Goal: Transaction & Acquisition: Purchase product/service

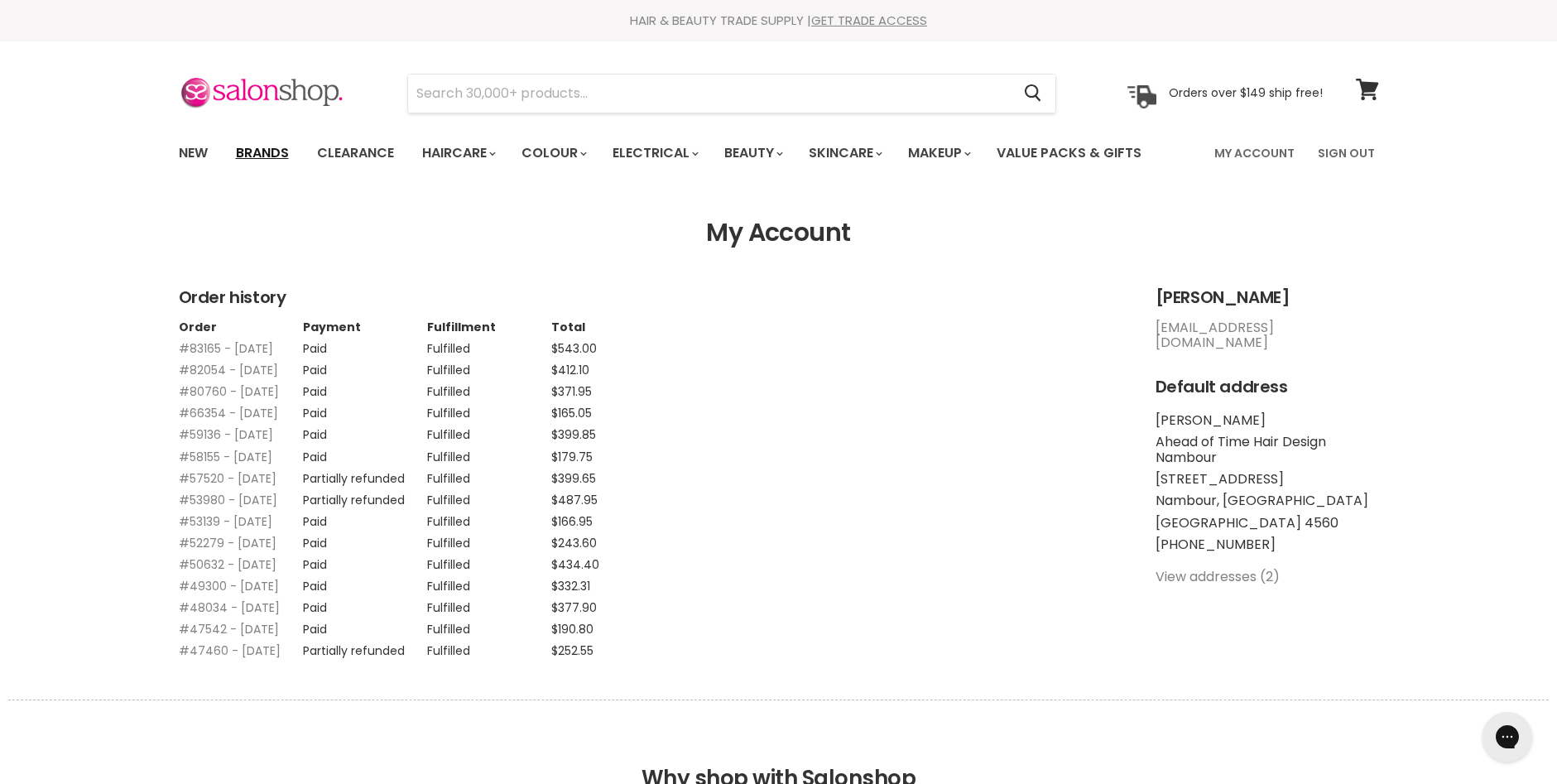
click at [256, 154] on link "Brands" at bounding box center [263, 153] width 78 height 35
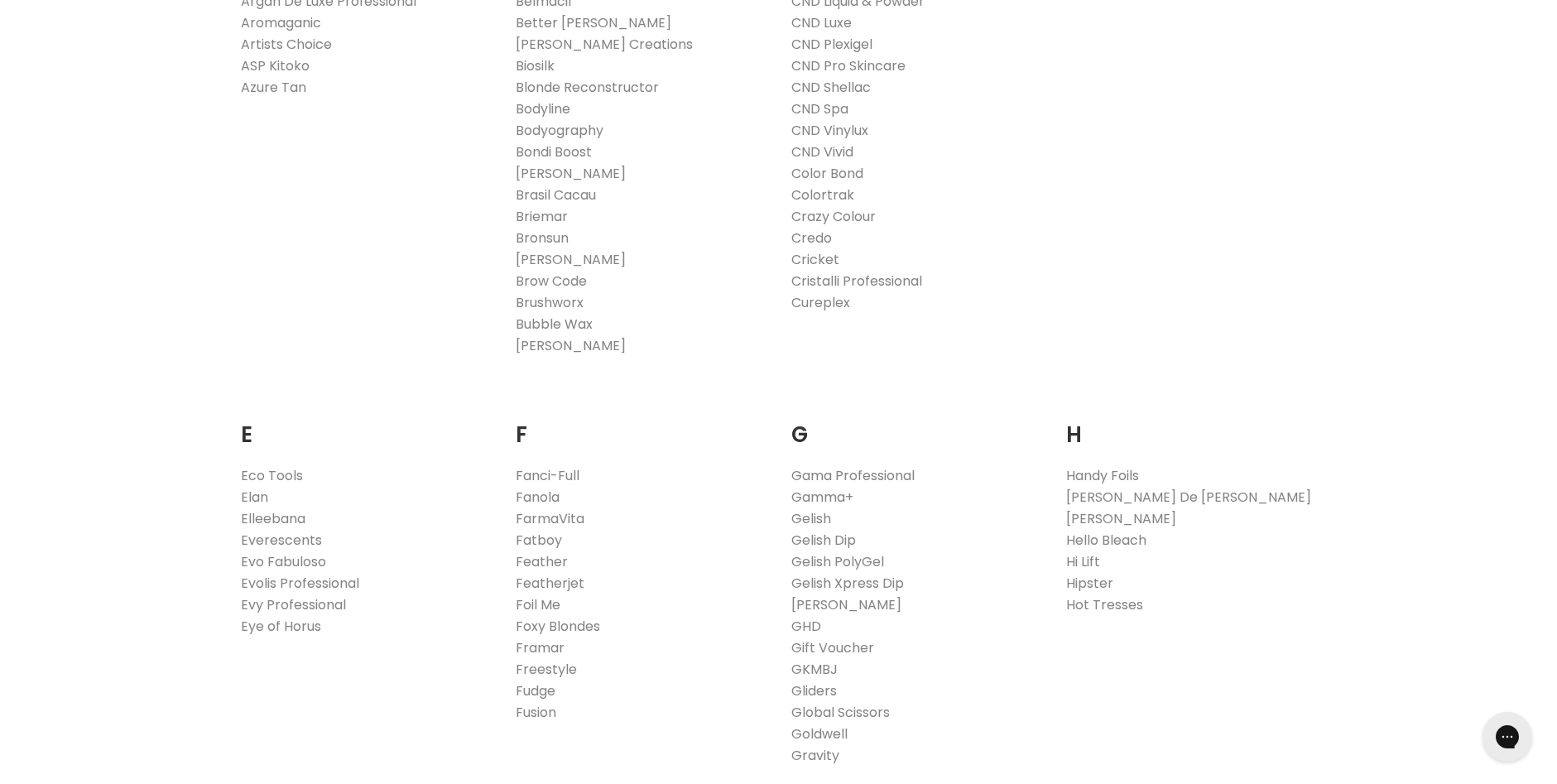
scroll to position [745, 0]
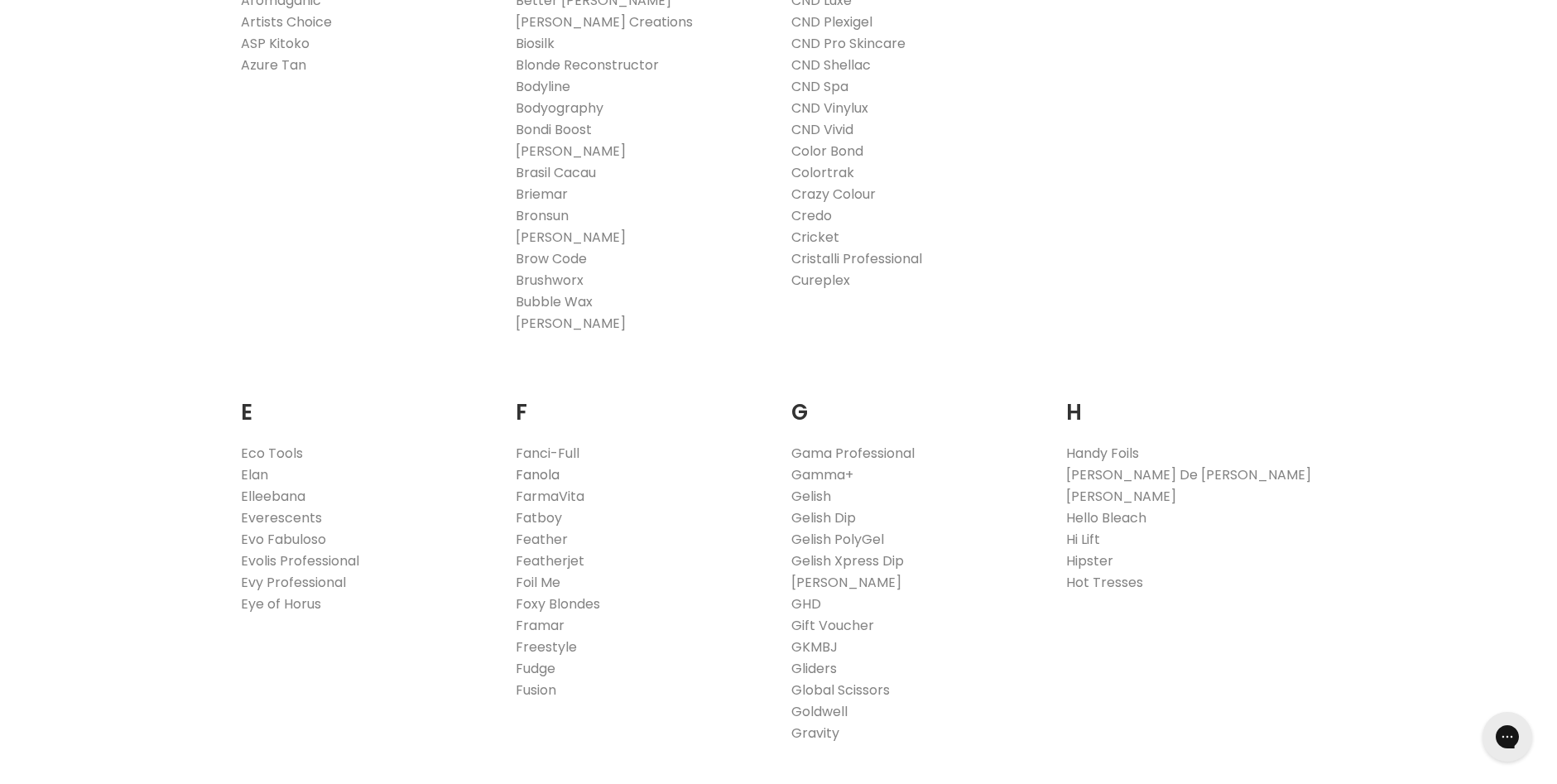
click at [538, 479] on link "Fanola" at bounding box center [538, 474] width 44 height 19
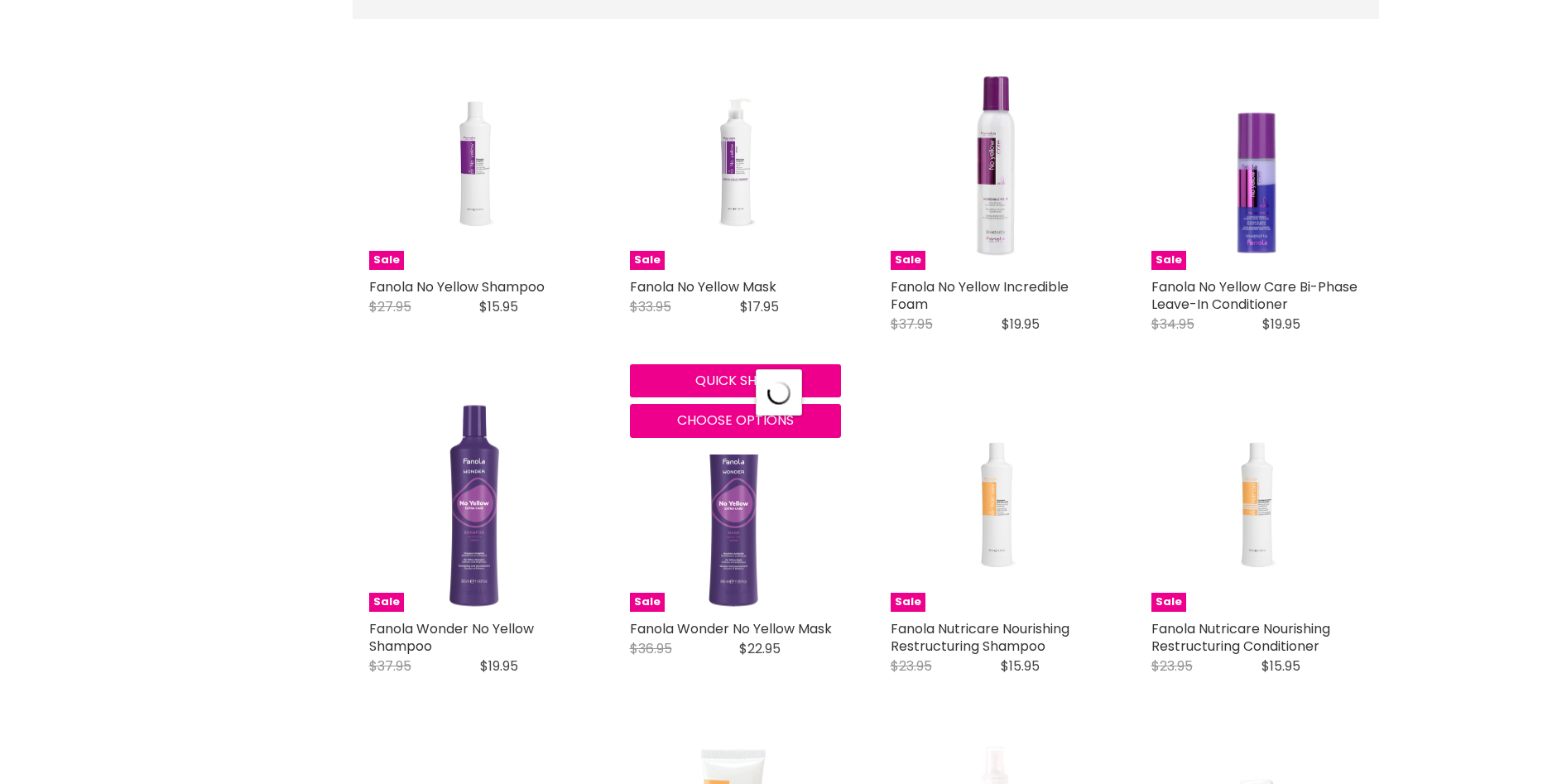
select select "manual"
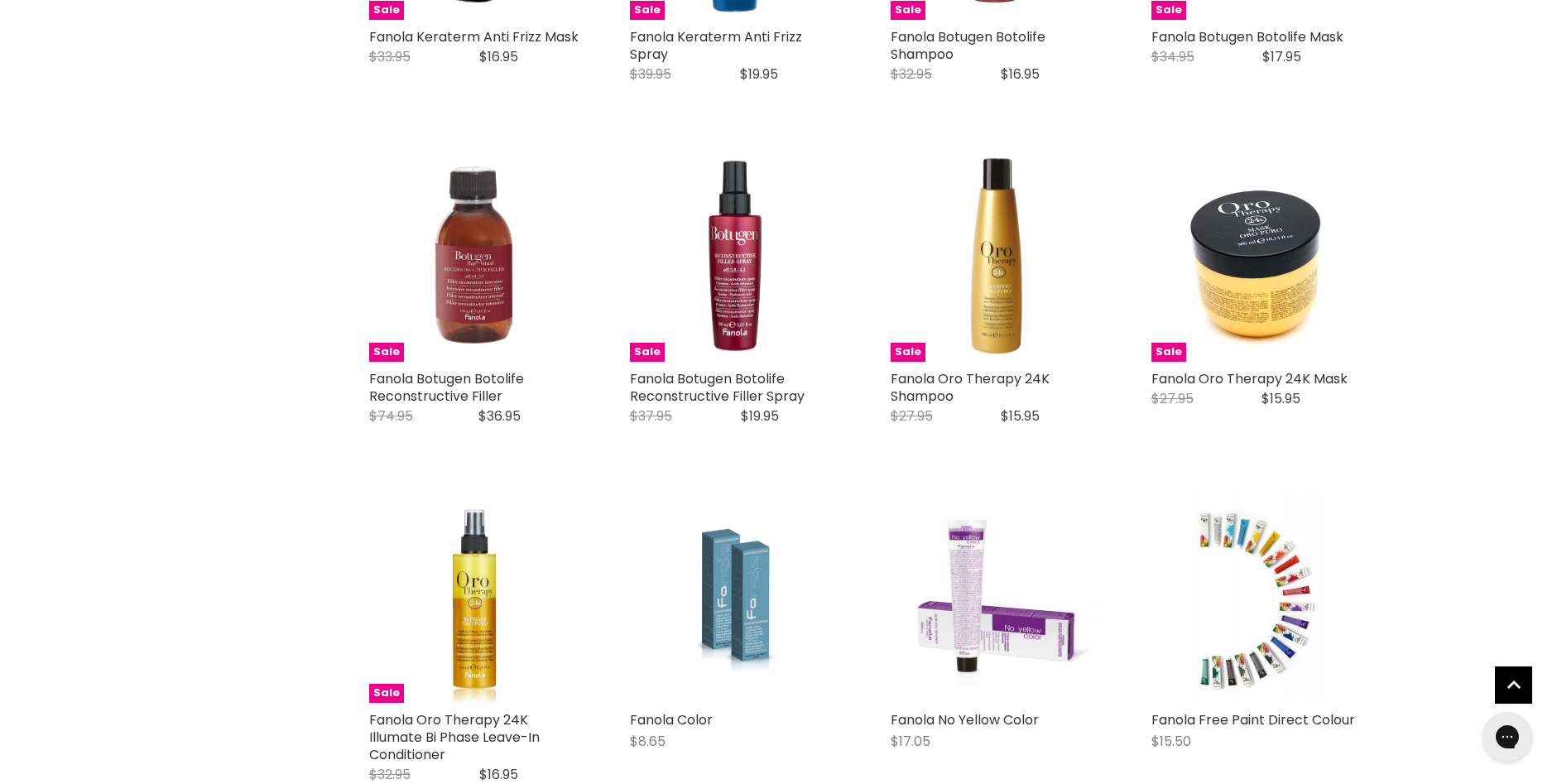
scroll to position [3393, 0]
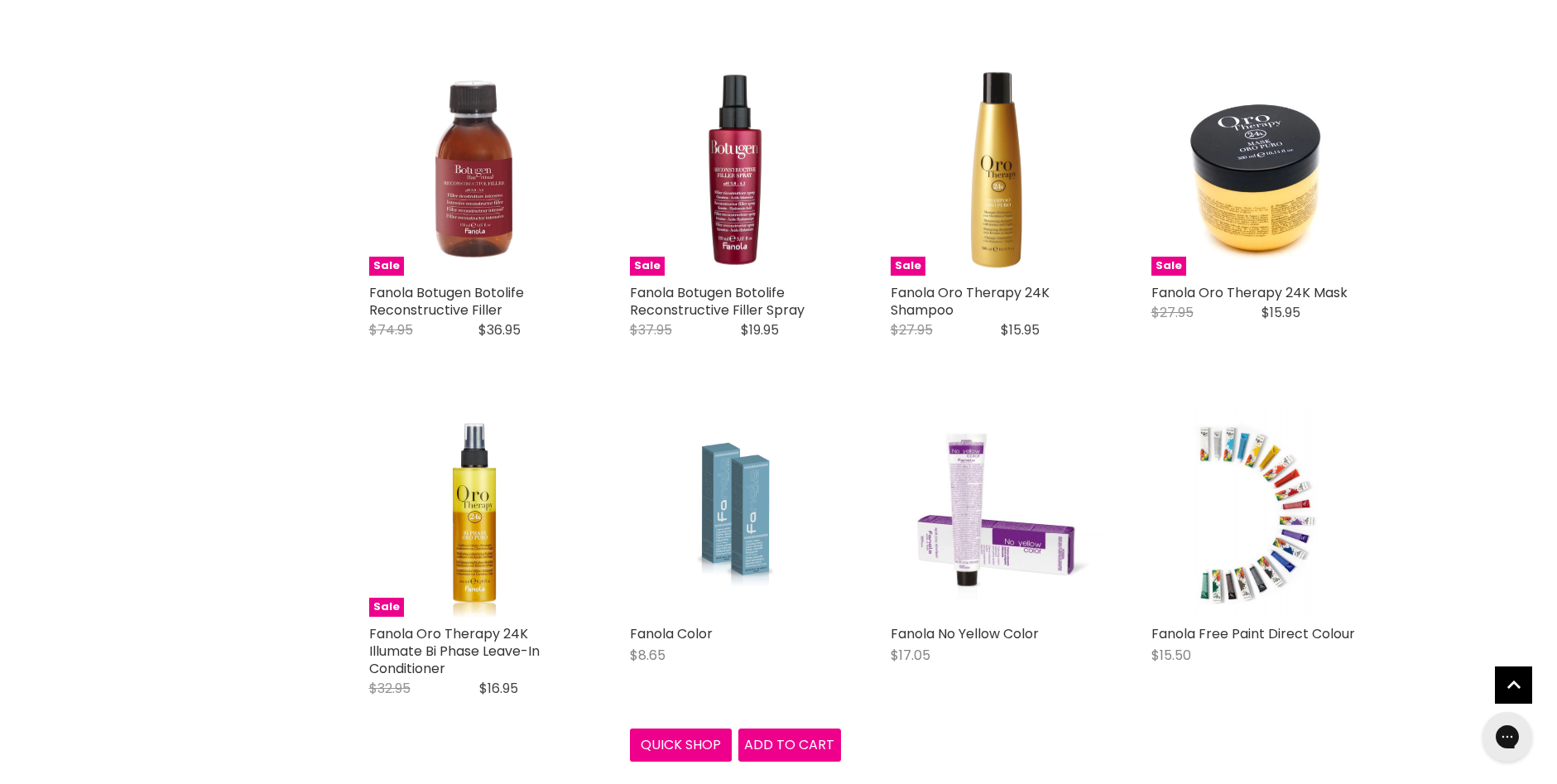
click at [718, 555] on img "Main content" at bounding box center [735, 511] width 141 height 211
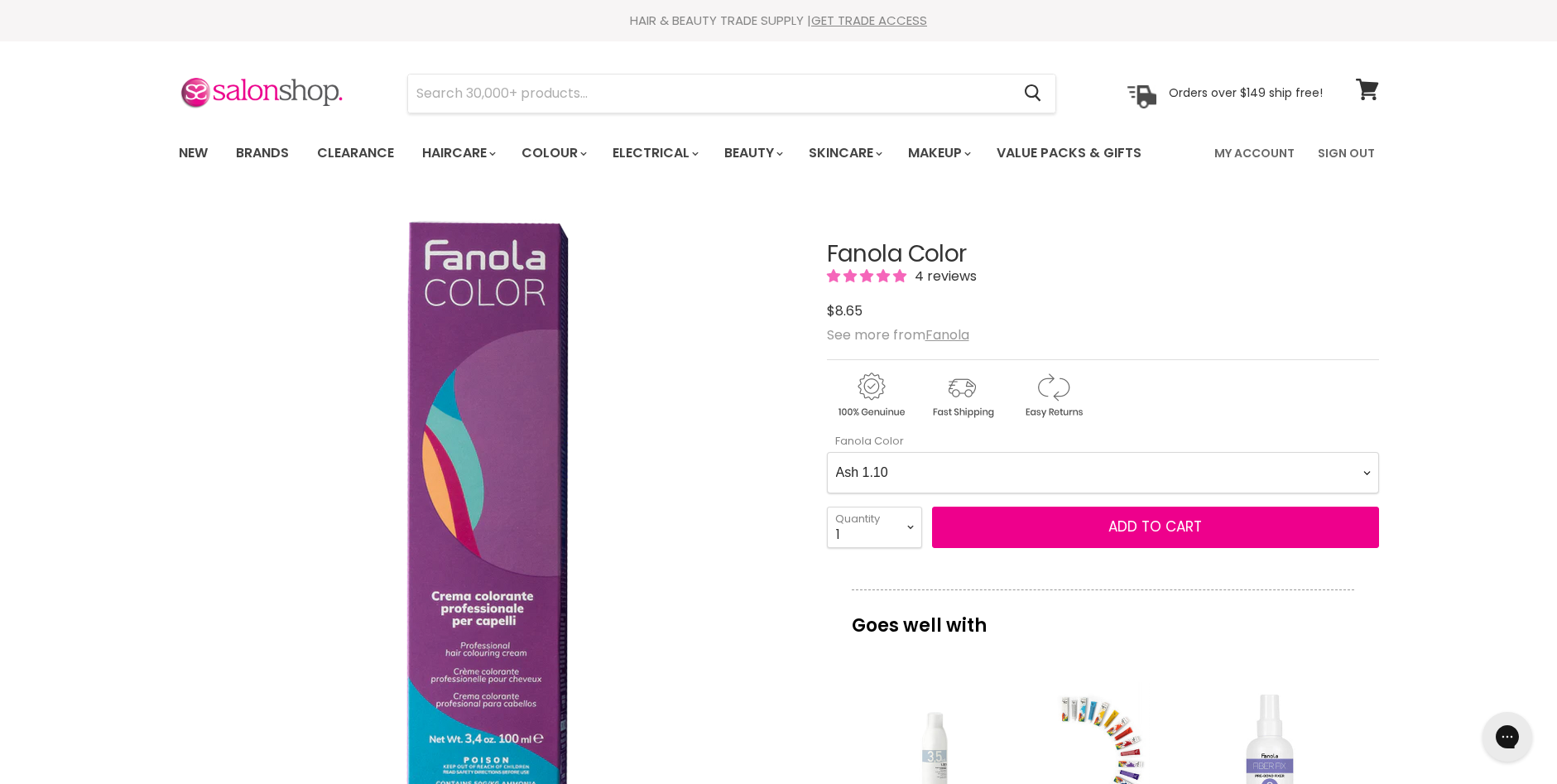
click at [1362, 476] on Color-0-0 "Ash 1.10 Ash 5.1 Ash 6.1 Ash 7.1 Ash 8.1 Ash 9.1 Ash 10.1 Intense Ash 5.11 Inte…" at bounding box center [1102, 473] width 552 height 42
select Color-0-0 "Intense Ash 6.11"
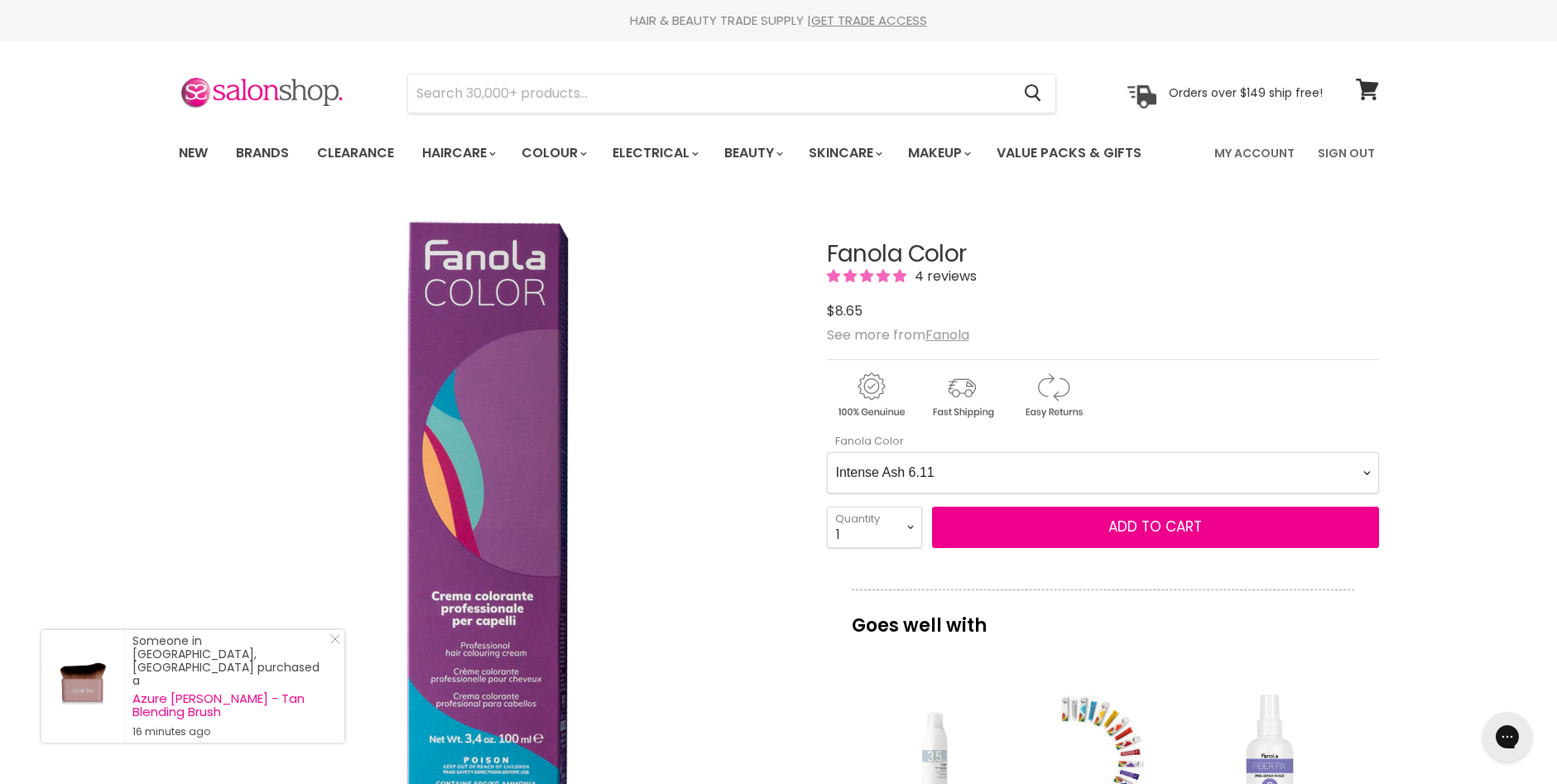
click at [827, 452] on Color-0-0 "Ash 1.10 Ash 5.1 Ash 6.1 Ash 7.1 Ash 8.1 Ash 9.1 Ash 10.1 Intense Ash 5.11 Inte…" at bounding box center [1102, 473] width 552 height 42
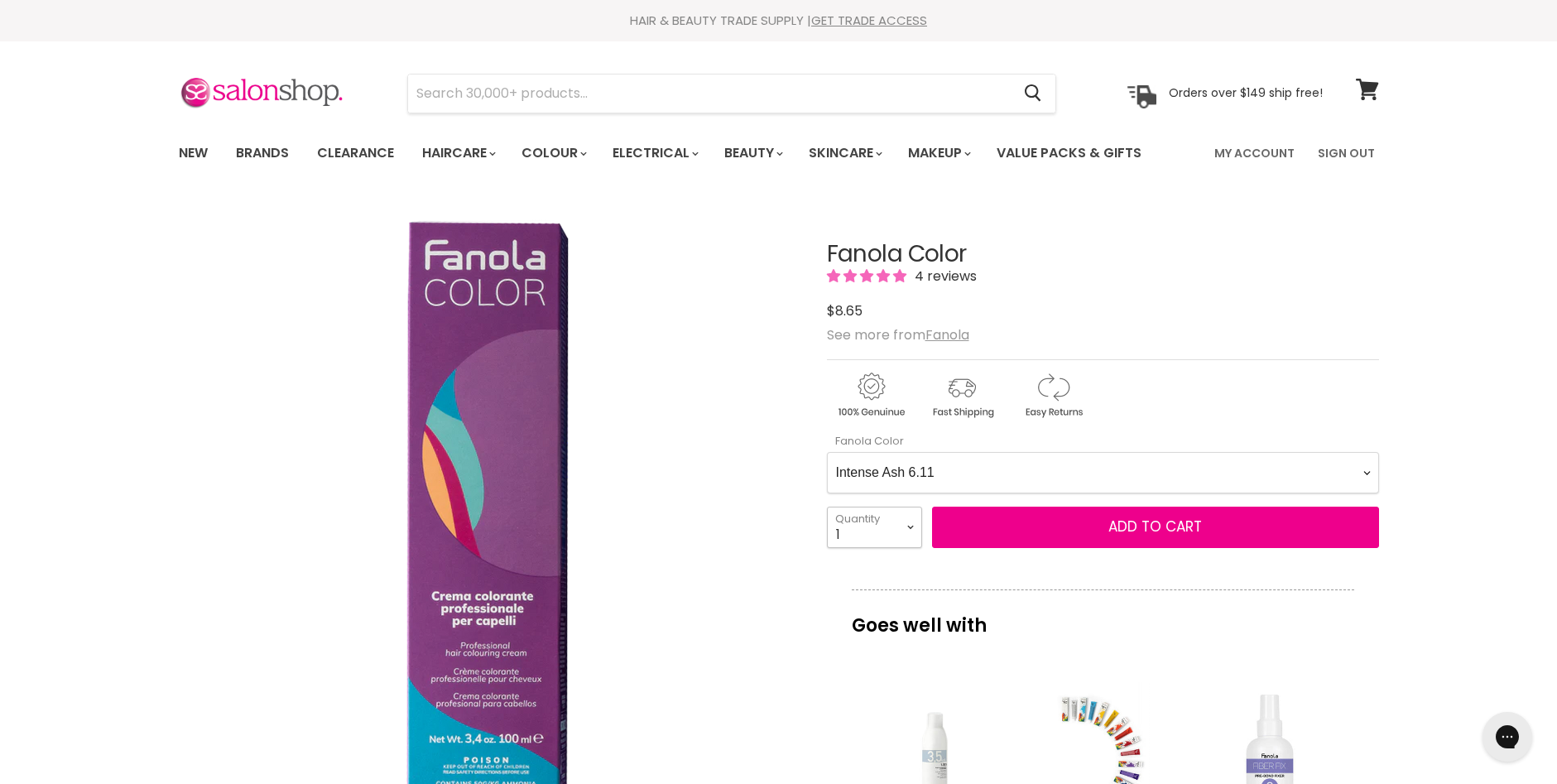
click at [911, 524] on select "1 2 3 4 5 6 7 8 9 10+" at bounding box center [874, 527] width 95 height 42
select select "3"
click at [827, 506] on select "1 2 3 4 5 6 7 8 9 10+" at bounding box center [874, 527] width 95 height 42
type input "3"
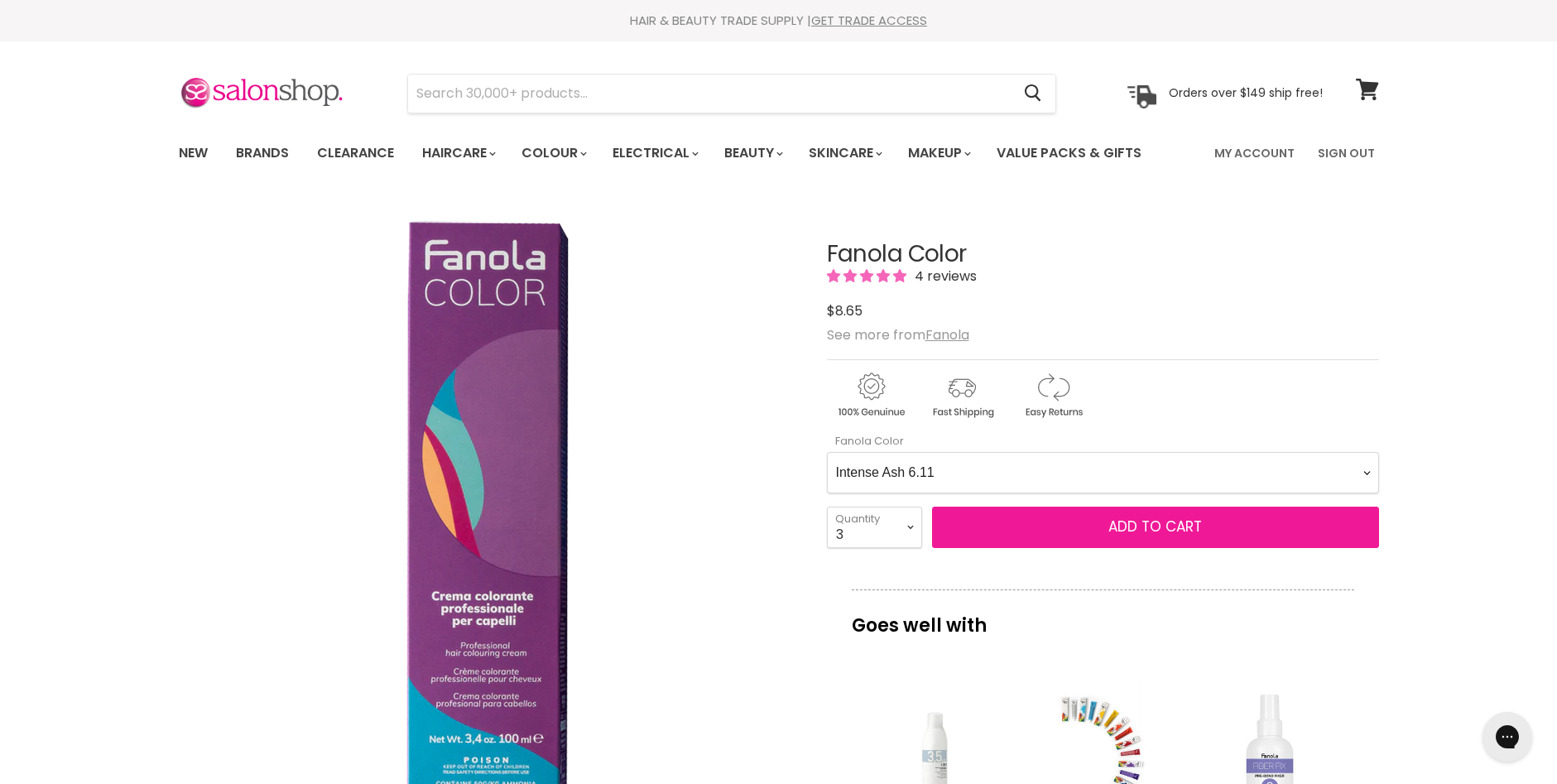
click at [1110, 531] on span "Add to cart" at bounding box center [1155, 526] width 94 height 20
click at [1141, 524] on span "Add to cart" at bounding box center [1155, 526] width 94 height 20
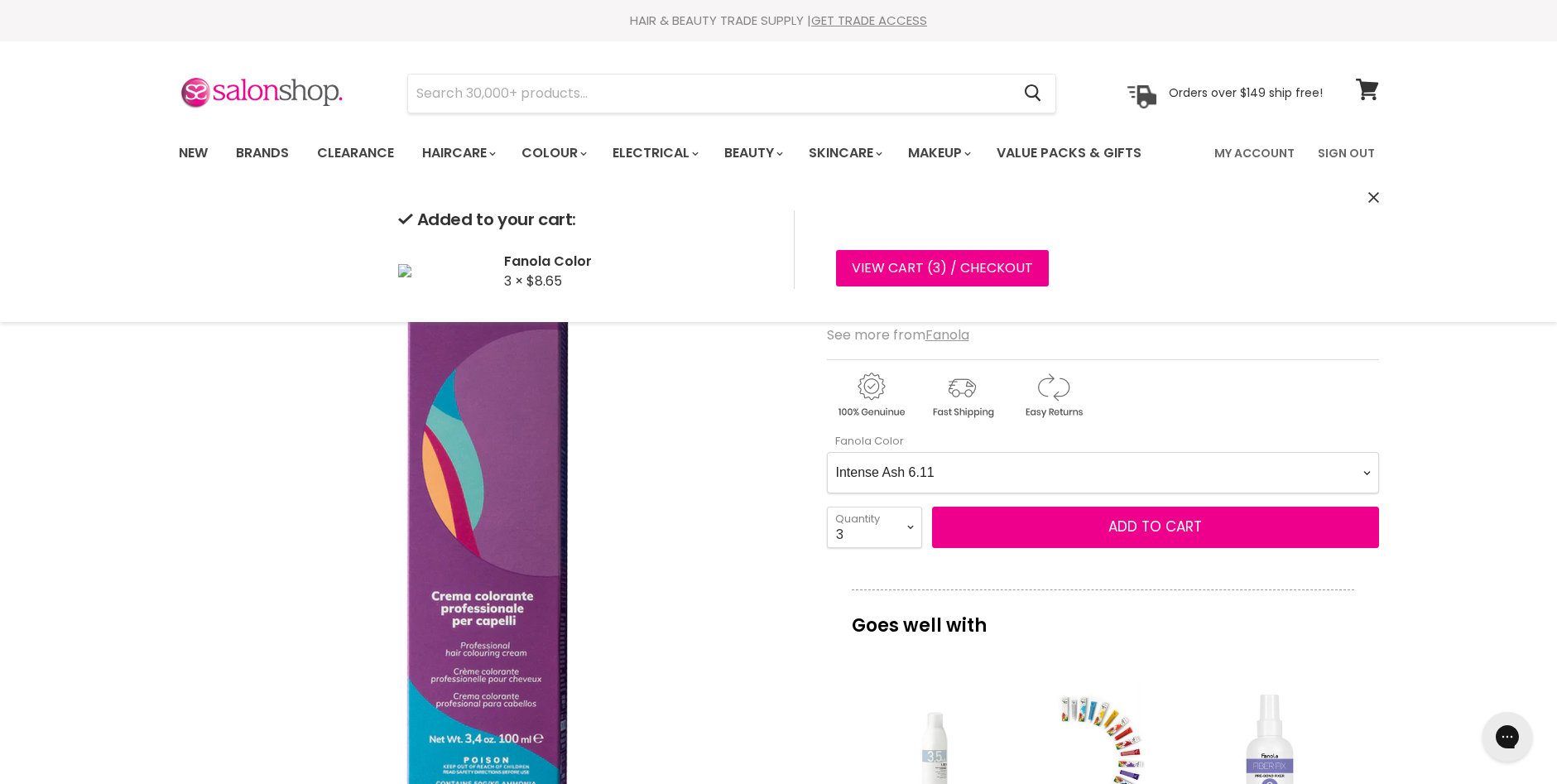
click at [1362, 474] on Color-0-0 "Ash 1.10 Ash 5.1 Ash 6.1 Ash 7.1 Ash 8.1 Ash 9.1 Ash 10.1 Intense Ash 5.11 Inte…" at bounding box center [1102, 473] width 552 height 42
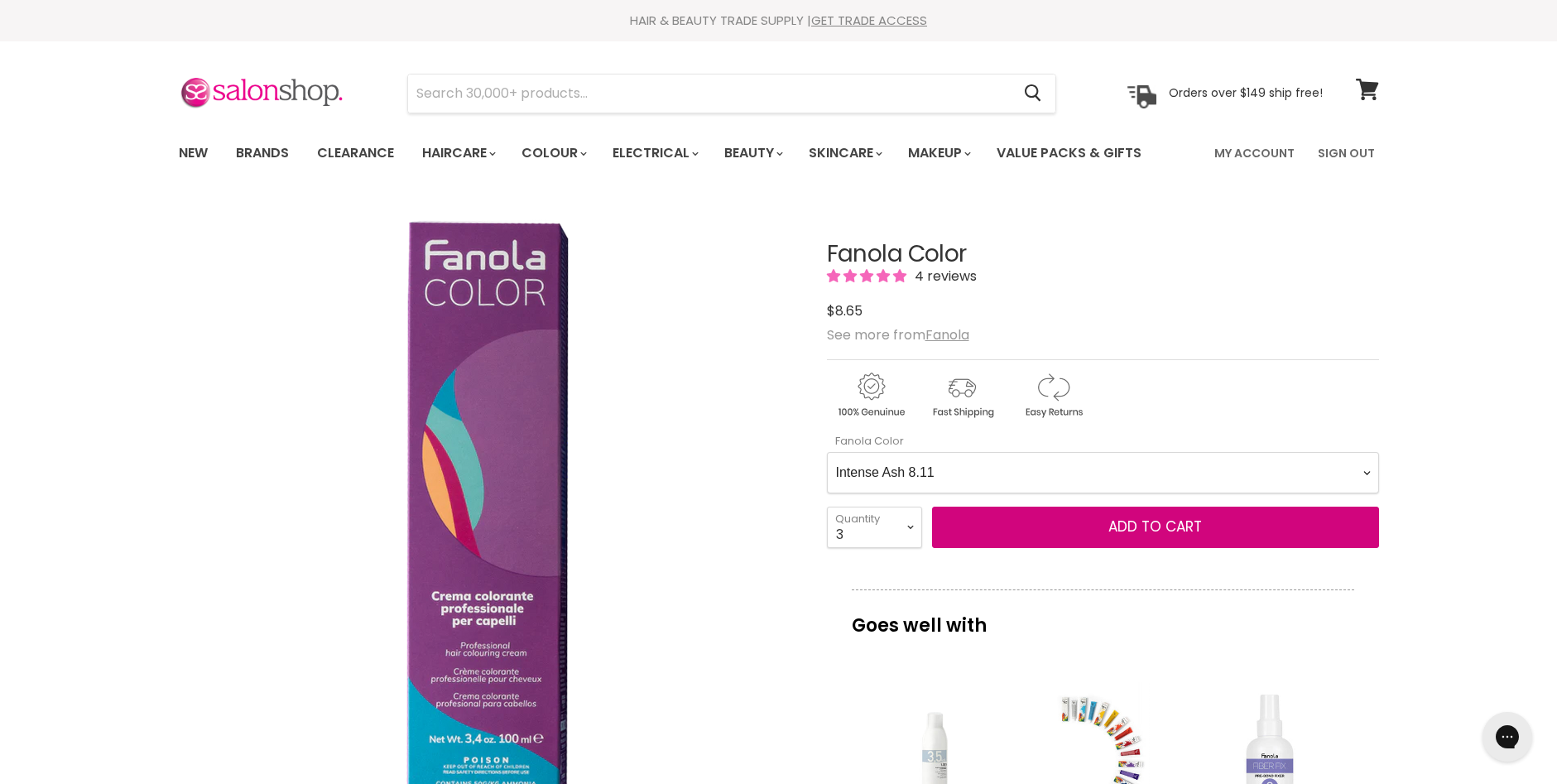
click at [827, 452] on Color-0-0 "Ash 1.10 Ash 5.1 Ash 6.1 Ash 7.1 Ash 8.1 Ash 9.1 Ash 10.1 Intense Ash 5.11 Inte…" at bounding box center [1102, 473] width 552 height 42
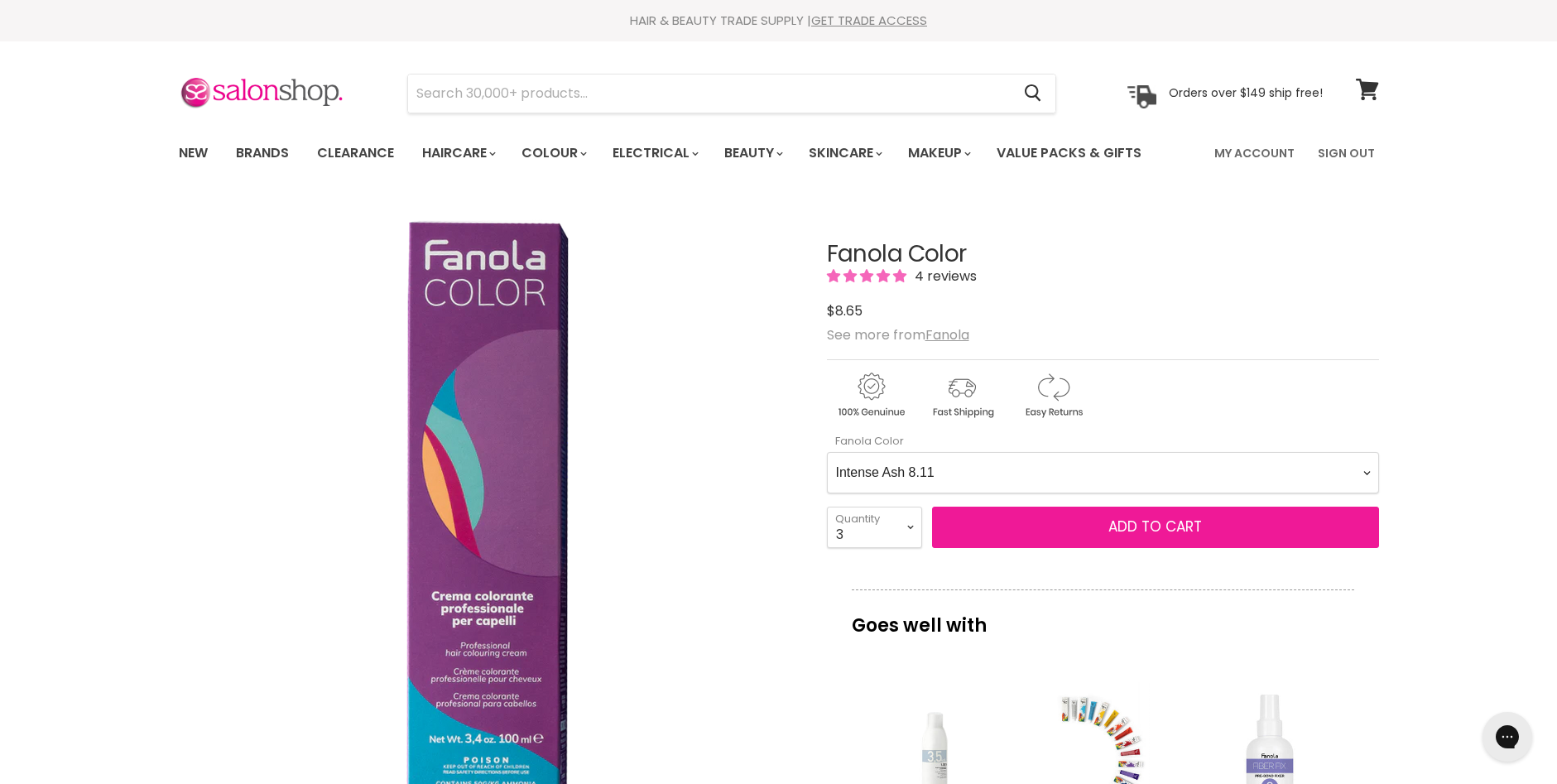
click at [1119, 524] on span "Add to cart" at bounding box center [1155, 526] width 94 height 20
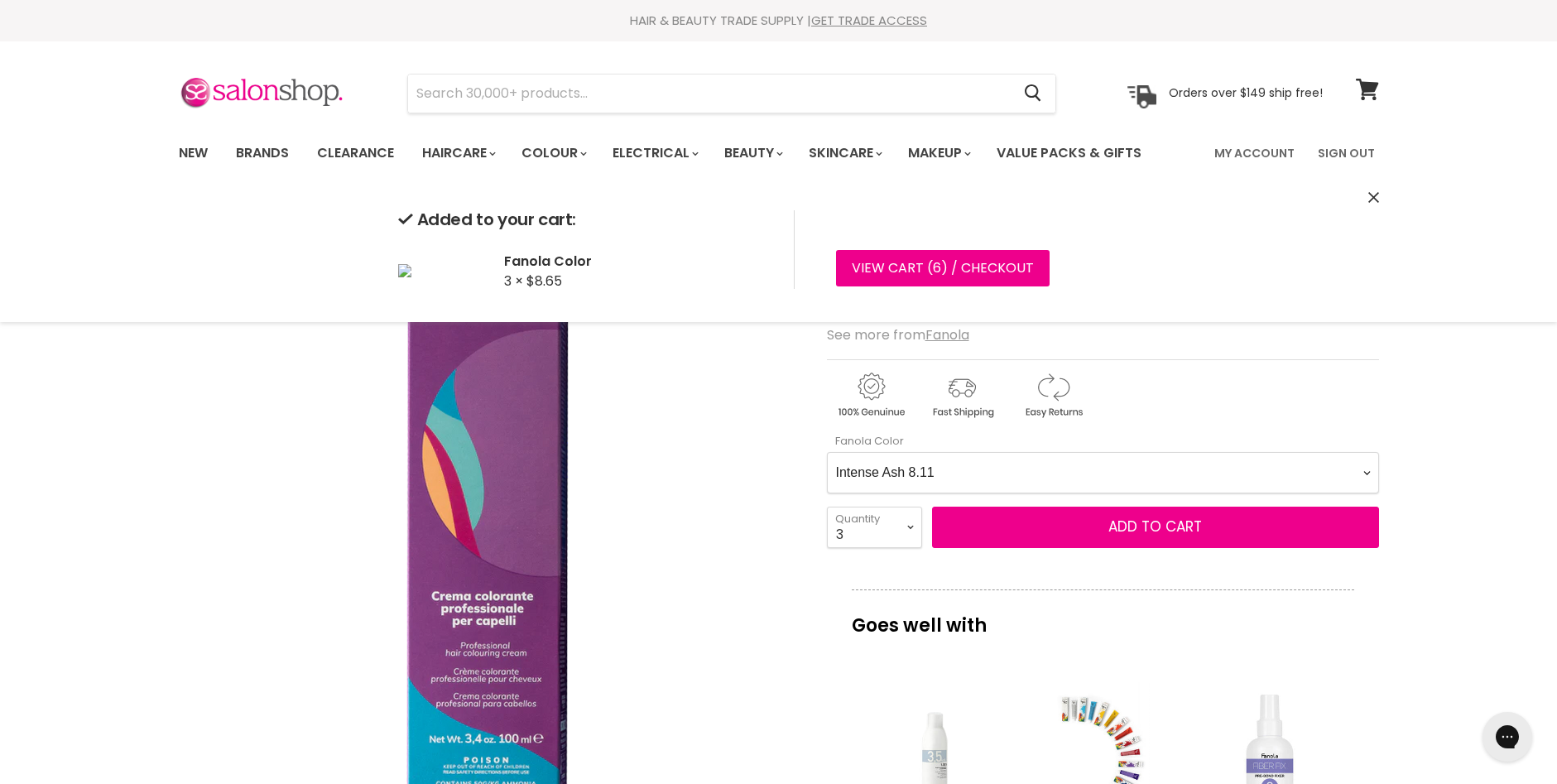
click at [1367, 475] on Color-0-0 "Ash 1.10 Ash 5.1 Ash 6.1 Ash 7.1 Ash 8.1 Ash 9.1 Ash 10.1 Intense Ash 5.11 Inte…" at bounding box center [1102, 473] width 552 height 42
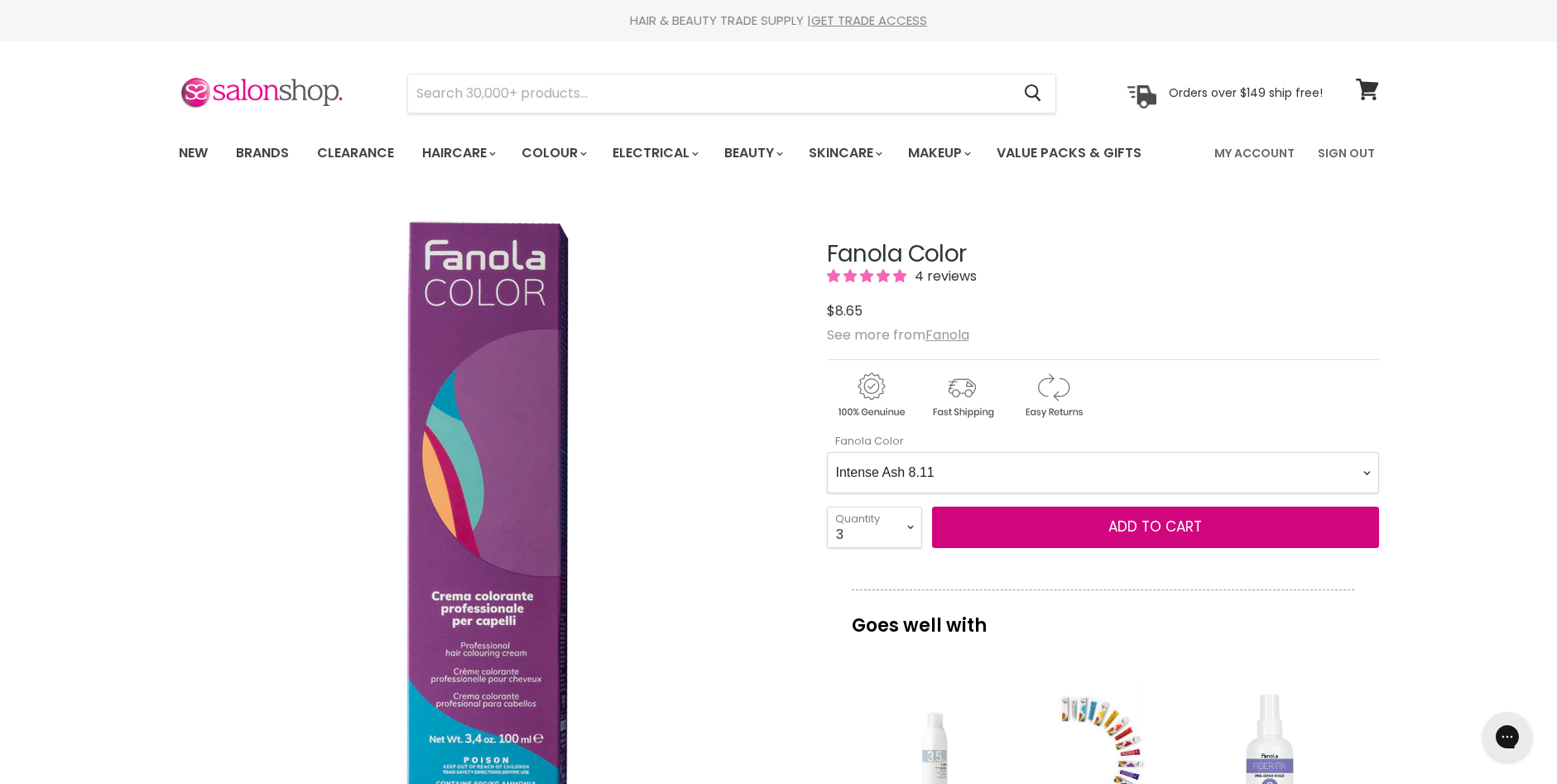
select Color-0-0 "Intense Ash 7.11"
click at [827, 452] on Color-0-0 "Ash 1.10 Ash 5.1 Ash 6.1 Ash 7.1 Ash 8.1 Ash 9.1 Ash 10.1 Intense Ash 5.11 Inte…" at bounding box center [1102, 473] width 552 height 42
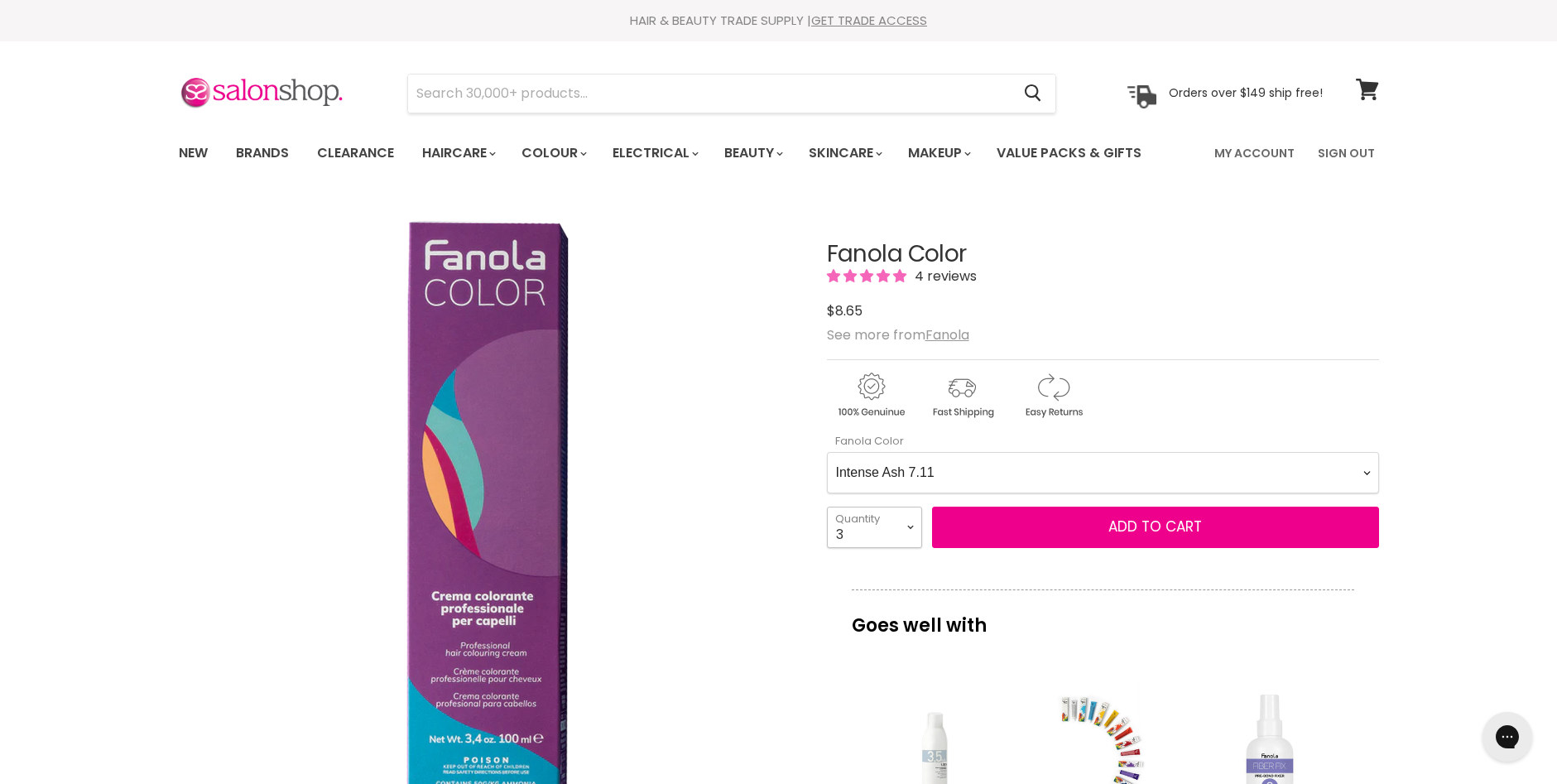
click at [910, 525] on select "1 2 3 4 5 6 7 8 9 10+" at bounding box center [874, 527] width 95 height 42
select select "4"
click at [827, 506] on select "1 2 3 4 5 6 7 8 9 10+" at bounding box center [874, 527] width 95 height 42
type input "4"
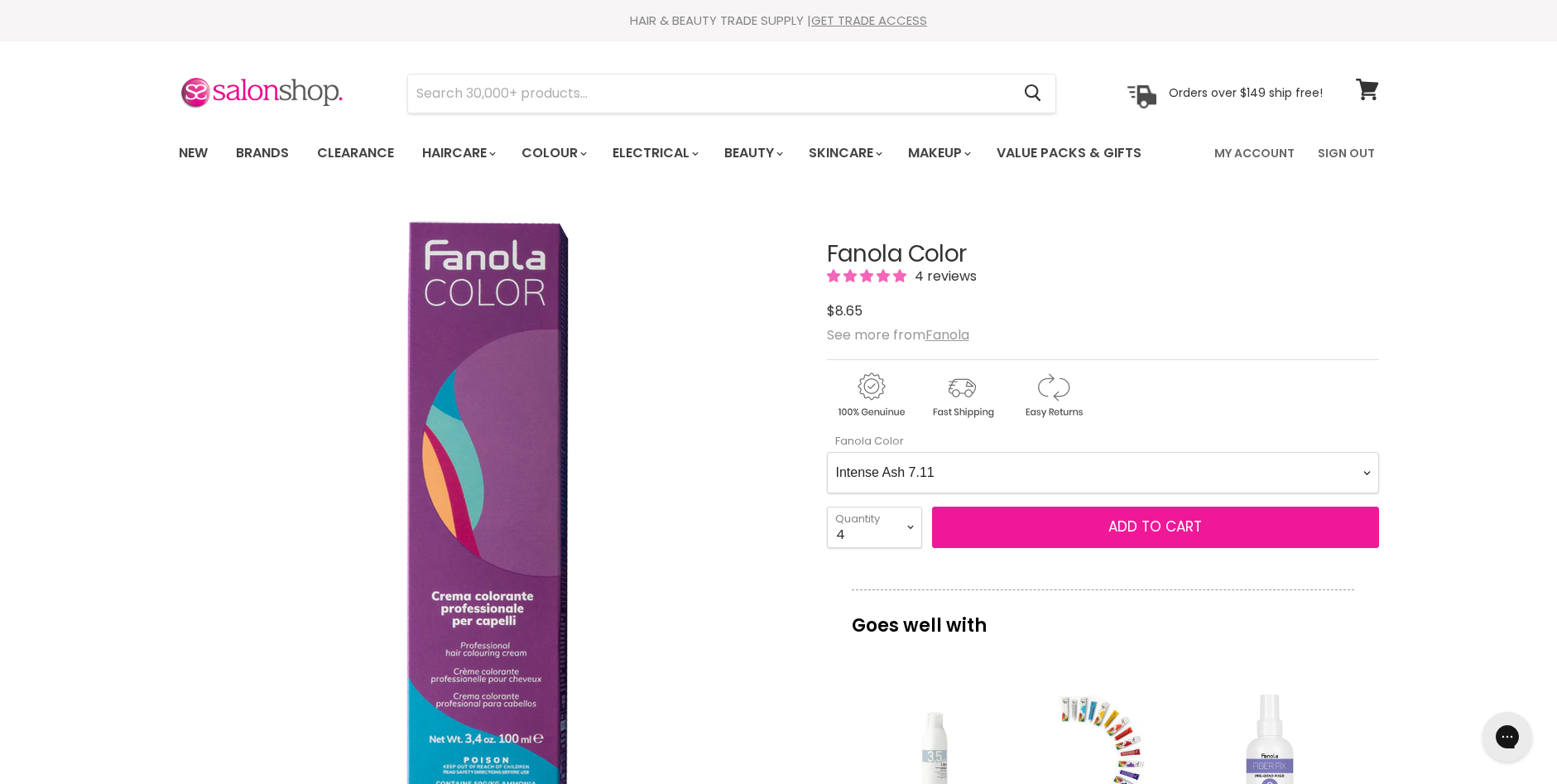
click at [1123, 527] on span "Add to cart" at bounding box center [1155, 526] width 94 height 20
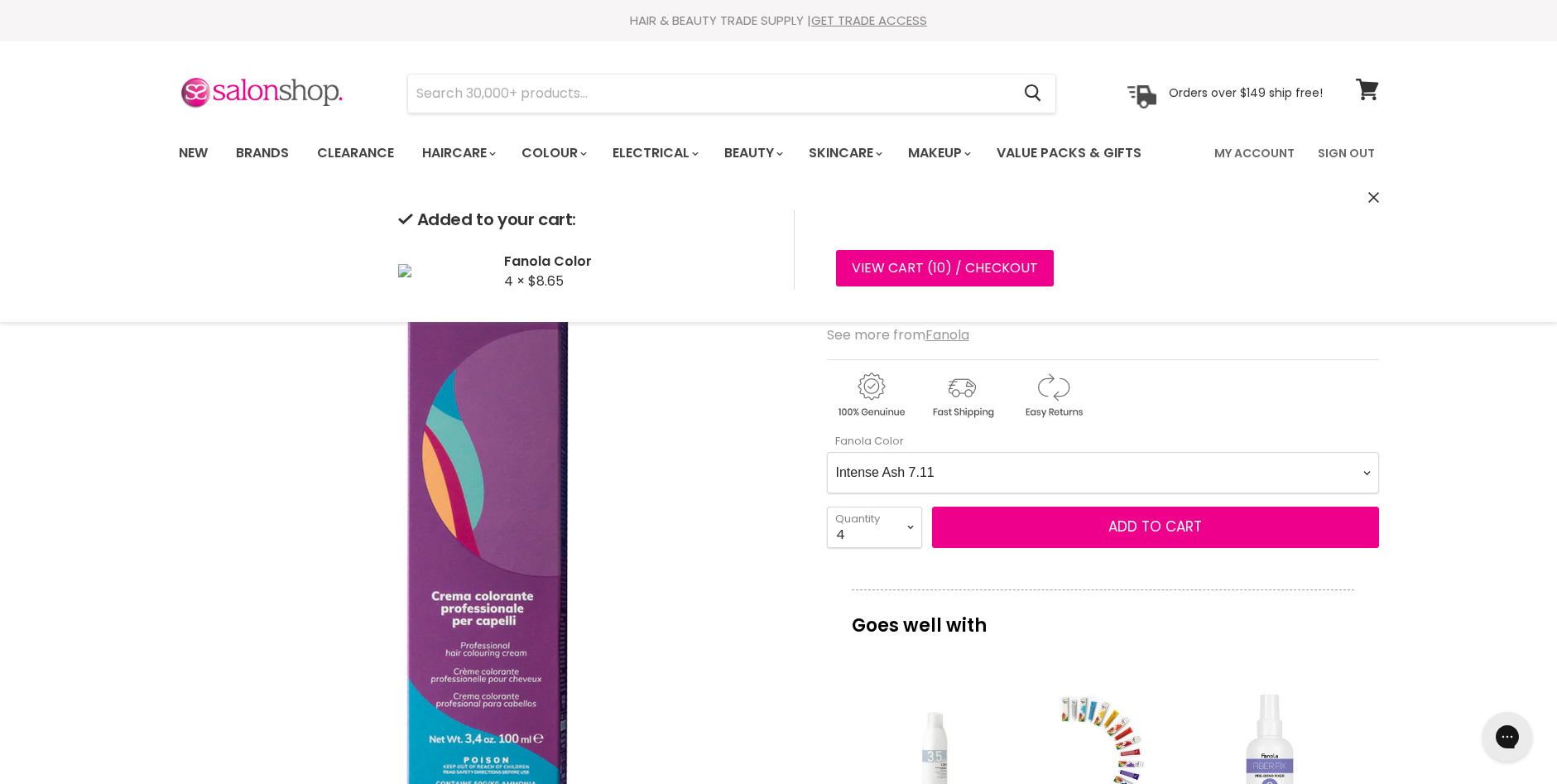
click at [1364, 473] on Color-0-0 "Ash 1.10 Ash 5.1 Ash 6.1 Ash 7.1 Ash 8.1 Ash 9.1 Ash 10.1 Intense Ash 5.11 Inte…" at bounding box center [1102, 473] width 552 height 42
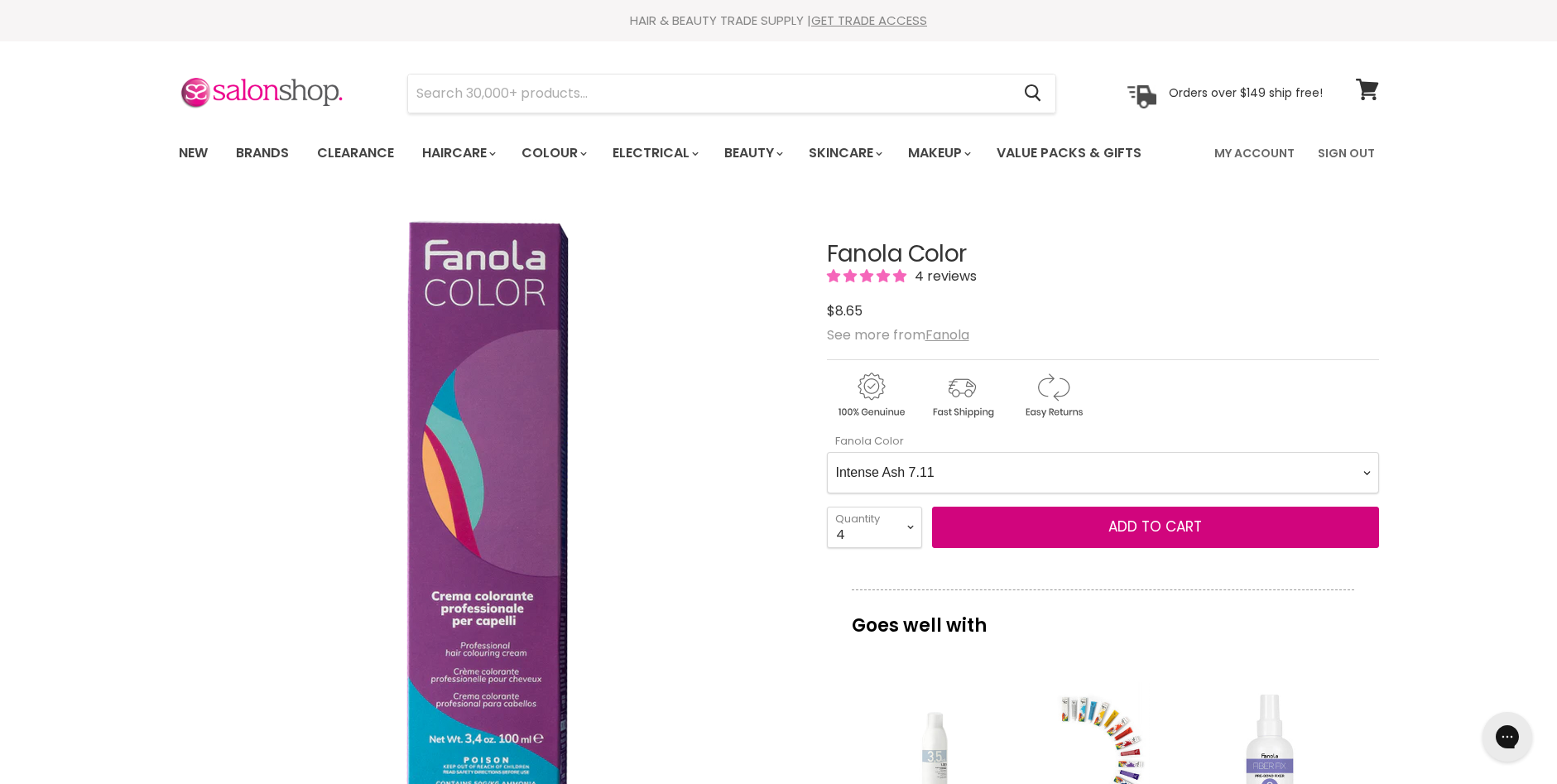
select Color-0-0 "Brown 5.14"
click at [827, 452] on Color-0-0 "Ash 1.10 Ash 5.1 Ash 6.1 Ash 7.1 Ash 8.1 Ash 9.1 Ash 10.1 Intense Ash 5.11 Inte…" at bounding box center [1102, 473] width 552 height 42
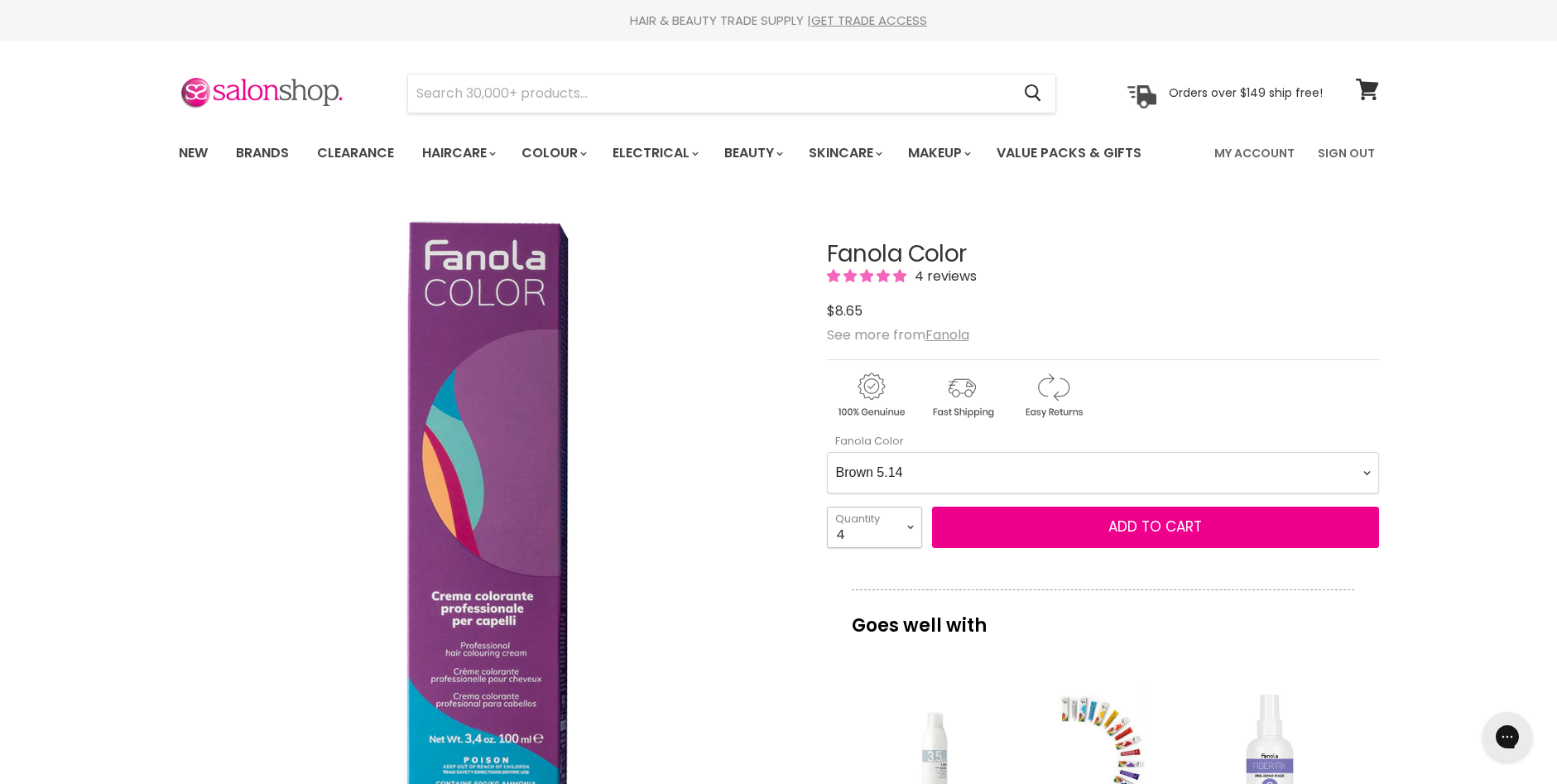
click at [913, 527] on select "1 2 3 4 5 6 7 8 9 10+" at bounding box center [874, 527] width 95 height 42
select select "1"
click at [827, 506] on select "1 2 3 4 5 6 7 8 9 10+" at bounding box center [874, 527] width 95 height 42
type input "1"
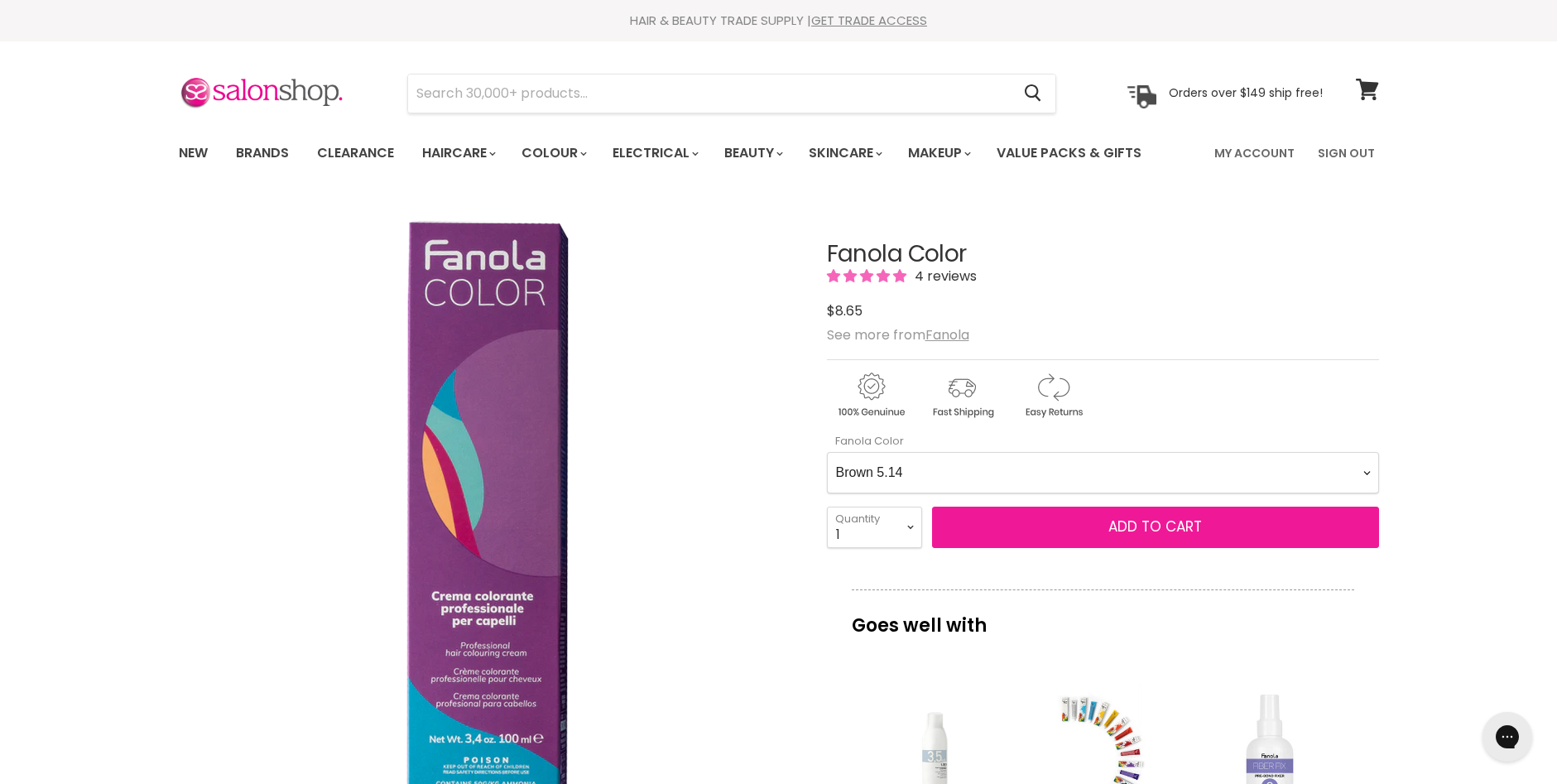
click at [1168, 532] on span "Add to cart" at bounding box center [1155, 526] width 94 height 20
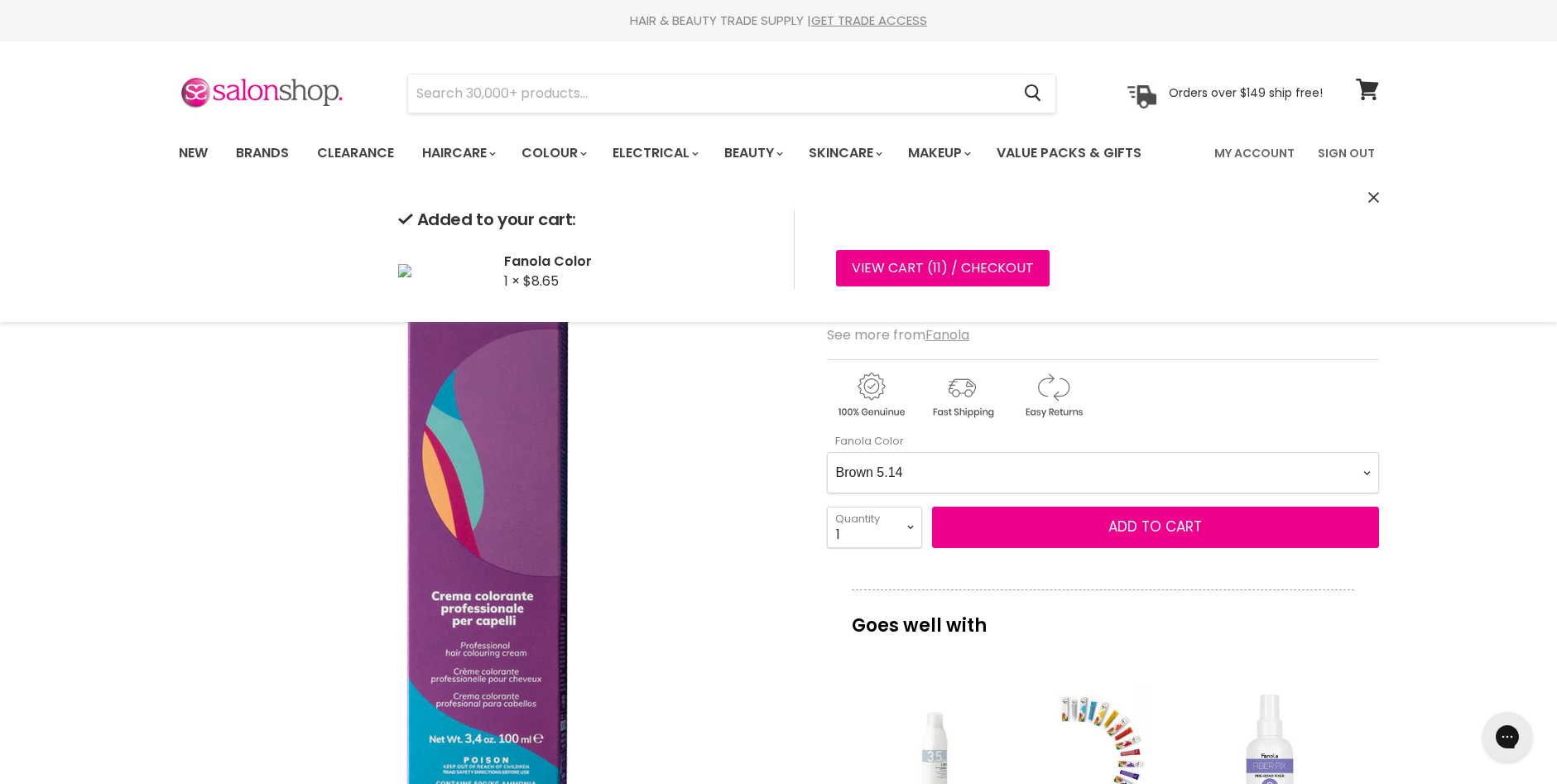
click at [1366, 473] on Color-0-0 "Ash 1.10 Ash 5.1 Ash 6.1 Ash 7.1 Ash 8.1 Ash 9.1 Ash 10.1 Intense Ash 5.11 Inte…" at bounding box center [1102, 473] width 552 height 42
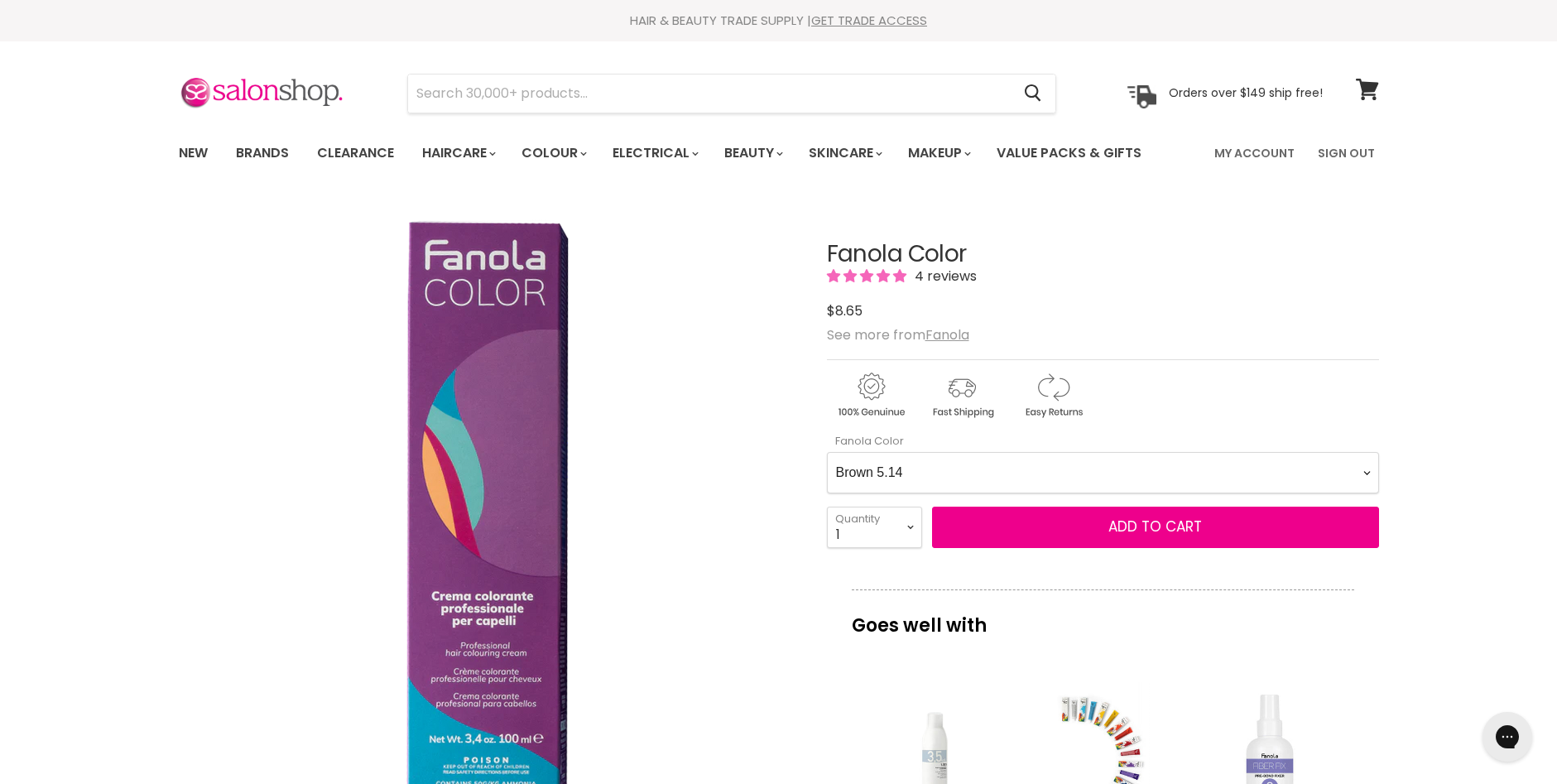
click at [1371, 470] on Color-0-0 "Ash 1.10 Ash 5.1 Ash 6.1 Ash 7.1 Ash 8.1 Ash 9.1 Ash 10.1 Intense Ash 5.11 Inte…" at bounding box center [1102, 473] width 552 height 42
click at [1365, 472] on Color-0-0 "Ash 1.10 Ash 5.1 Ash 6.1 Ash 7.1 Ash 8.1 Ash 9.1 Ash 10.1 Intense Ash 5.11 Inte…" at bounding box center [1102, 473] width 552 height 42
click at [827, 452] on Color-0-0 "Ash 1.10 Ash 5.1 Ash 6.1 Ash 7.1 Ash 8.1 Ash 9.1 Ash 10.1 Intense Ash 5.11 Inte…" at bounding box center [1102, 473] width 552 height 42
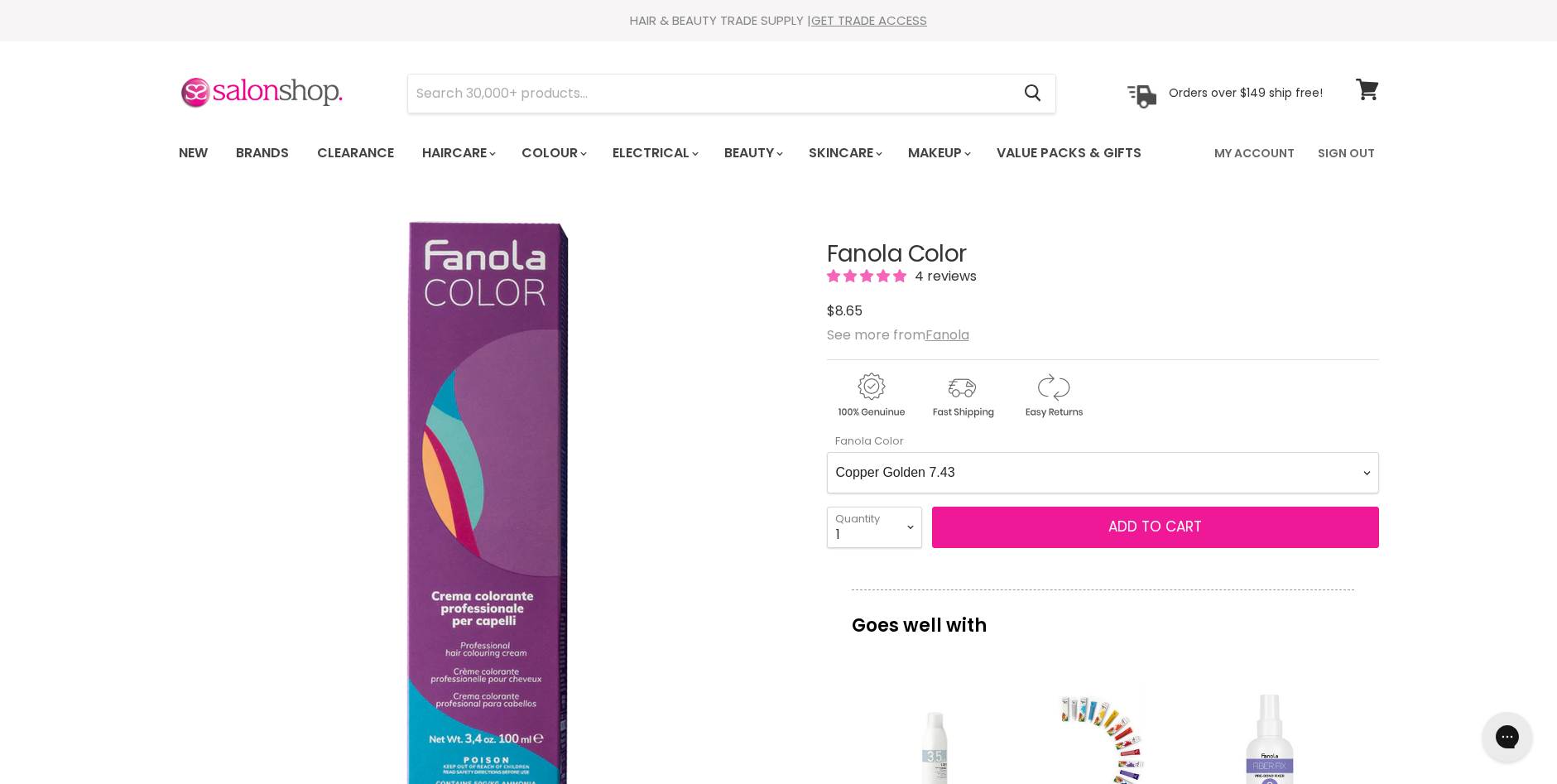
click at [1109, 526] on span "Add to cart" at bounding box center [1155, 526] width 94 height 20
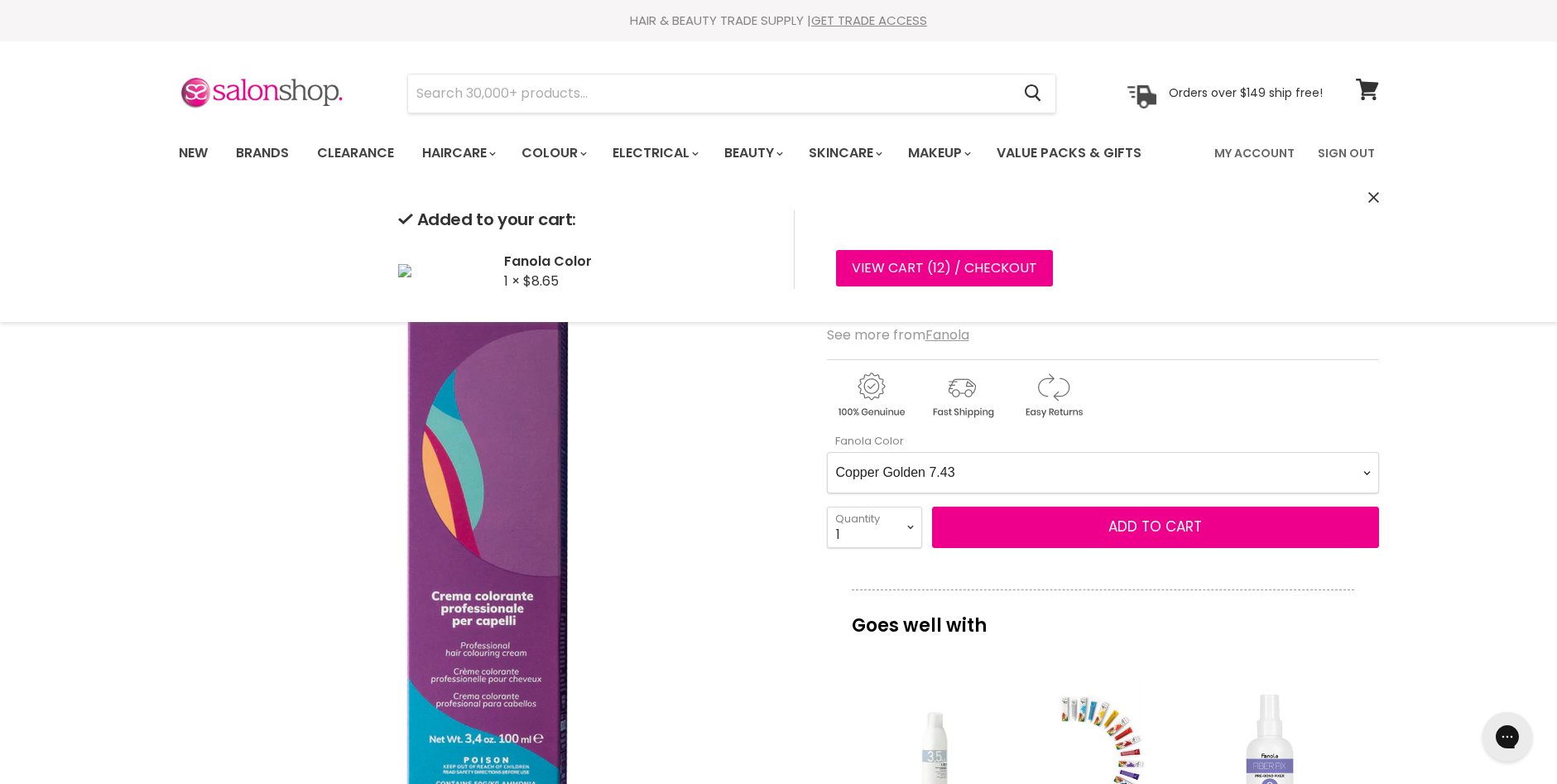
click at [1364, 474] on Color-0-0 "Ash 1.10 Ash 5.1 Ash 6.1 Ash 7.1 Ash 8.1 Ash 9.1 Ash 10.1 Intense Ash 5.11 Inte…" at bounding box center [1102, 473] width 552 height 42
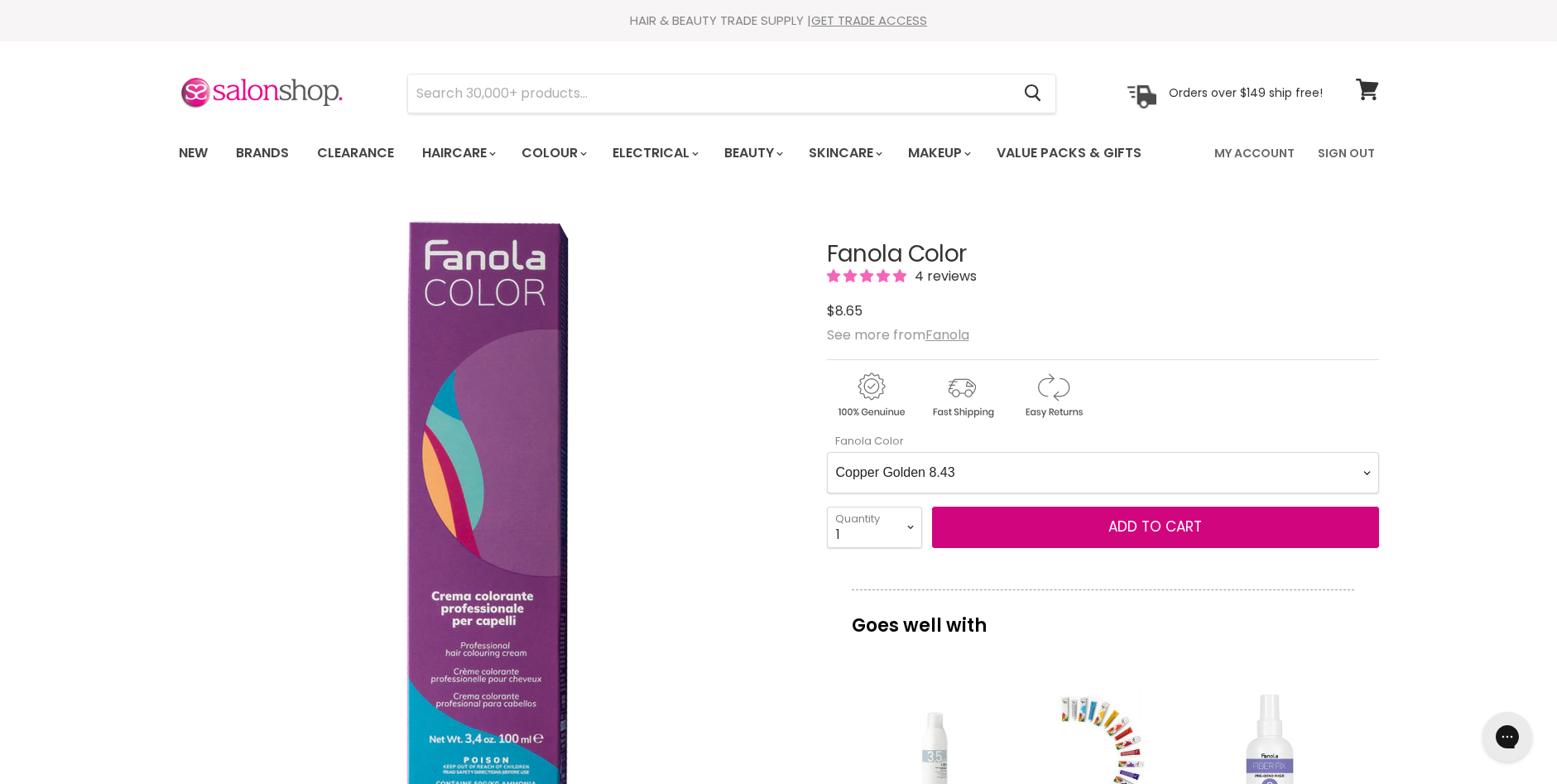
click at [827, 452] on Color-0-0 "Ash 1.10 Ash 5.1 Ash 6.1 Ash 7.1 Ash 8.1 Ash 9.1 Ash 10.1 Intense Ash 5.11 Inte…" at bounding box center [1102, 473] width 552 height 42
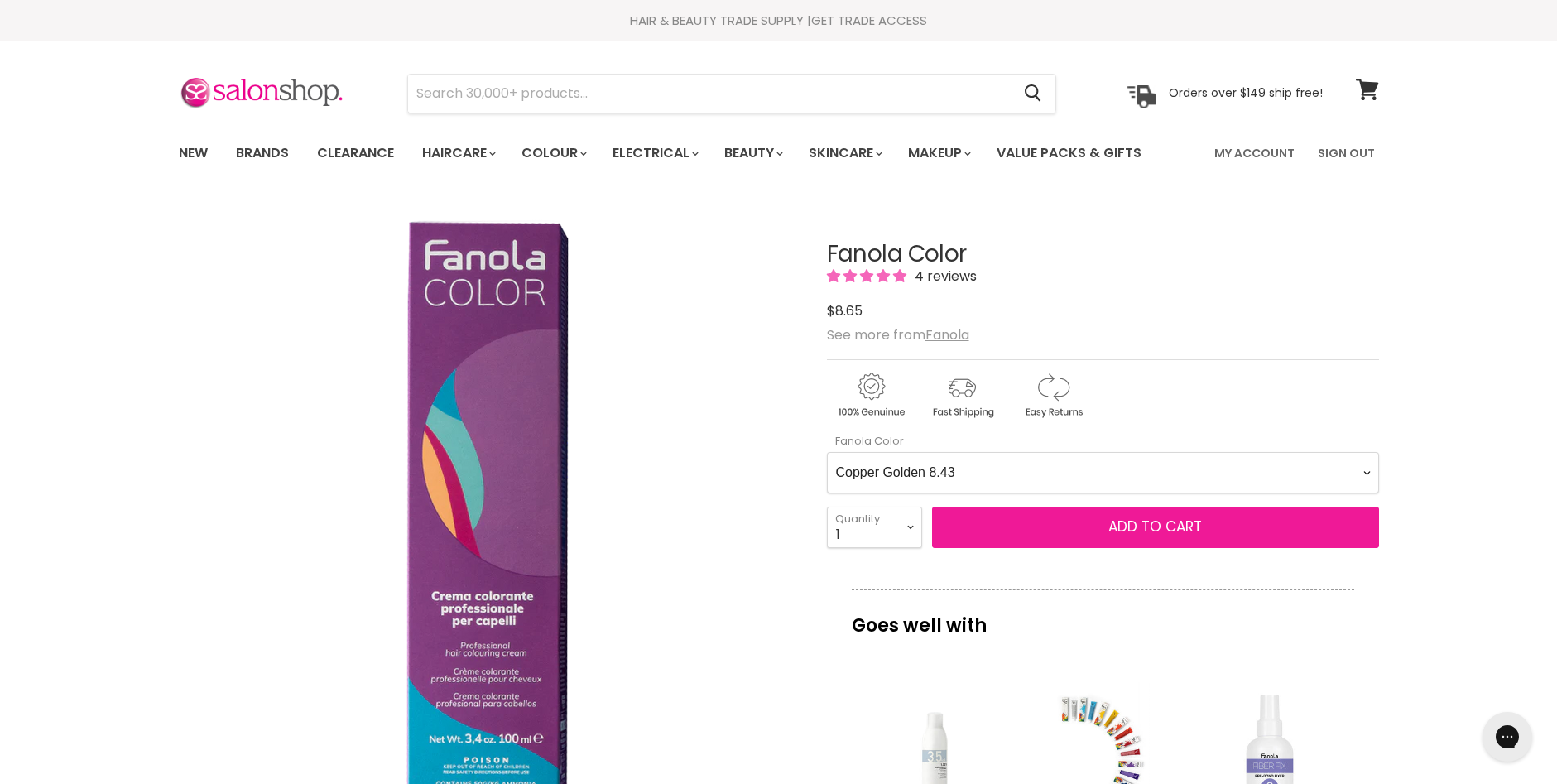
click at [1138, 520] on span "Add to cart" at bounding box center [1155, 526] width 94 height 20
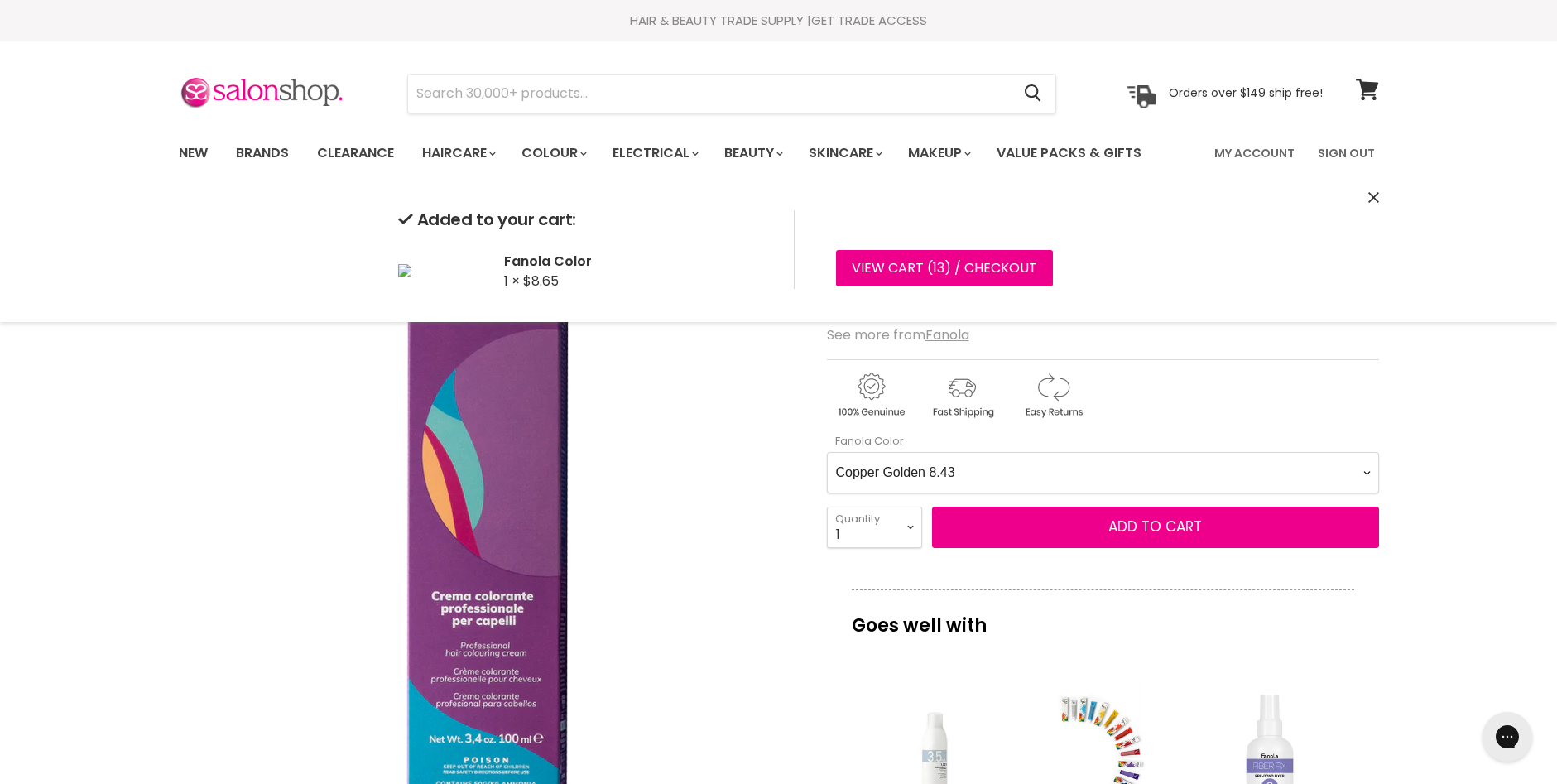
click at [1366, 472] on Color-0-0 "Ash 1.10 Ash 5.1 Ash 6.1 Ash 7.1 Ash 8.1 Ash 9.1 Ash 10.1 Intense Ash 5.11 Inte…" at bounding box center [1102, 473] width 552 height 42
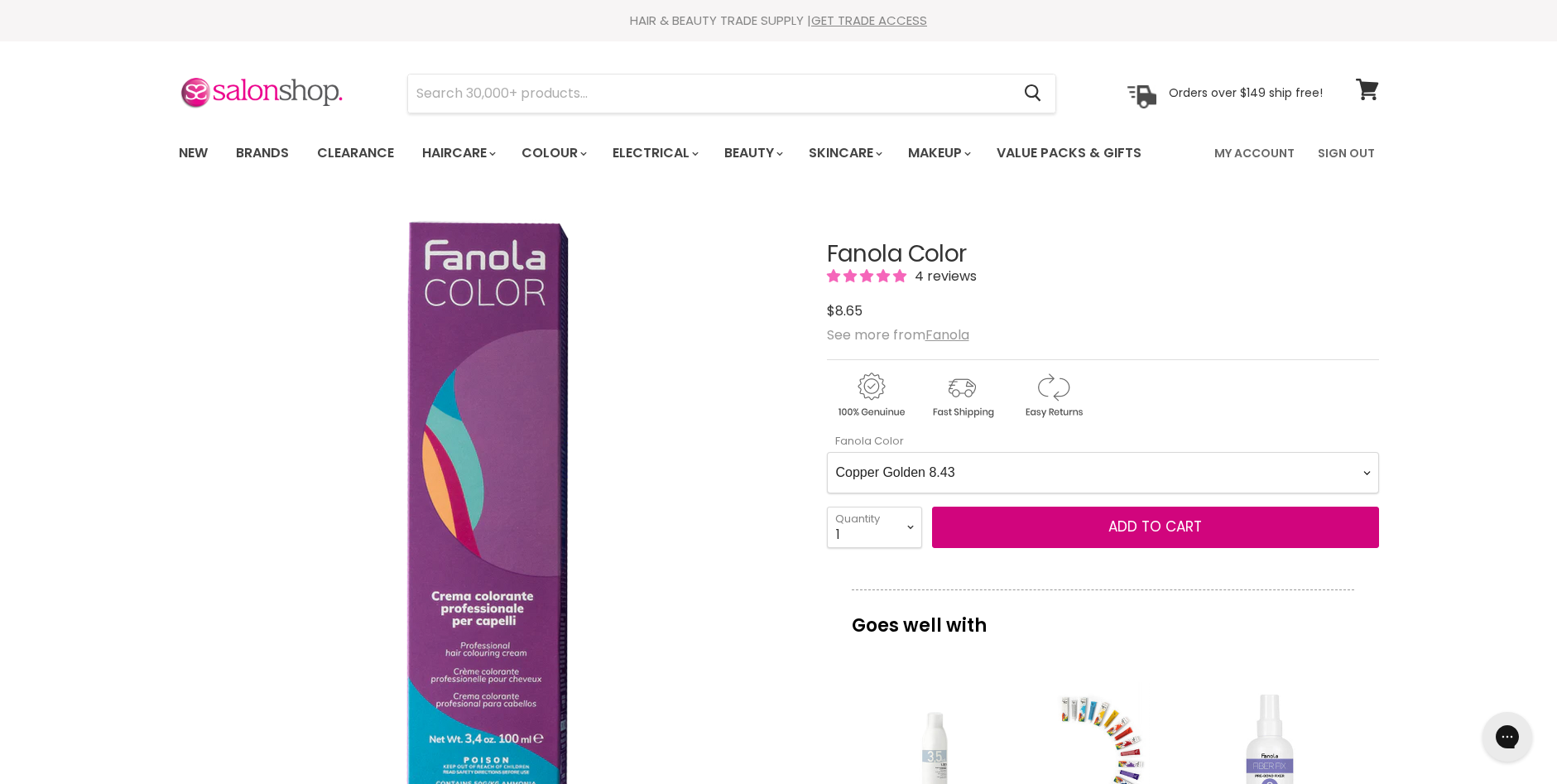
select Color-0-0 "Intense Red 7.66"
click at [827, 452] on Color-0-0 "Ash 1.10 Ash 5.1 Ash 6.1 Ash 7.1 Ash 8.1 Ash 9.1 Ash 10.1 Intense Ash 5.11 Inte…" at bounding box center [1102, 473] width 552 height 42
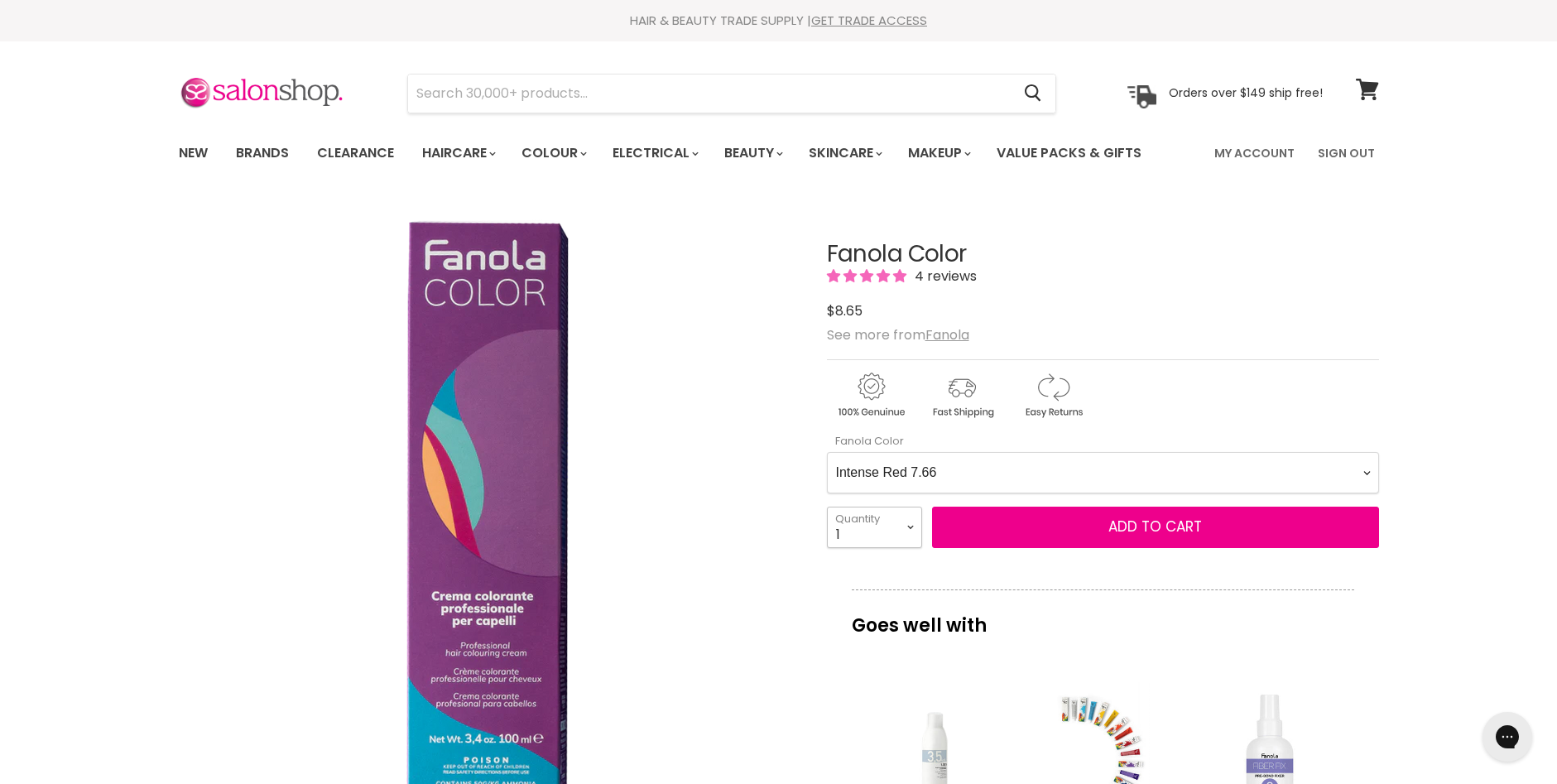
click at [910, 525] on select "1 2 3 4 5 6 7 8 9 10+" at bounding box center [874, 527] width 95 height 42
select select "4"
click at [827, 506] on select "1 2 3 4 5 6 7 8 9 10+" at bounding box center [874, 527] width 95 height 42
type input "4"
click at [906, 525] on select "1 2 3 4 5 6 7 8 9 10+" at bounding box center [874, 527] width 95 height 42
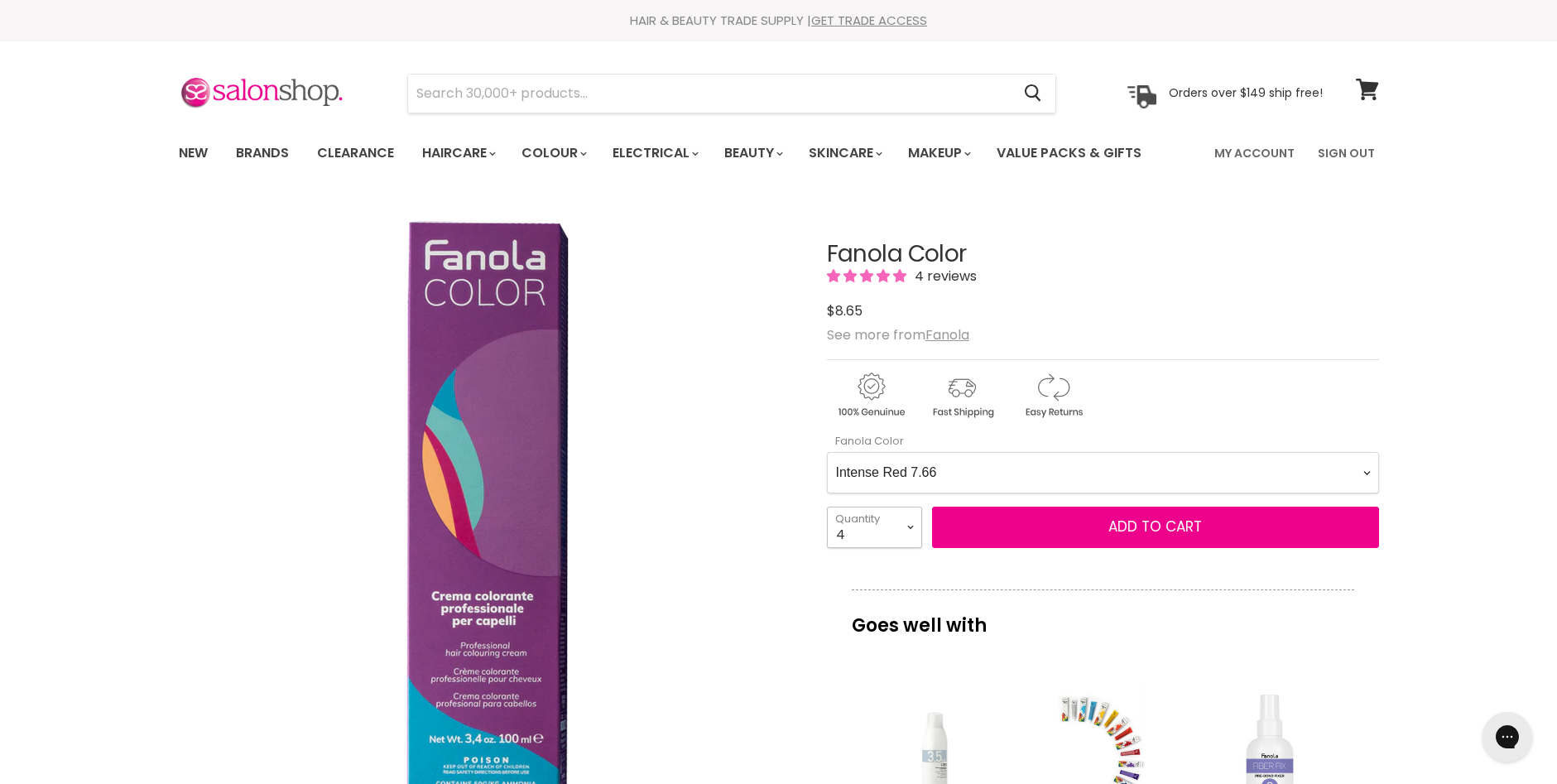
select select "3"
click at [827, 506] on select "1 2 3 4 5 6 7 8 9 10+" at bounding box center [874, 527] width 95 height 42
type input "3"
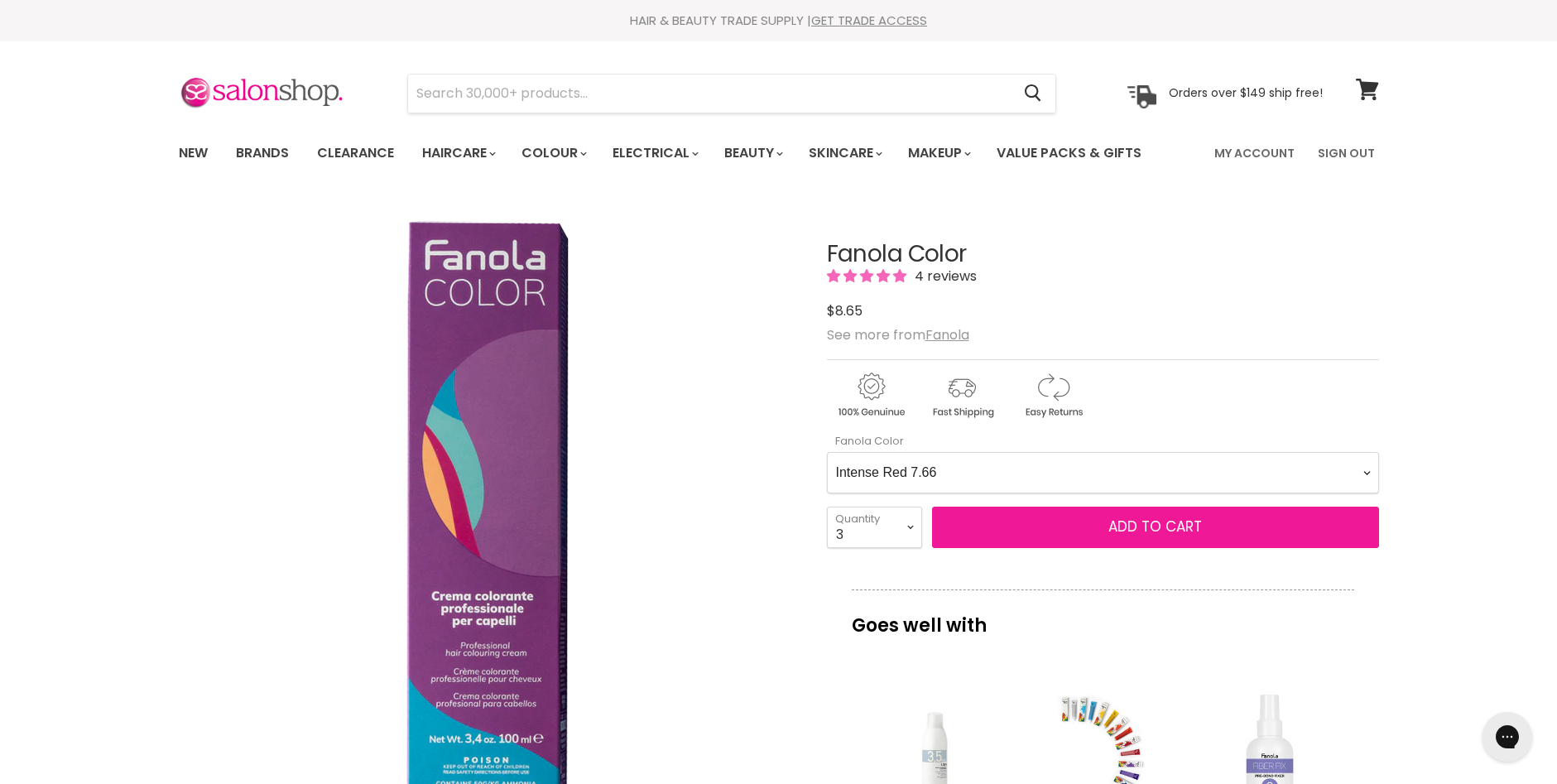
click at [1145, 527] on span "Add to cart" at bounding box center [1155, 526] width 94 height 20
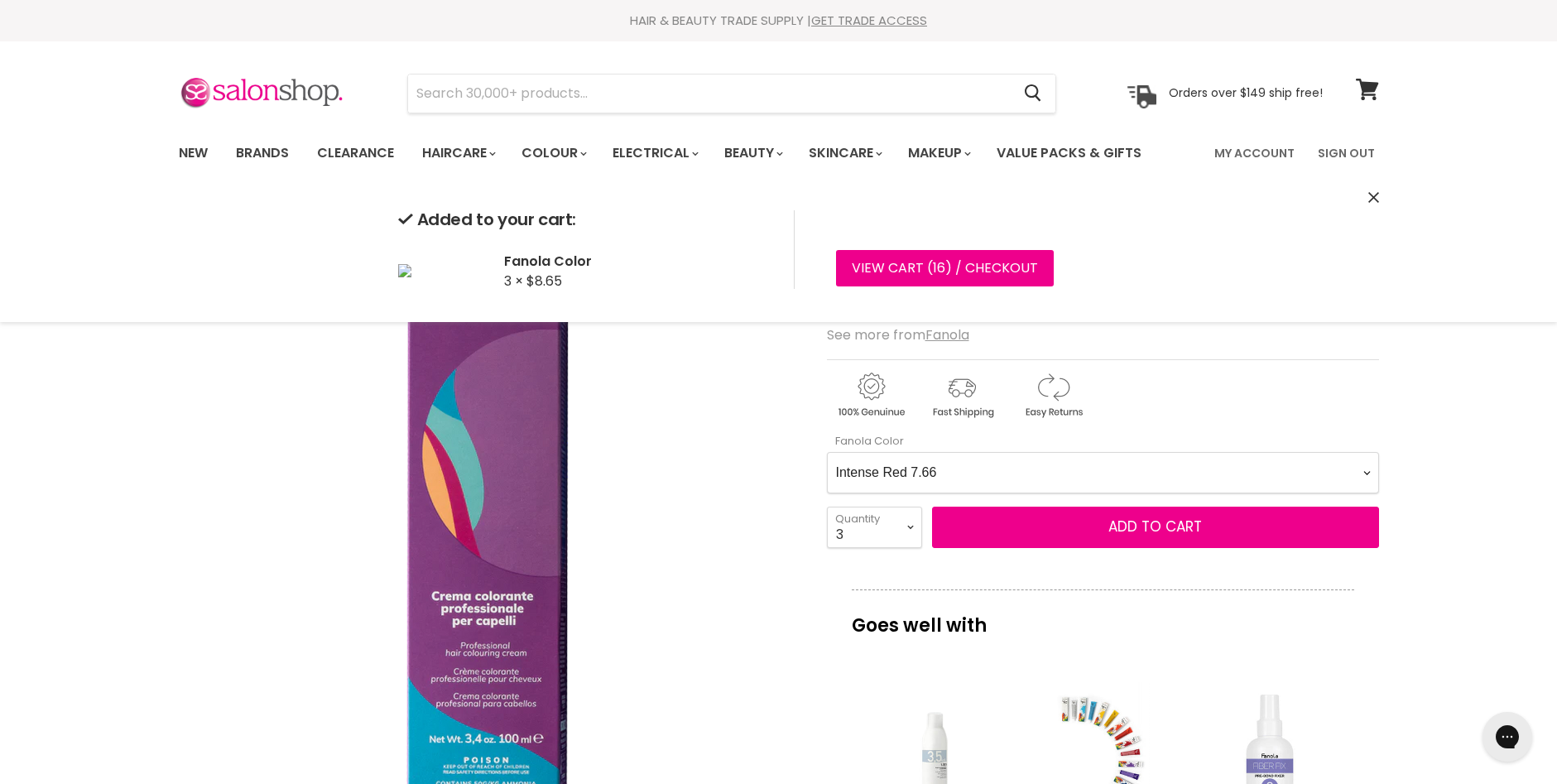
click at [1363, 472] on Color-0-0 "Ash 1.10 Ash 5.1 Ash 6.1 Ash 7.1 Ash 8.1 Ash 9.1 Ash 10.1 Intense Ash 5.11 Inte…" at bounding box center [1102, 473] width 552 height 42
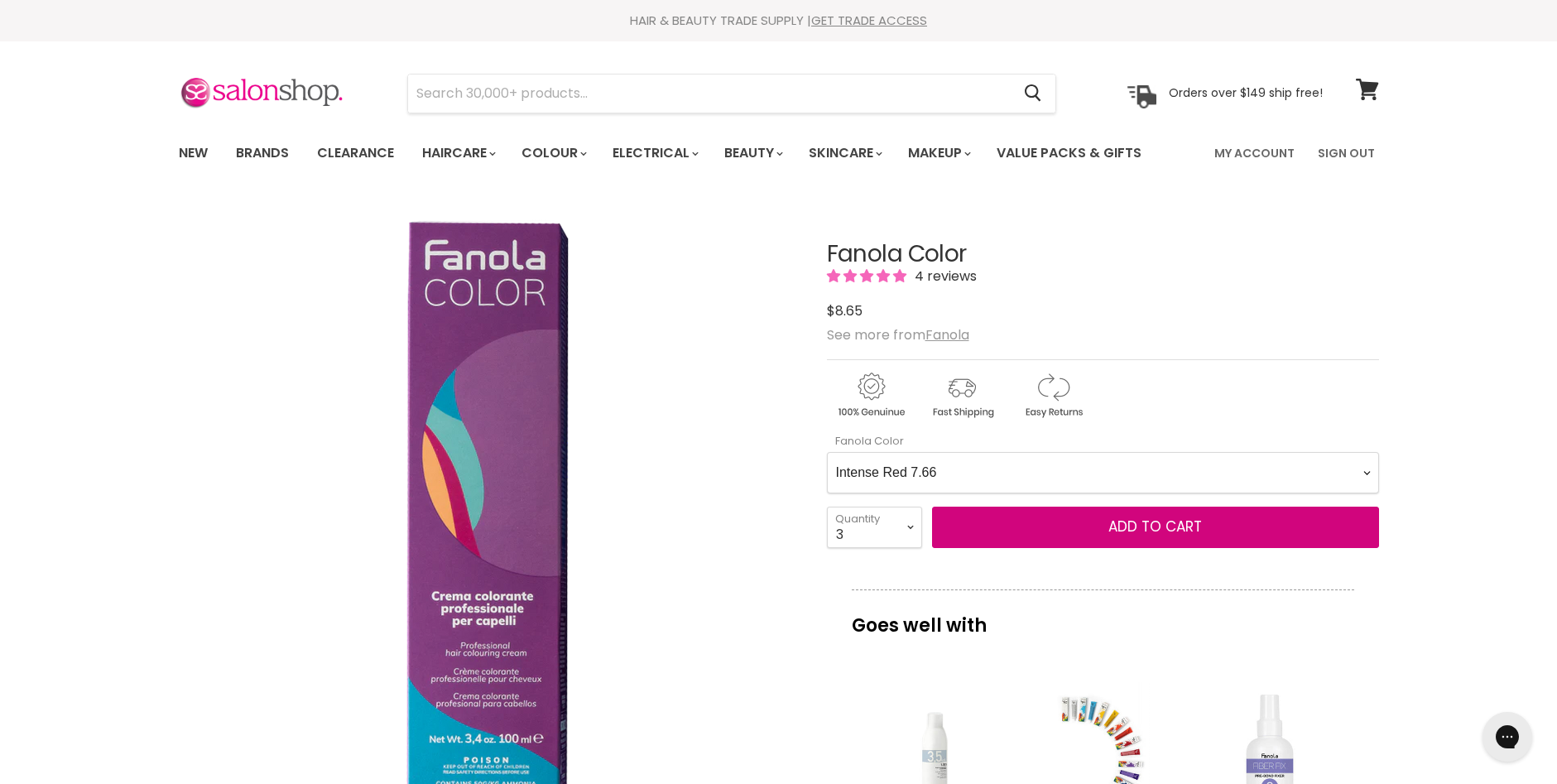
select Color-0-0 "Intense Red 6.66"
click at [827, 452] on Color-0-0 "Ash 1.10 Ash 5.1 Ash 6.1 Ash 7.1 Ash 8.1 Ash 9.1 Ash 10.1 Intense Ash 5.11 Inte…" at bounding box center [1102, 473] width 552 height 42
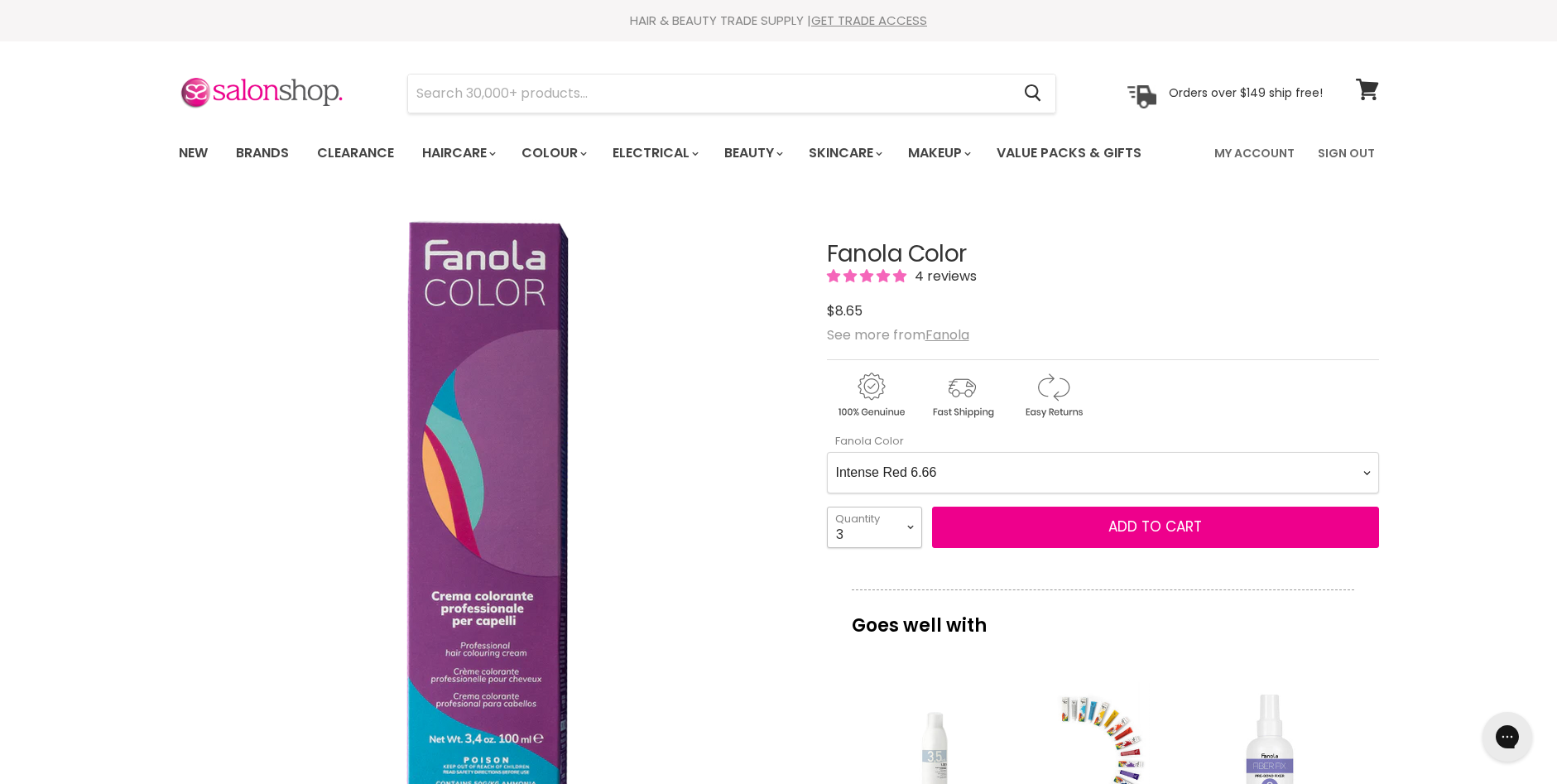
click at [910, 526] on select "1 2 3 4 5 6 7 8 9 10+" at bounding box center [874, 527] width 95 height 42
select select "2"
click at [827, 506] on select "1 2 3 4 5 6 7 8 9 10+" at bounding box center [874, 527] width 95 height 42
type input "2"
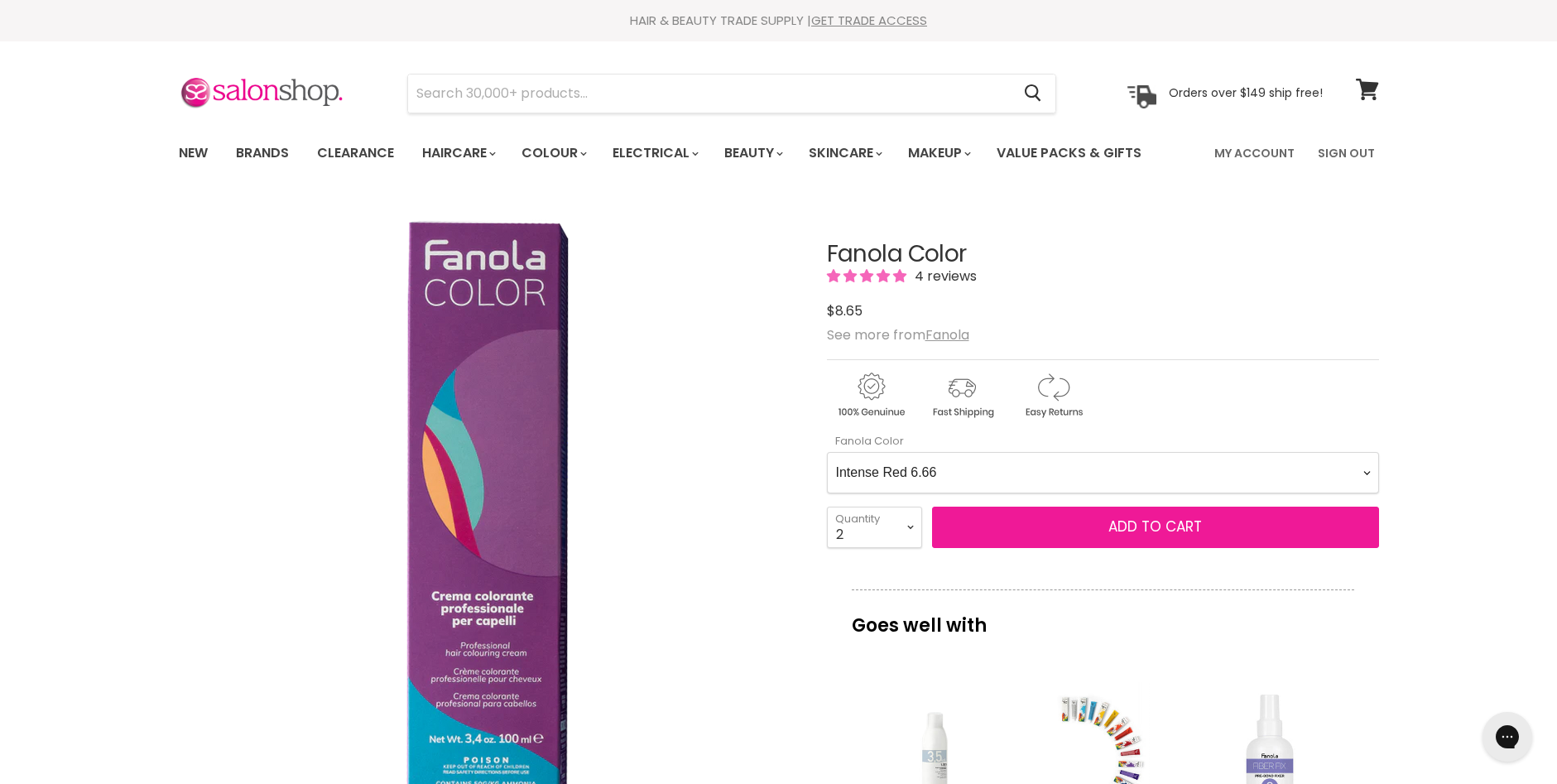
click at [1130, 526] on span "Add to cart" at bounding box center [1155, 526] width 94 height 20
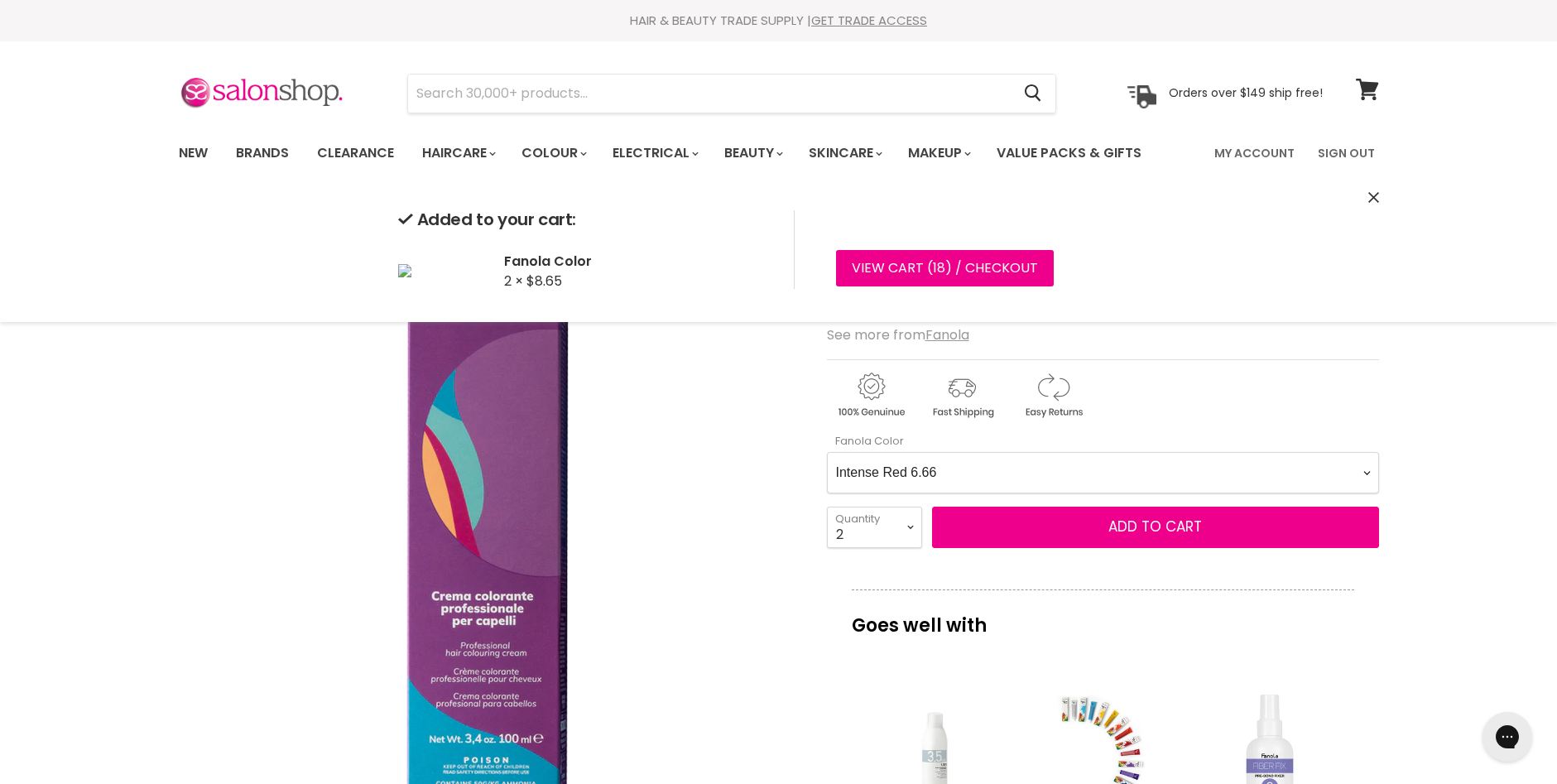
click at [1363, 473] on Color-0-0 "Ash 1.10 Ash 5.1 Ash 6.1 Ash 7.1 Ash 8.1 Ash 9.1 Ash 10.1 Intense Ash 5.11 Inte…" at bounding box center [1102, 473] width 552 height 42
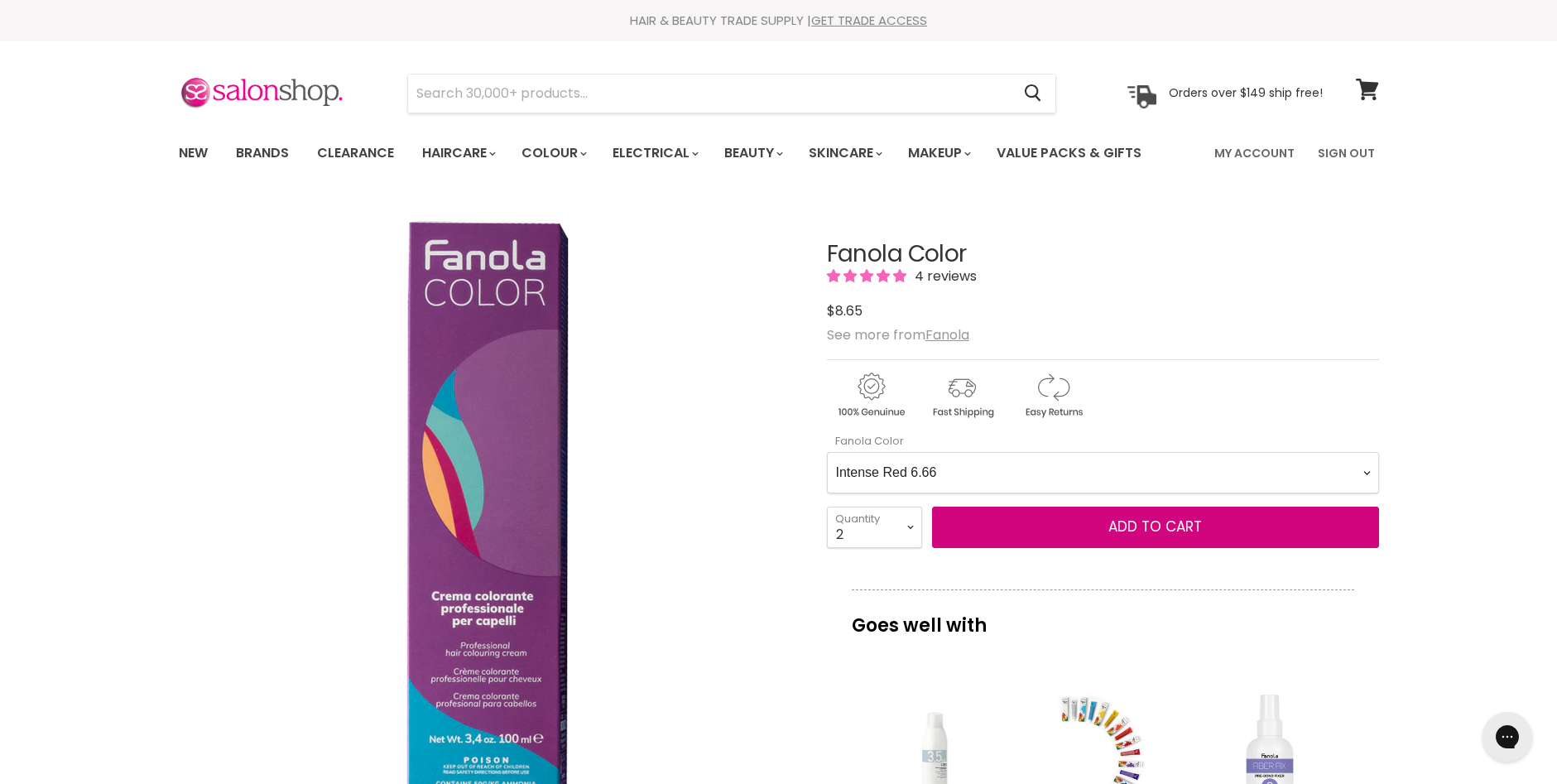
select Color-0-0 "Copper Natural 7.04"
click at [827, 452] on Color-0-0 "Ash 1.10 Ash 5.1 Ash 6.1 Ash 7.1 Ash 8.1 Ash 9.1 Ash 10.1 Intense Ash 5.11 Inte…" at bounding box center [1102, 473] width 552 height 42
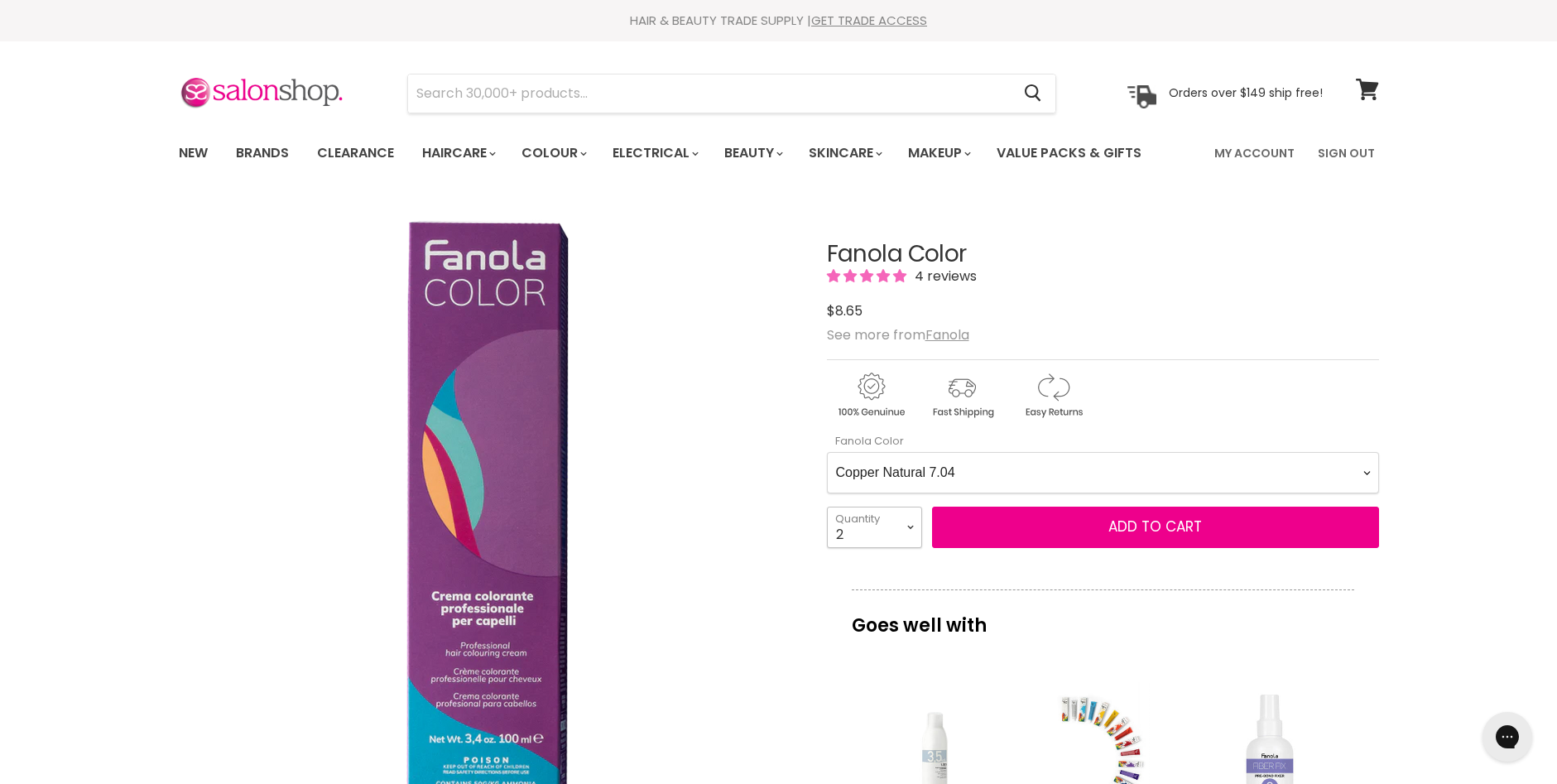
click at [910, 527] on select "1 2 3 4 5 6 7 8 9 10+" at bounding box center [874, 527] width 95 height 42
select select "1"
click at [827, 506] on select "1 2 3 4 5 6 7 8 9 10+" at bounding box center [874, 527] width 95 height 42
type input "1"
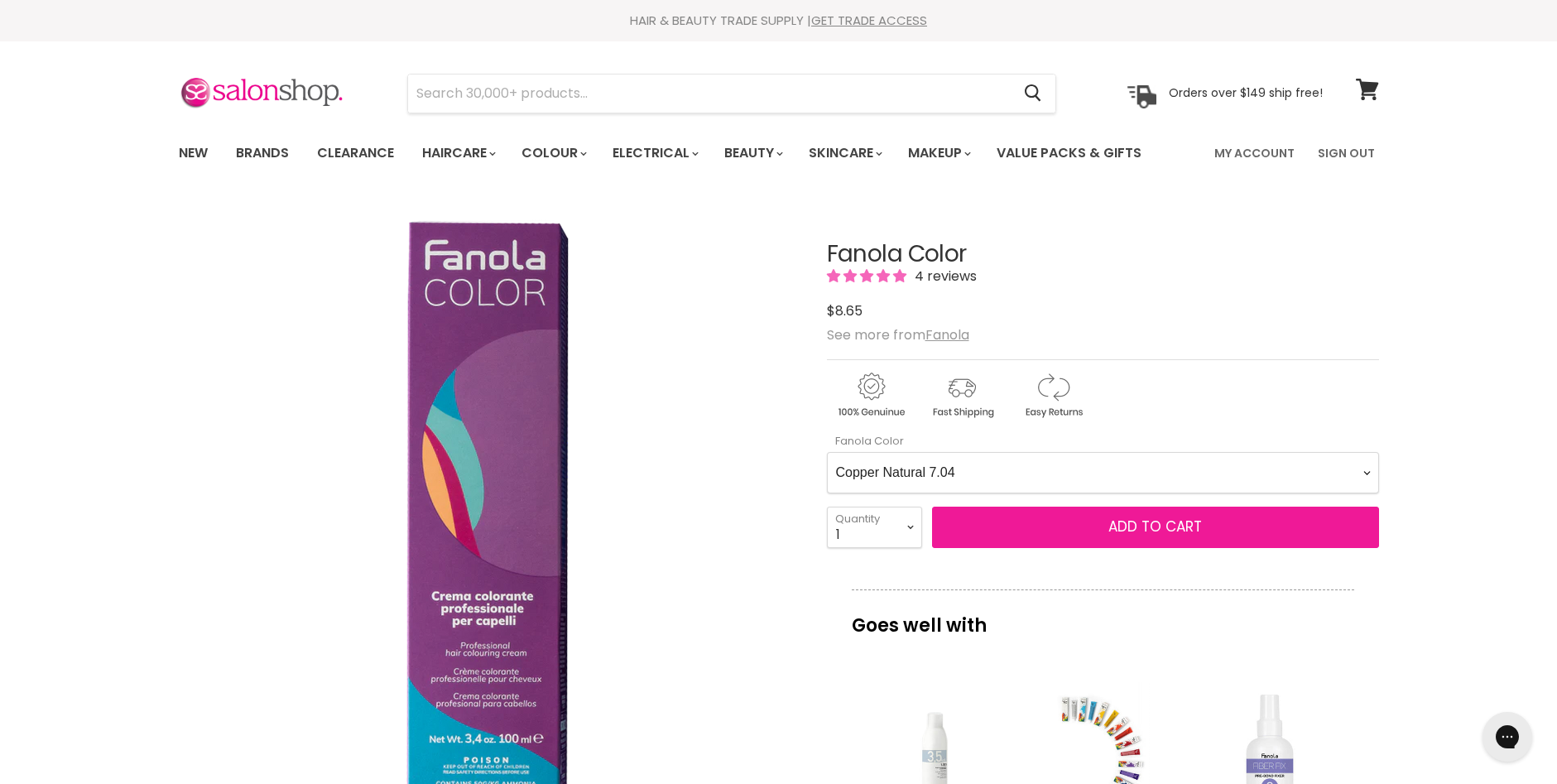
click at [1169, 528] on span "Add to cart" at bounding box center [1155, 526] width 94 height 20
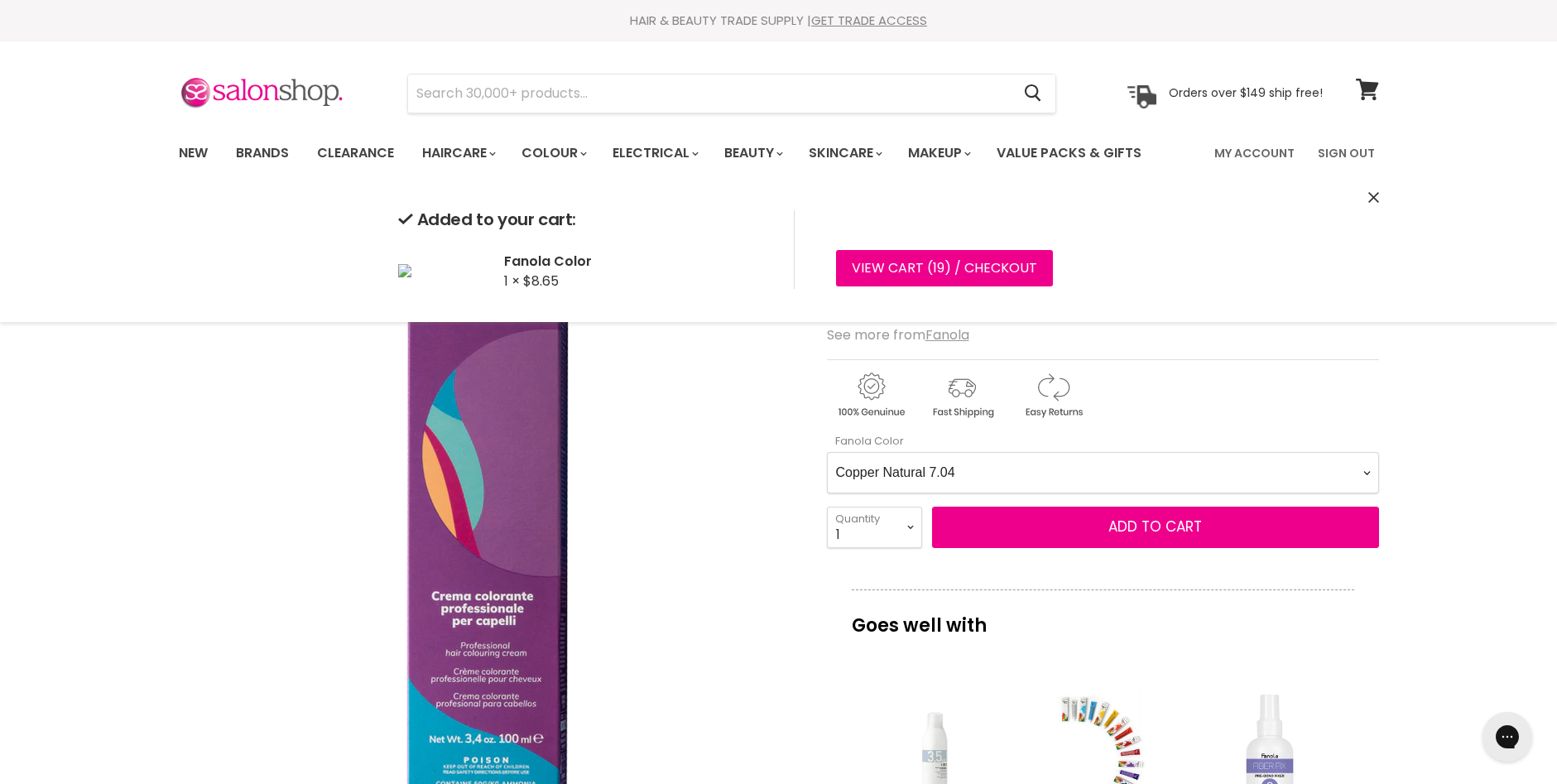
click at [1368, 476] on Color-0-0 "Ash 1.10 Ash 5.1 Ash 6.1 Ash 7.1 Ash 8.1 Ash 9.1 Ash 10.1 Intense Ash 5.11 Inte…" at bounding box center [1102, 473] width 552 height 42
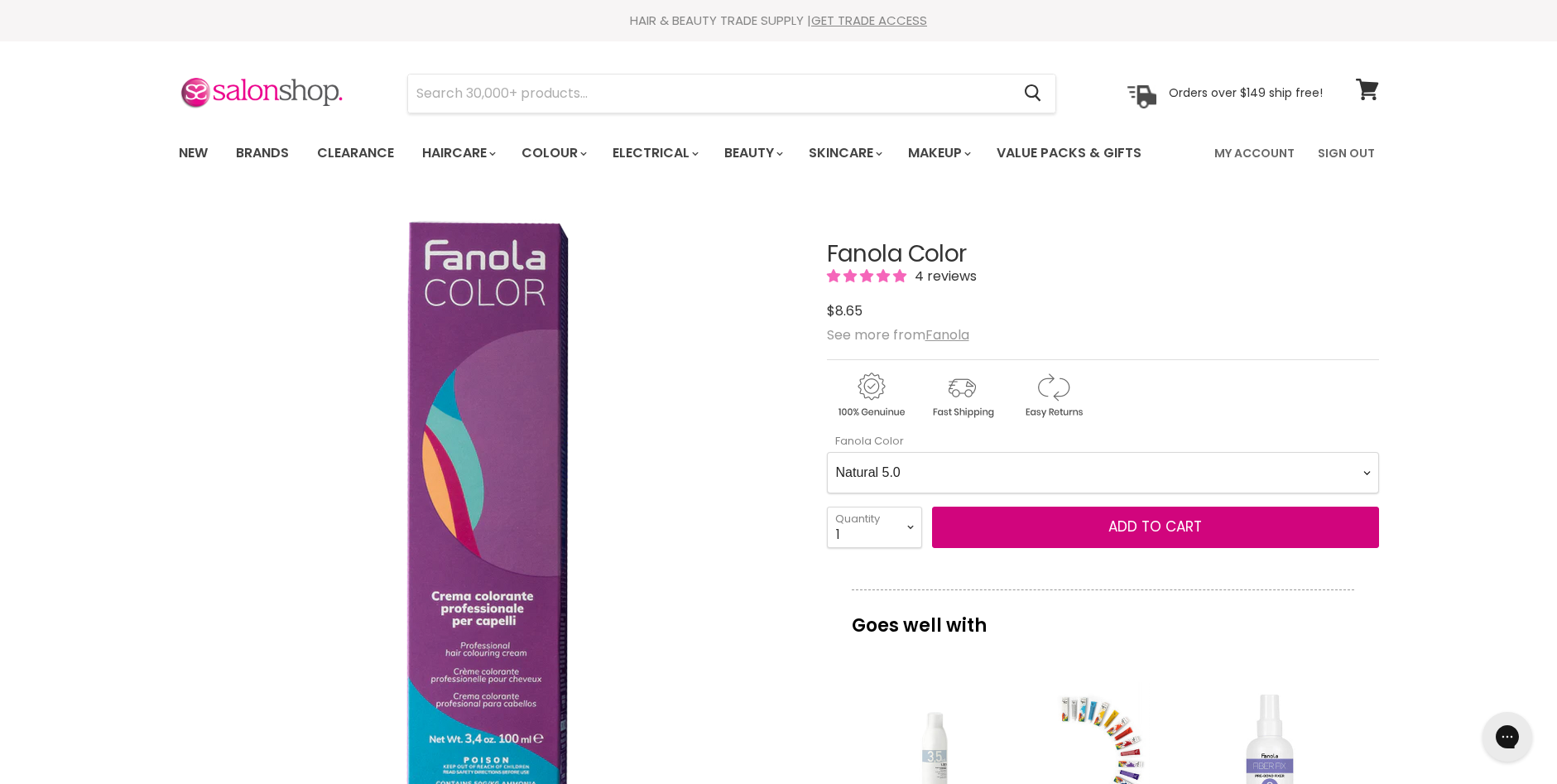
click at [827, 452] on Color-0-0 "Ash 1.10 Ash 5.1 Ash 6.1 Ash 7.1 Ash 8.1 Ash 9.1 Ash 10.1 Intense Ash 5.11 Inte…" at bounding box center [1102, 473] width 552 height 42
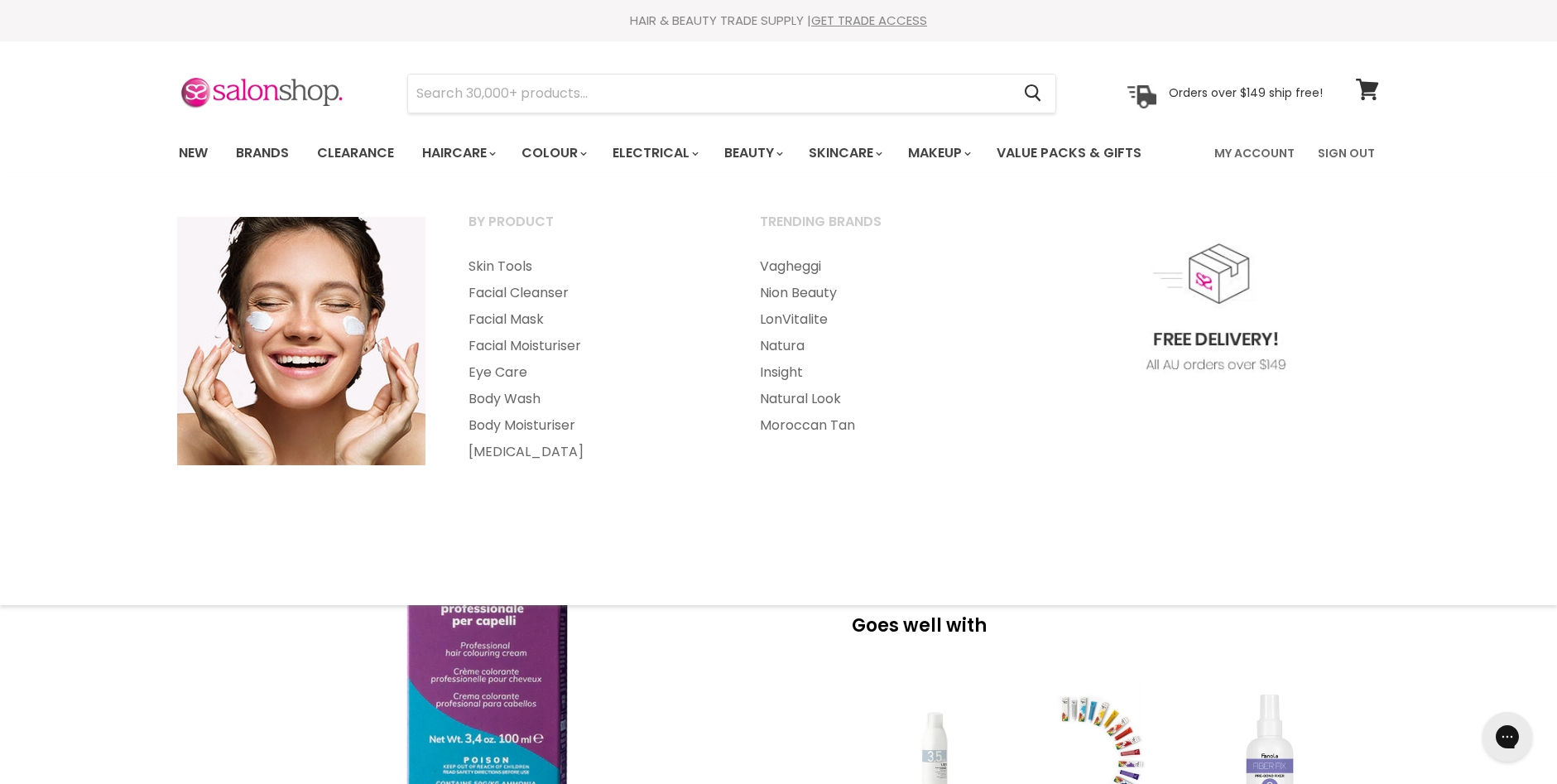
click at [1049, 471] on ul "By Product Skin Tools Facial Cleanser Facial Mask" at bounding box center [778, 390] width 1245 height 395
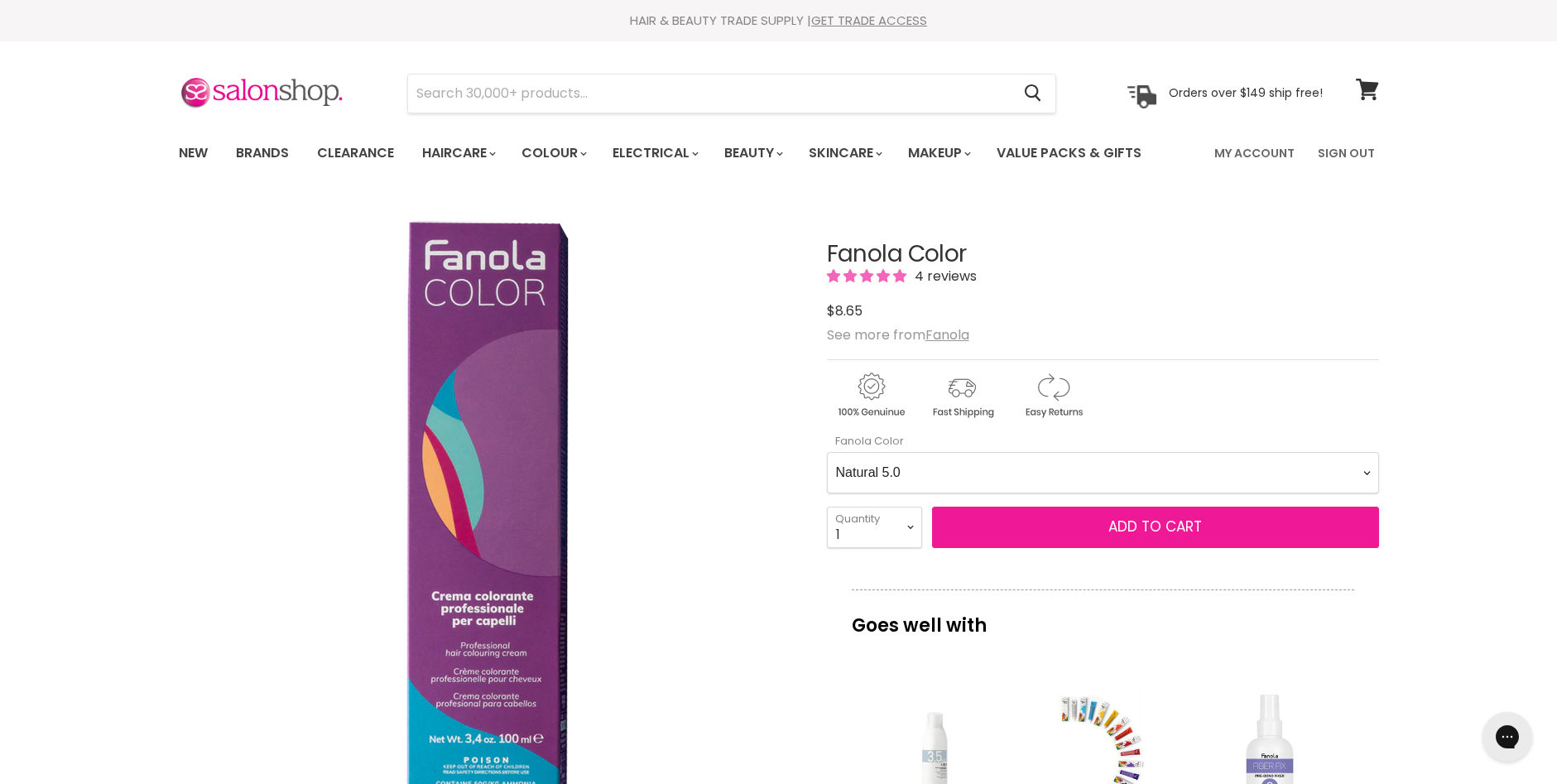
click at [1168, 529] on span "Add to cart" at bounding box center [1155, 526] width 94 height 20
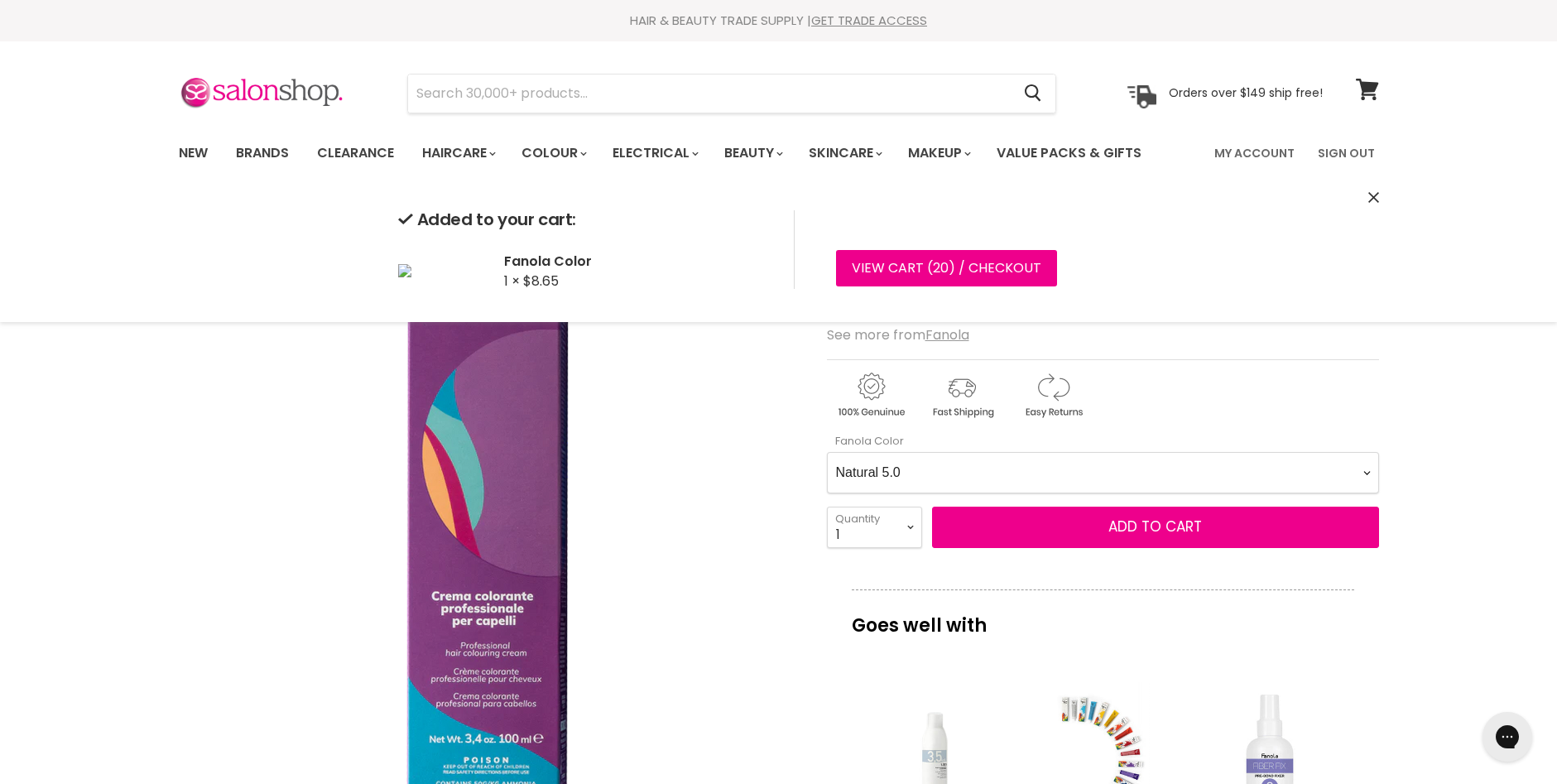
click at [1366, 470] on Color-0-0 "Ash 1.10 Ash 5.1 Ash 6.1 Ash 7.1 Ash 8.1 Ash 9.1 Ash 10.1 Intense Ash 5.11 Inte…" at bounding box center [1102, 473] width 552 height 42
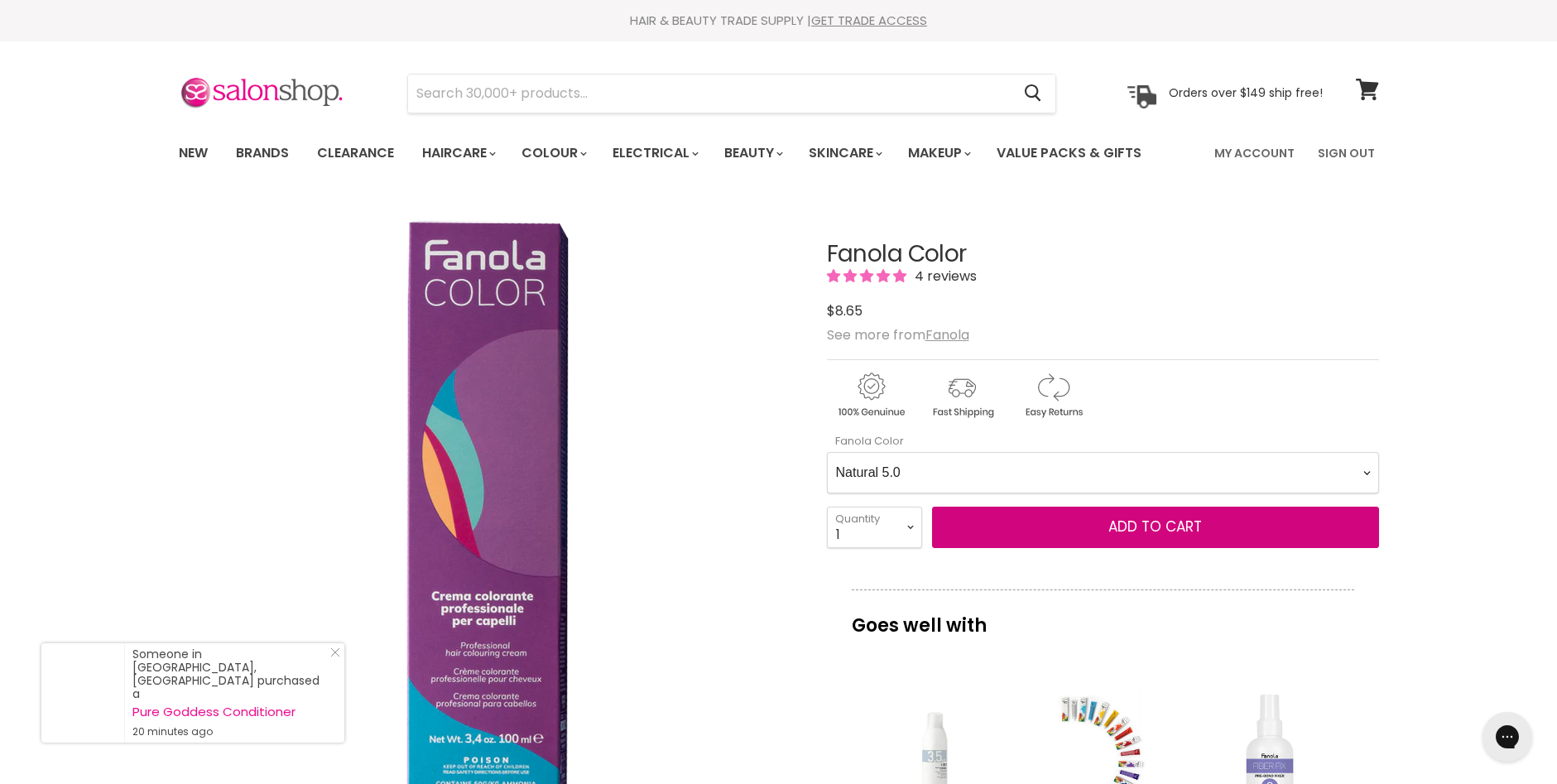
select Color-0-0 "Intense Natural 4.00"
click at [827, 452] on Color-0-0 "Ash 1.10 Ash 5.1 Ash 6.1 Ash 7.1 Ash 8.1 Ash 9.1 Ash 10.1 Intense Ash 5.11 Inte…" at bounding box center [1102, 473] width 552 height 42
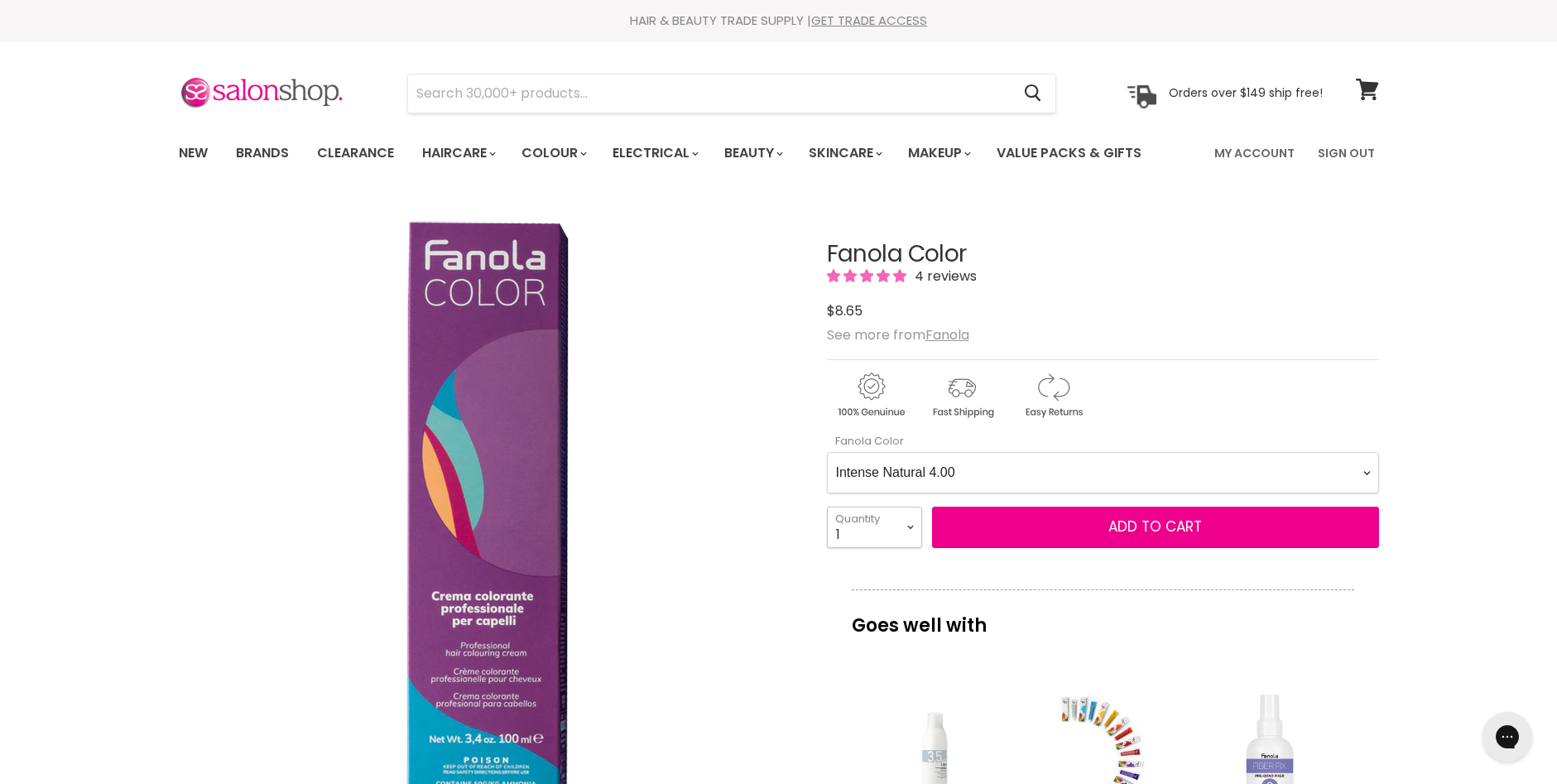
click at [910, 523] on select "1 2 3 4 5 6 7 8 9 10+" at bounding box center [874, 527] width 95 height 42
select select "2"
click at [827, 506] on select "1 2 3 4 5 6 7 8 9 10+" at bounding box center [874, 527] width 95 height 42
type input "2"
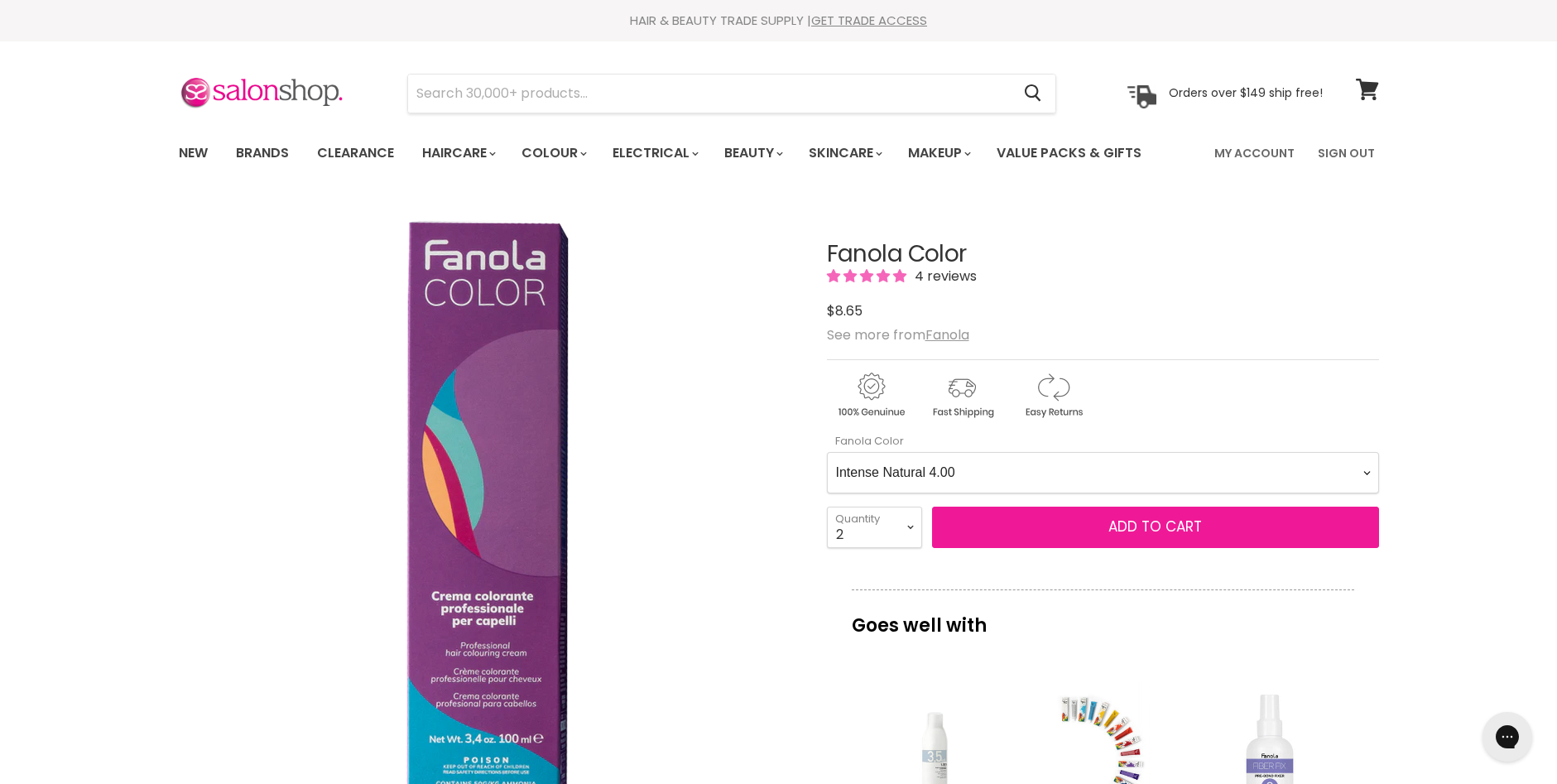
click at [1136, 522] on span "Add to cart" at bounding box center [1155, 526] width 94 height 20
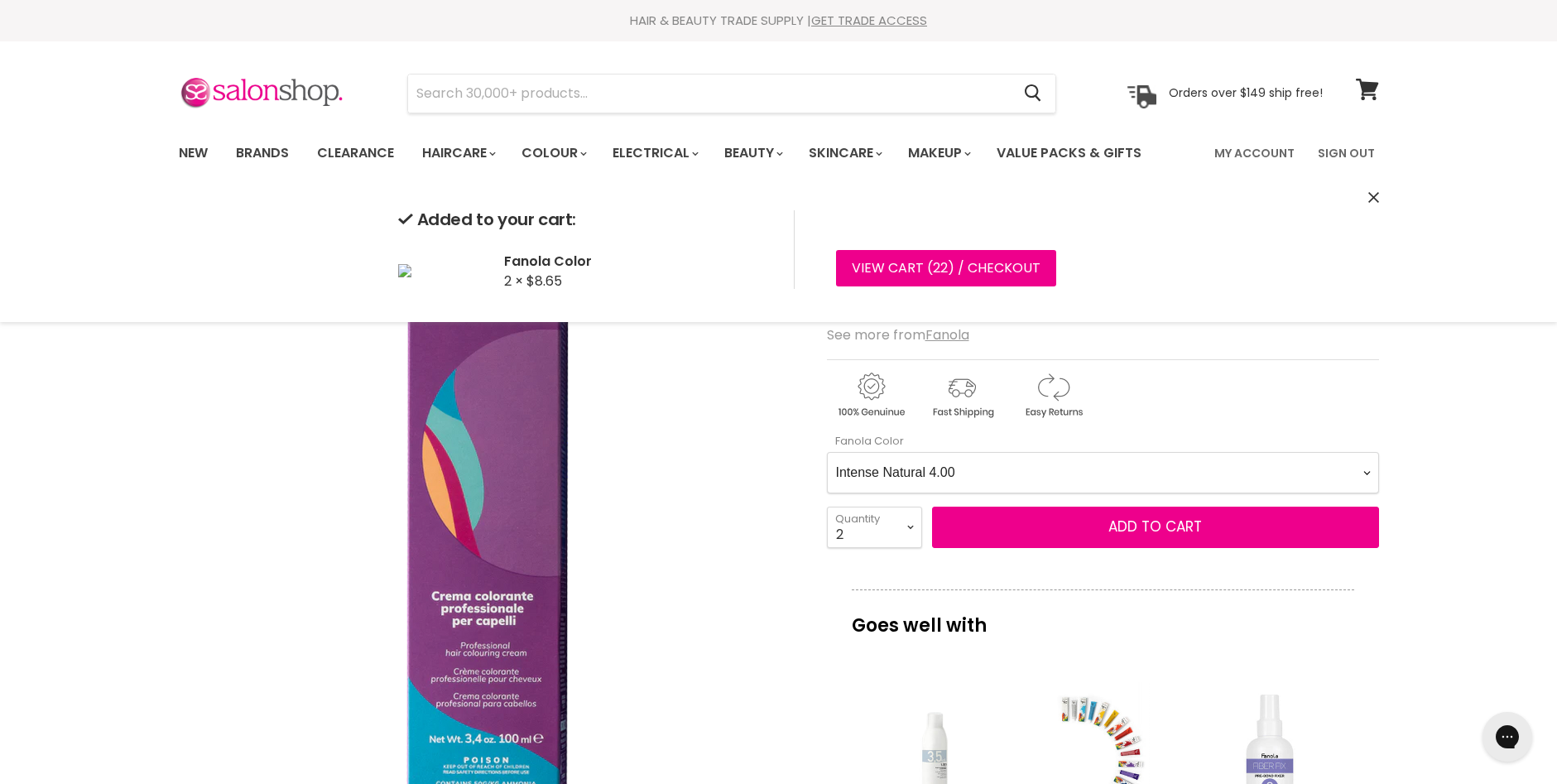
click at [1364, 474] on Color-0-0 "Ash 1.10 Ash 5.1 Ash 6.1 Ash 7.1 Ash 8.1 Ash 9.1 Ash 10.1 Intense Ash 5.11 Inte…" at bounding box center [1102, 473] width 552 height 42
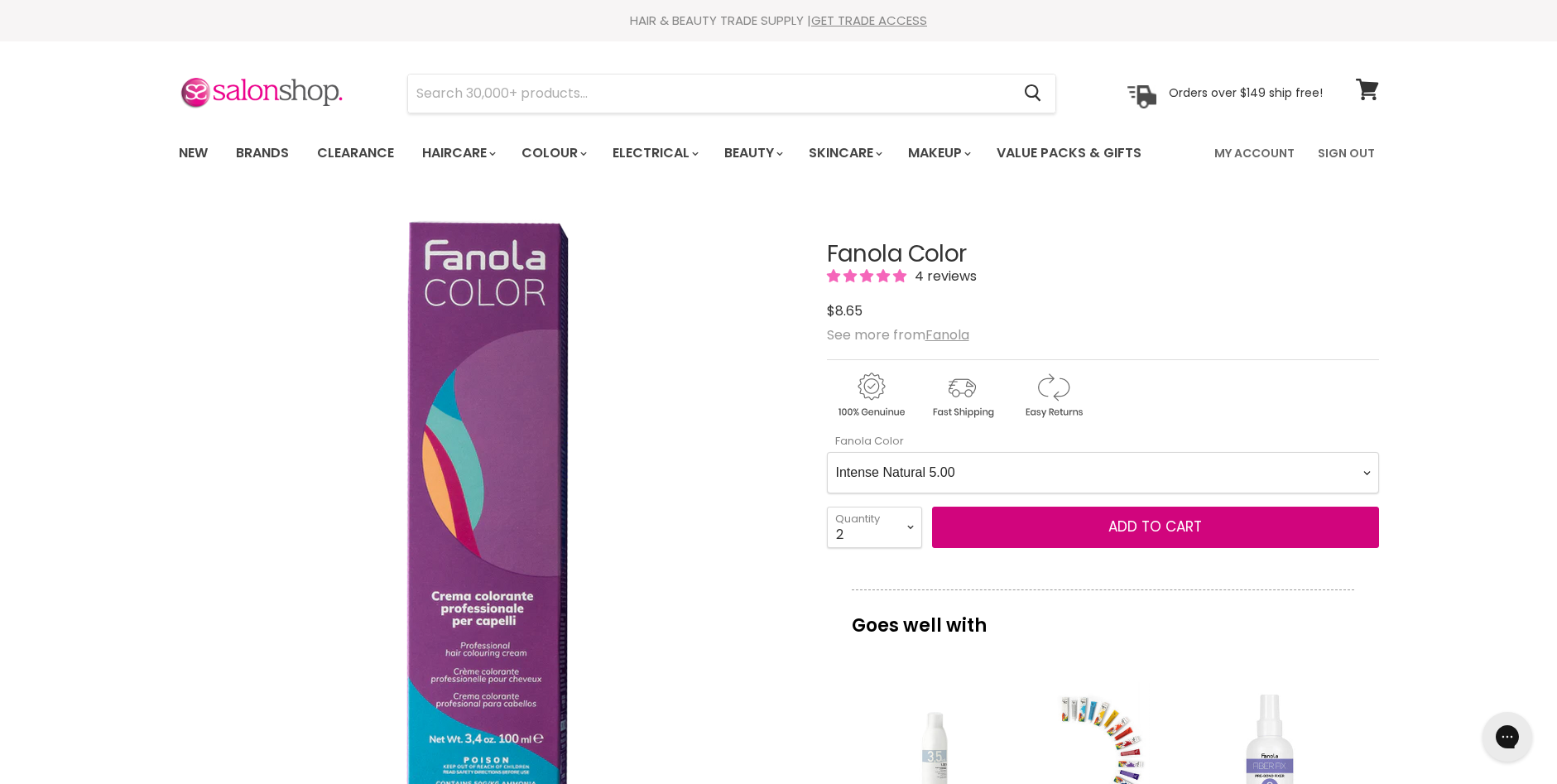
click at [827, 452] on Color-0-0 "Ash 1.10 Ash 5.1 Ash 6.1 Ash 7.1 Ash 8.1 Ash 9.1 Ash 10.1 Intense Ash 5.11 Inte…" at bounding box center [1102, 473] width 552 height 42
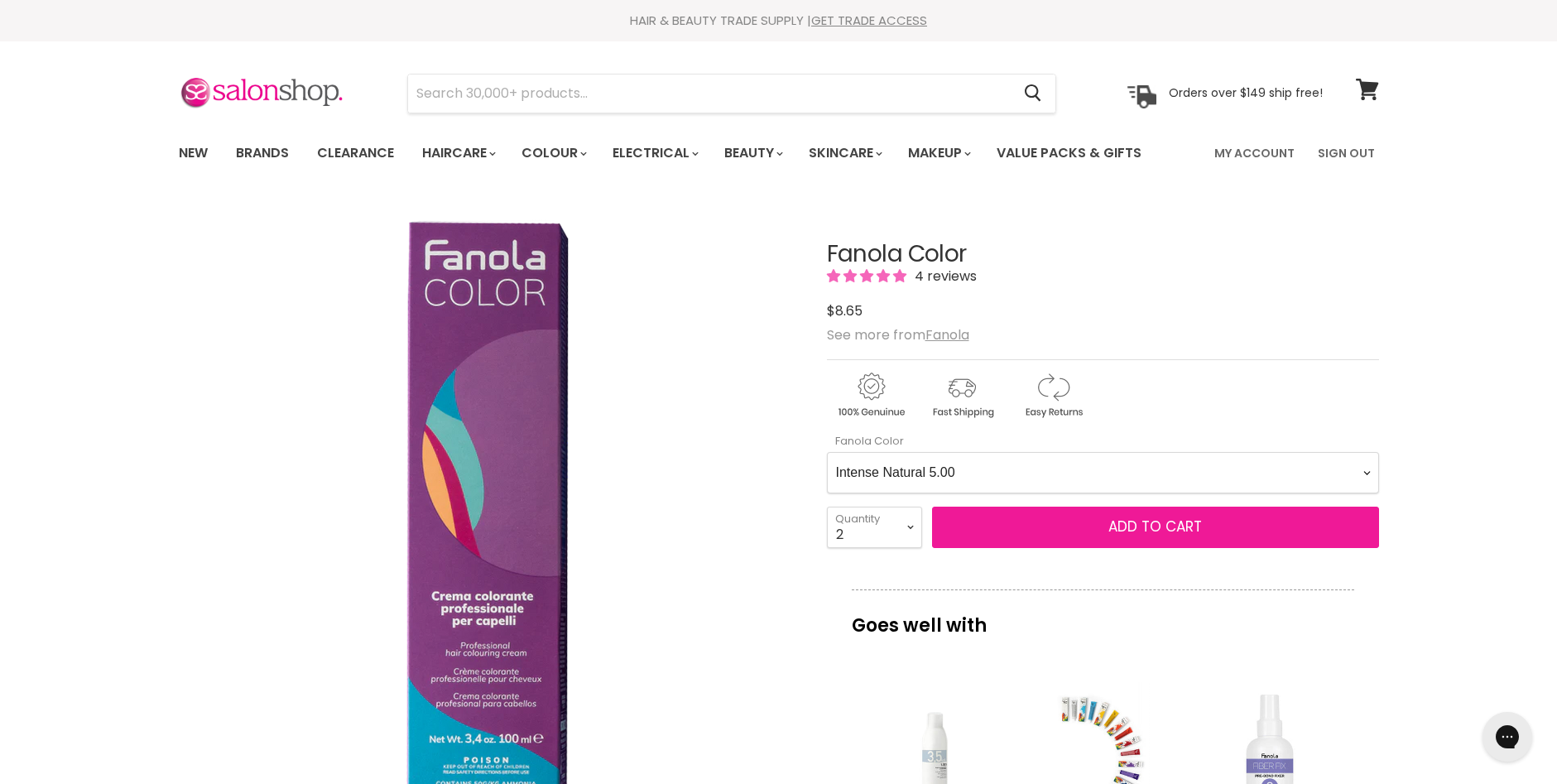
click at [1131, 531] on span "Add to cart" at bounding box center [1155, 526] width 94 height 20
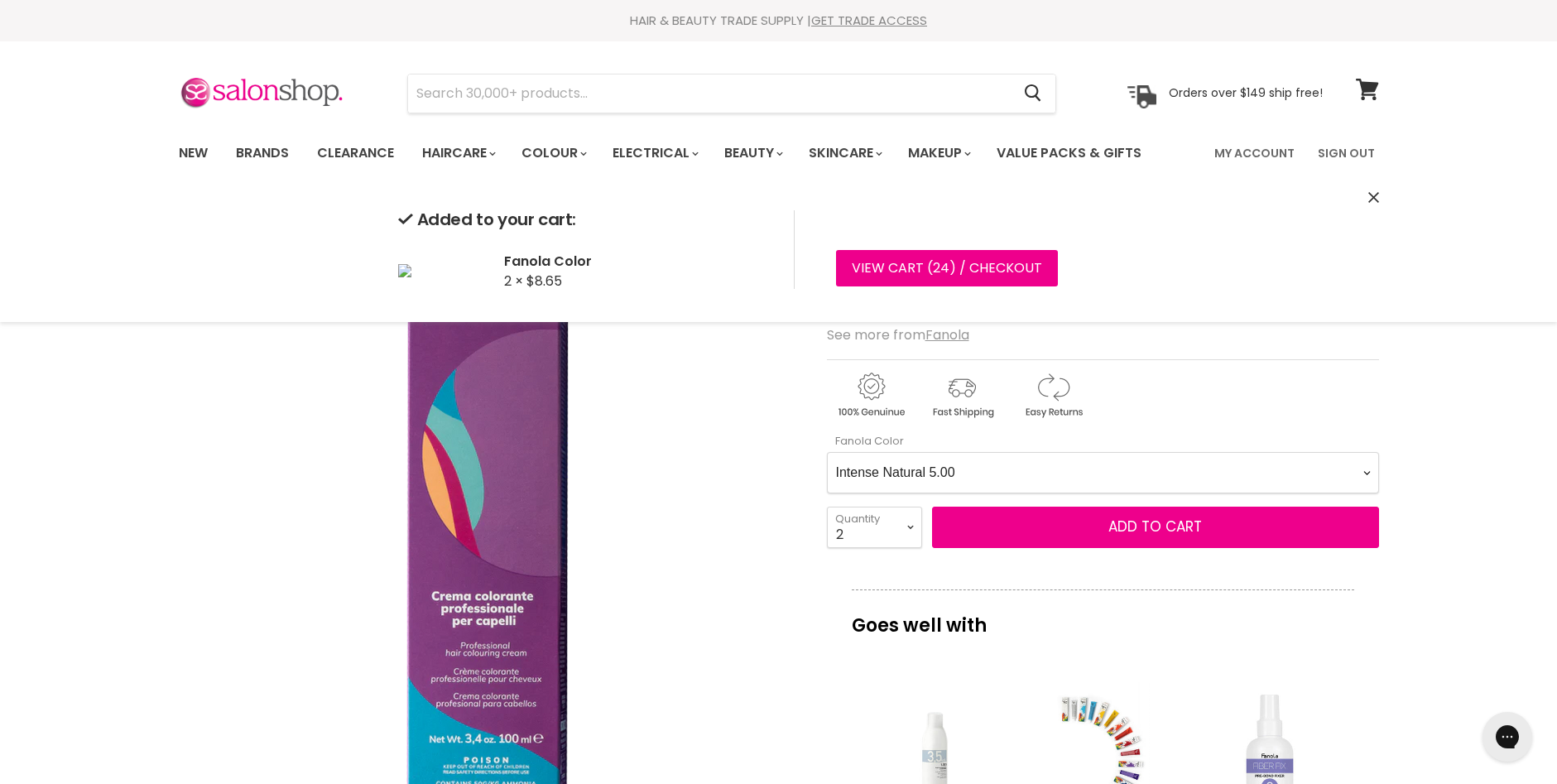
click at [1366, 474] on Color-0-0 "Ash 1.10 Ash 5.1 Ash 6.1 Ash 7.1 Ash 8.1 Ash 9.1 Ash 10.1 Intense Ash 5.11 Inte…" at bounding box center [1102, 473] width 552 height 42
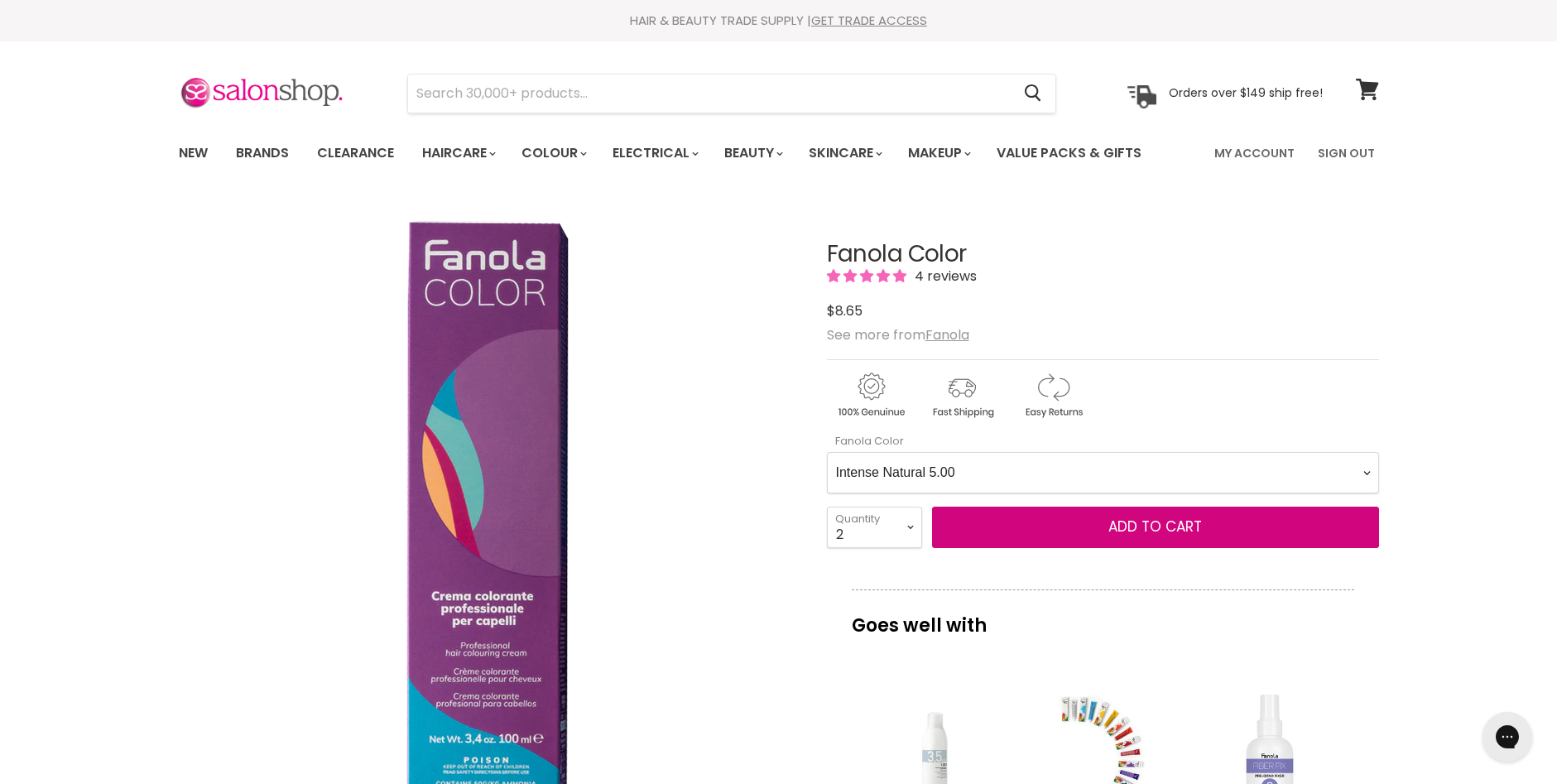
select Color-0-0 "Intense Natural 6.00"
click at [827, 452] on Color-0-0 "Ash 1.10 Ash 5.1 Ash 6.1 Ash 7.1 Ash 8.1 Ash 9.1 Ash 10.1 Intense Ash 5.11 Inte…" at bounding box center [1102, 473] width 552 height 42
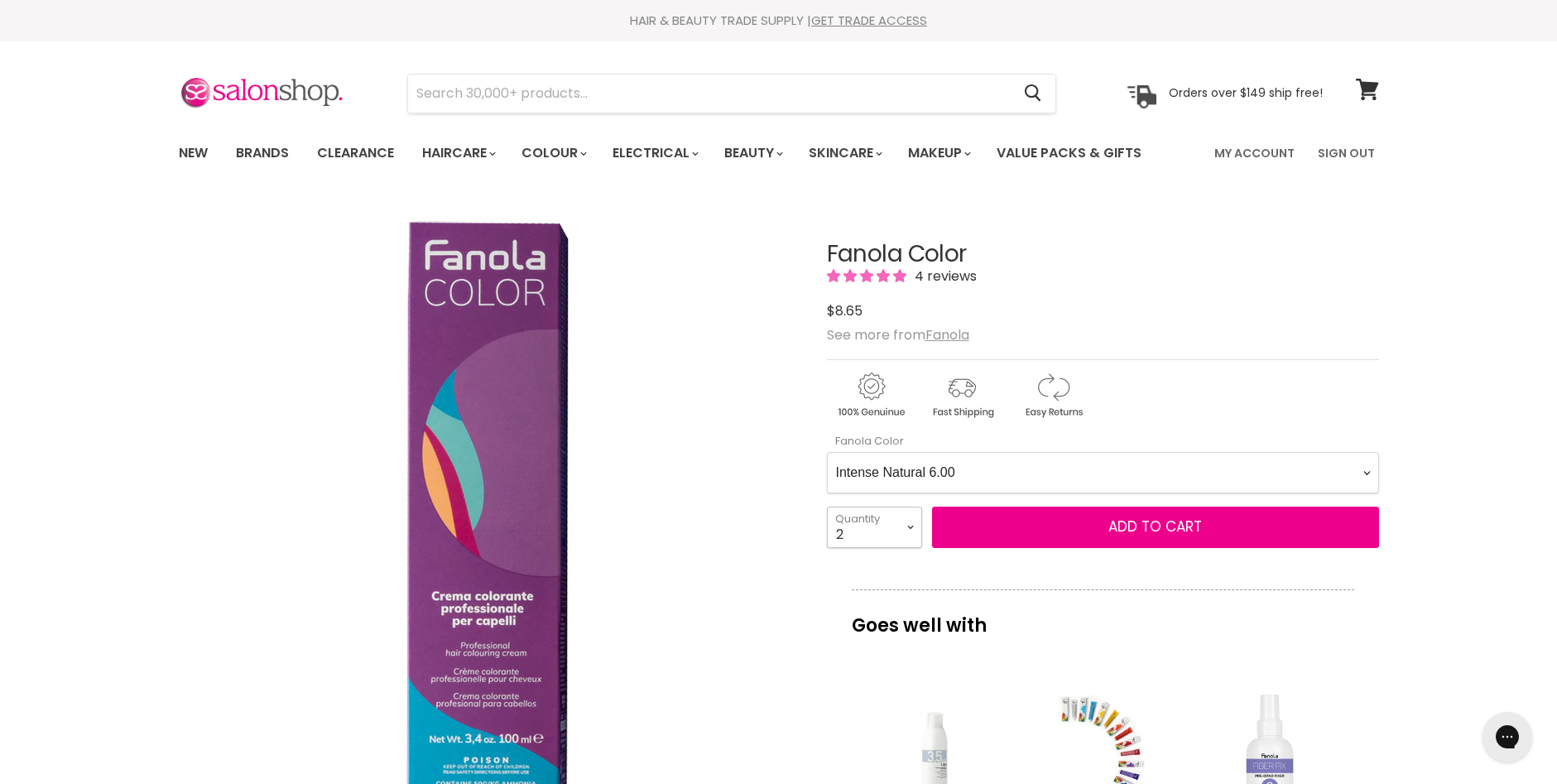
click at [913, 520] on select "1 2 3 4 5 6 7 8 9 10+" at bounding box center [874, 527] width 95 height 42
select select "10+"
click at [827, 506] on select "1 2 3 4 5 6 7 8 9 10+" at bounding box center [874, 527] width 95 height 42
type input "10"
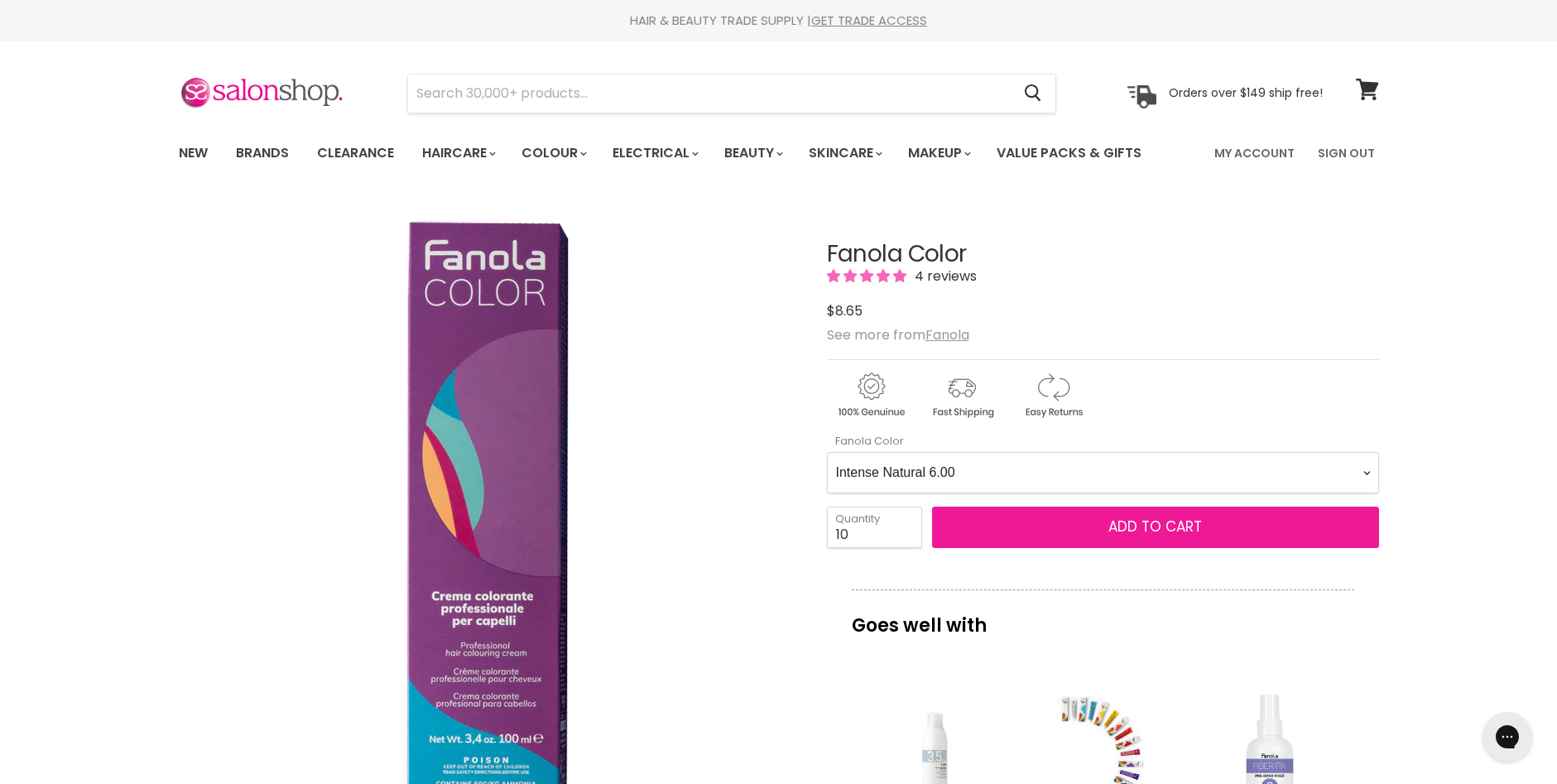
click at [1159, 526] on span "Add to cart" at bounding box center [1155, 526] width 94 height 20
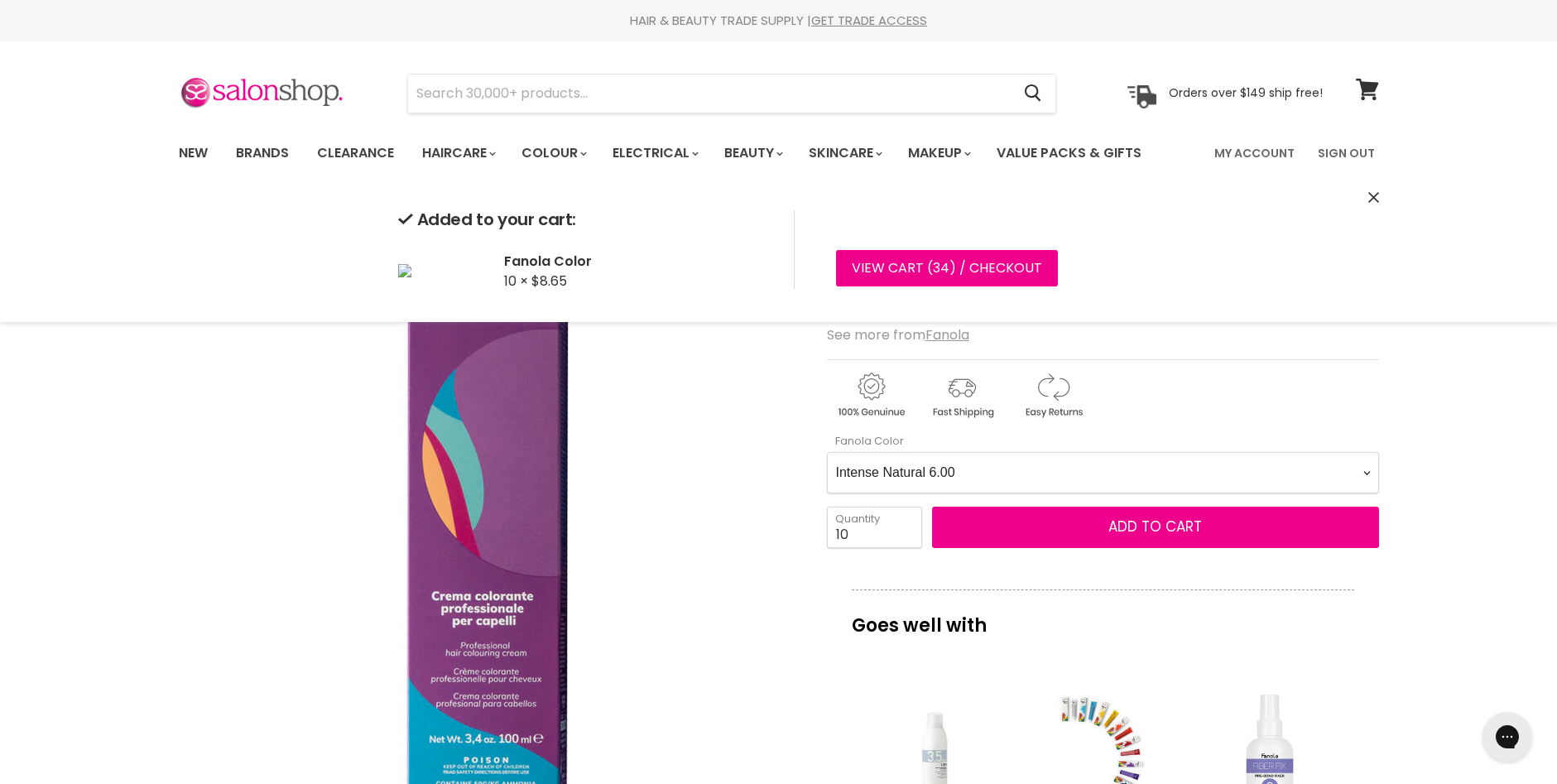
click at [1366, 468] on Color-0-0 "Ash 1.10 Ash 5.1 Ash 6.1 Ash 7.1 Ash 8.1 Ash 9.1 Ash 10.1 Intense Ash 5.11 Inte…" at bounding box center [1102, 473] width 552 height 42
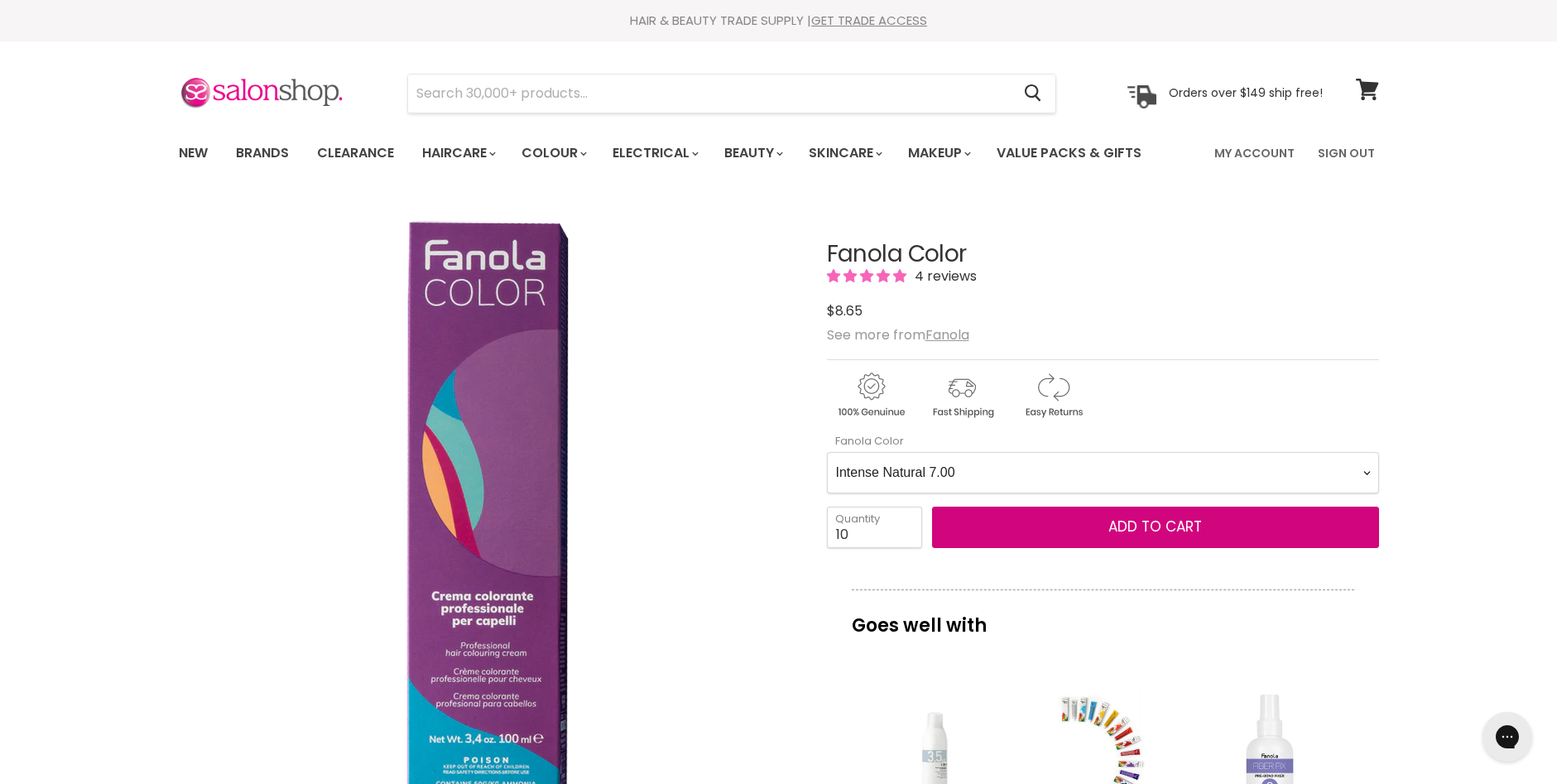
click at [827, 452] on Color-0-0 "Ash 1.10 Ash 5.1 Ash 6.1 Ash 7.1 Ash 8.1 Ash 9.1 Ash 10.1 Intense Ash 5.11 Inte…" at bounding box center [1102, 473] width 552 height 42
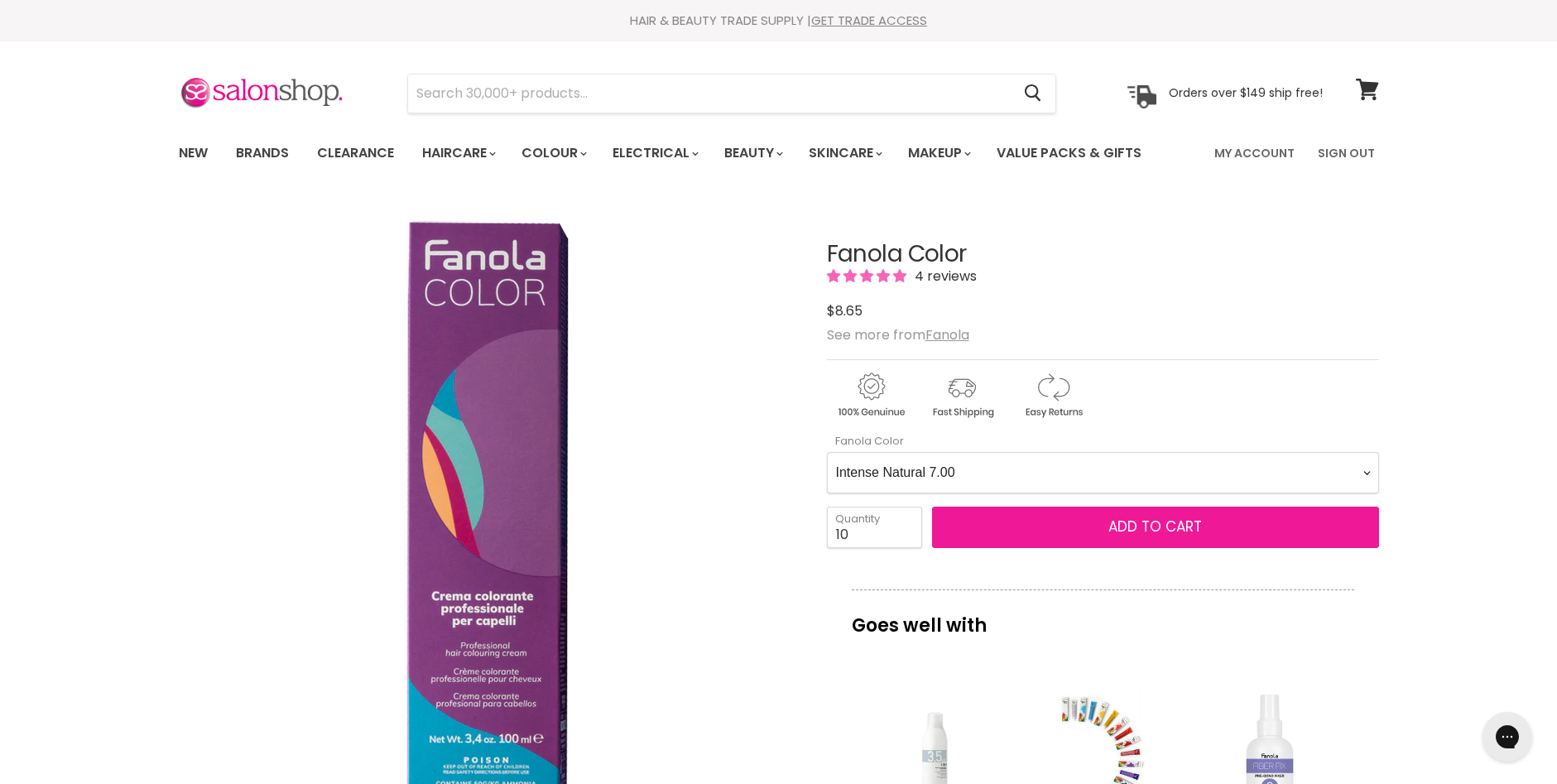
click at [1124, 524] on span "Add to cart" at bounding box center [1155, 526] width 94 height 20
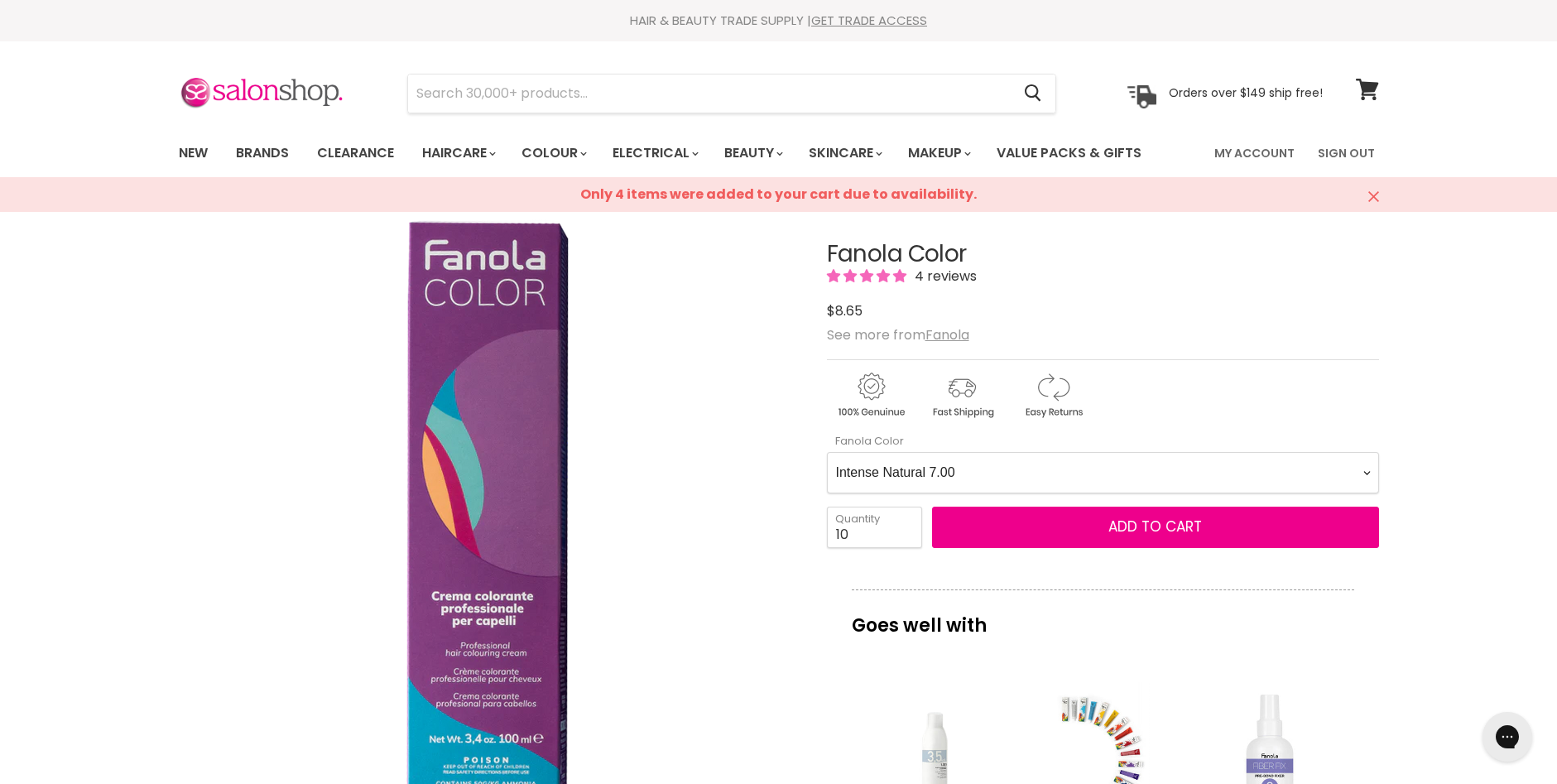
click at [1365, 471] on Color-0-0 "Ash 1.10 Ash 5.1 Ash 6.1 Ash 7.1 Ash 8.1 Ash 9.1 Ash 10.1 Intense Ash 5.11 Inte…" at bounding box center [1102, 473] width 552 height 42
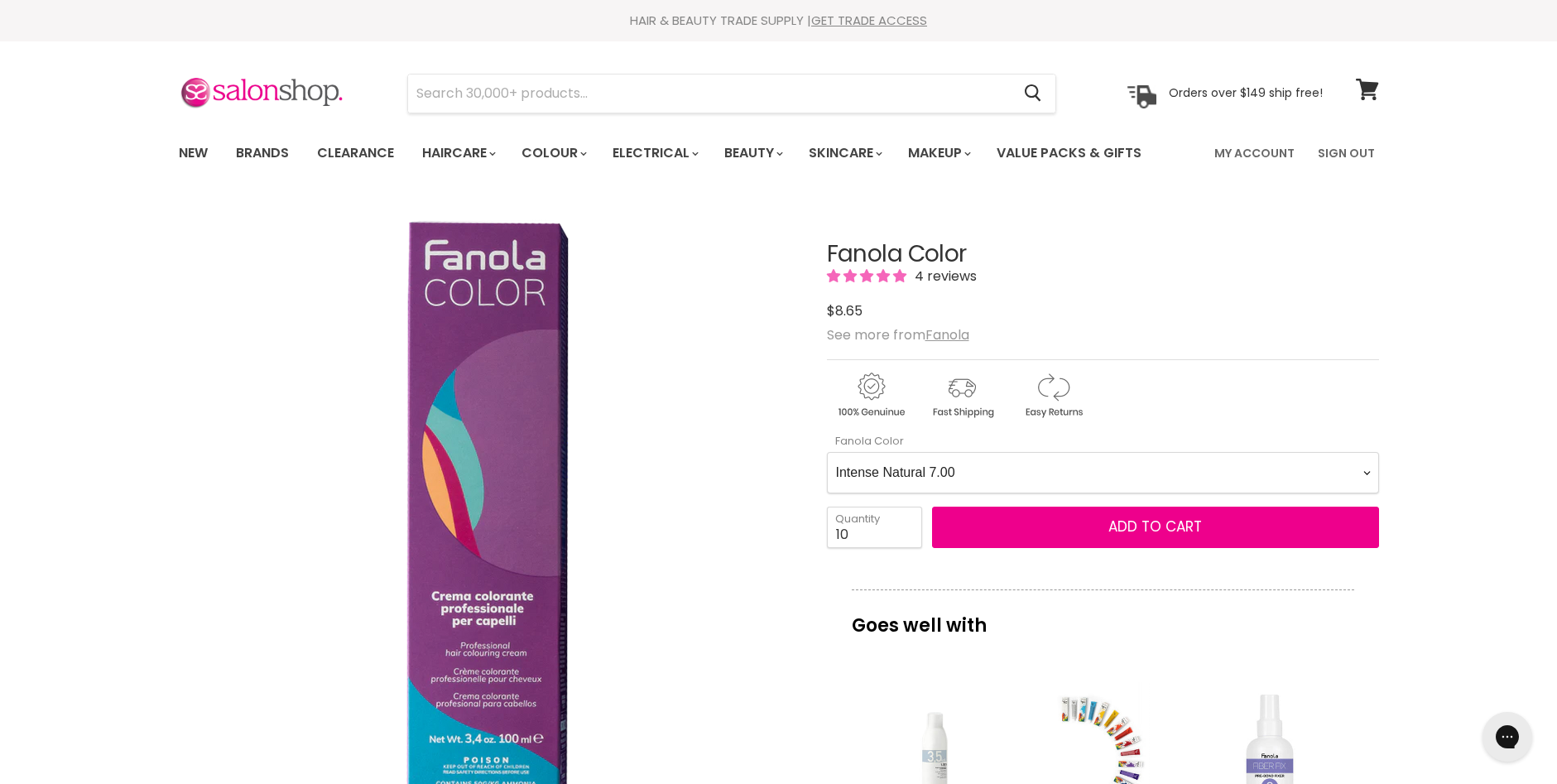
select Color-0-0 "Intense Natural 10.00"
click at [827, 452] on Color-0-0 "Ash 1.10 Ash 5.1 Ash 6.1 Ash 7.1 Ash 8.1 Ash 9.1 Ash 10.1 Intense Ash 5.11 Inte…" at bounding box center [1102, 473] width 552 height 42
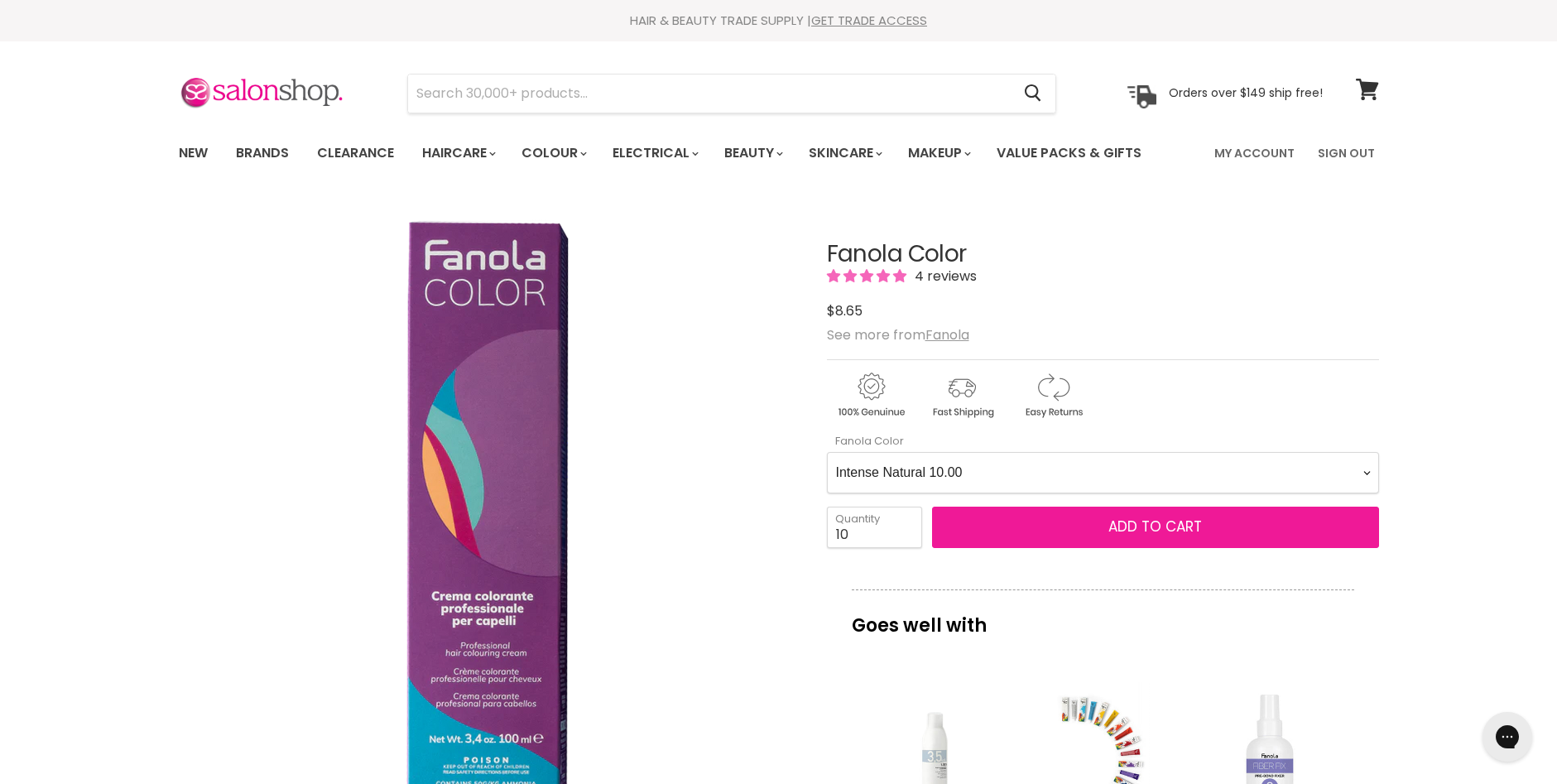
click at [1151, 524] on span "Add to cart" at bounding box center [1155, 526] width 94 height 20
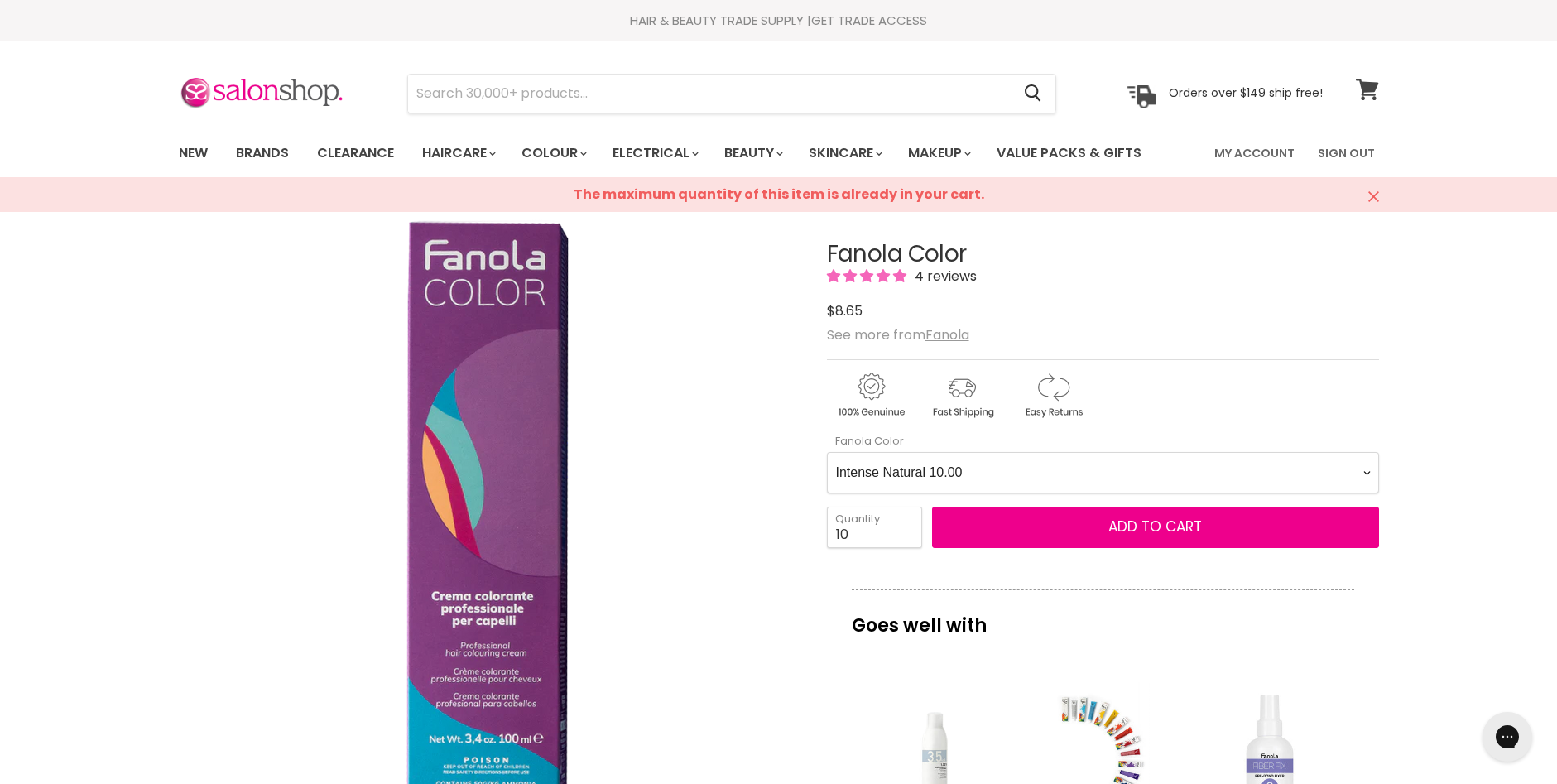
click at [1368, 88] on icon at bounding box center [1367, 89] width 23 height 22
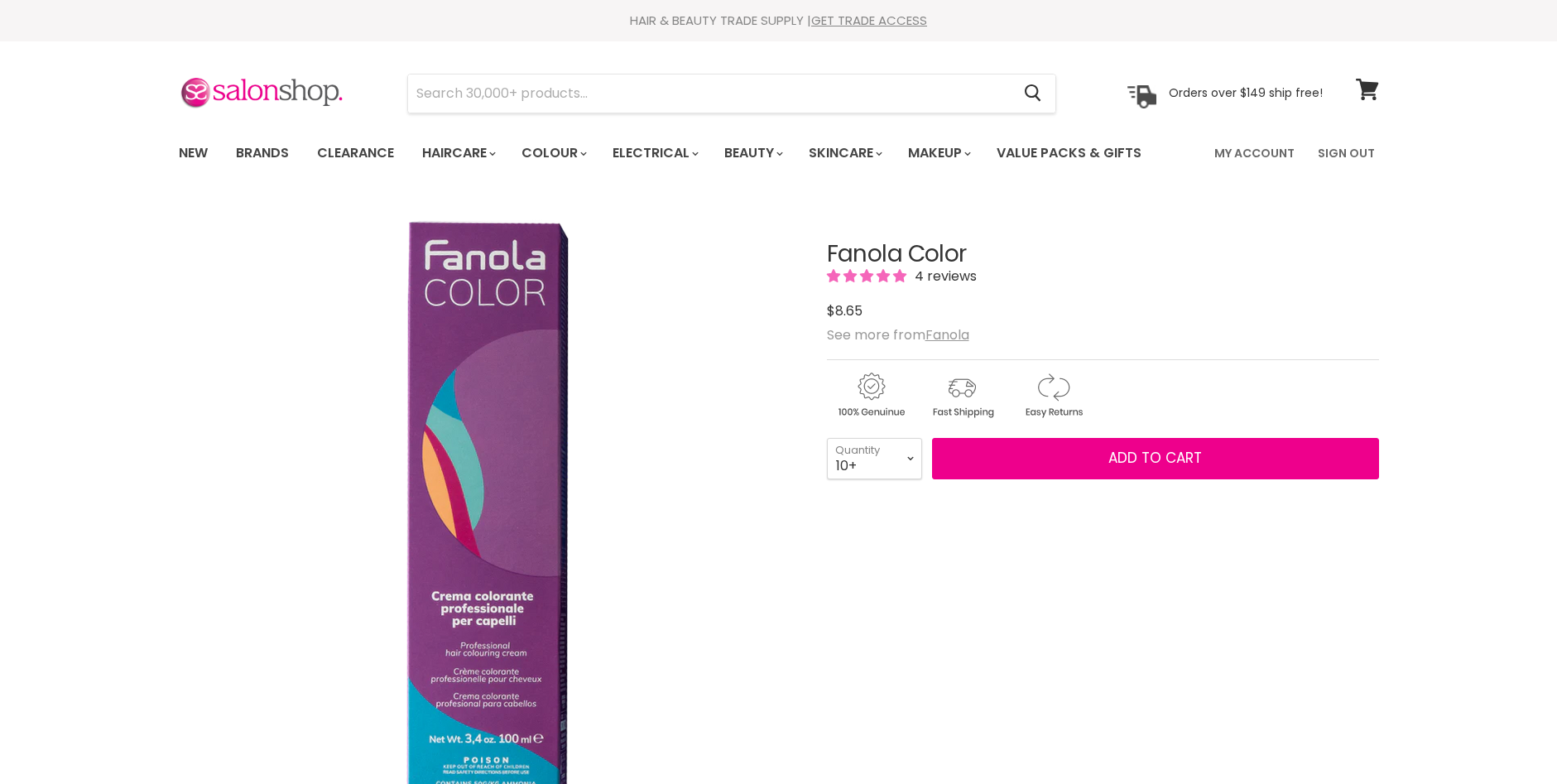
select select "10+"
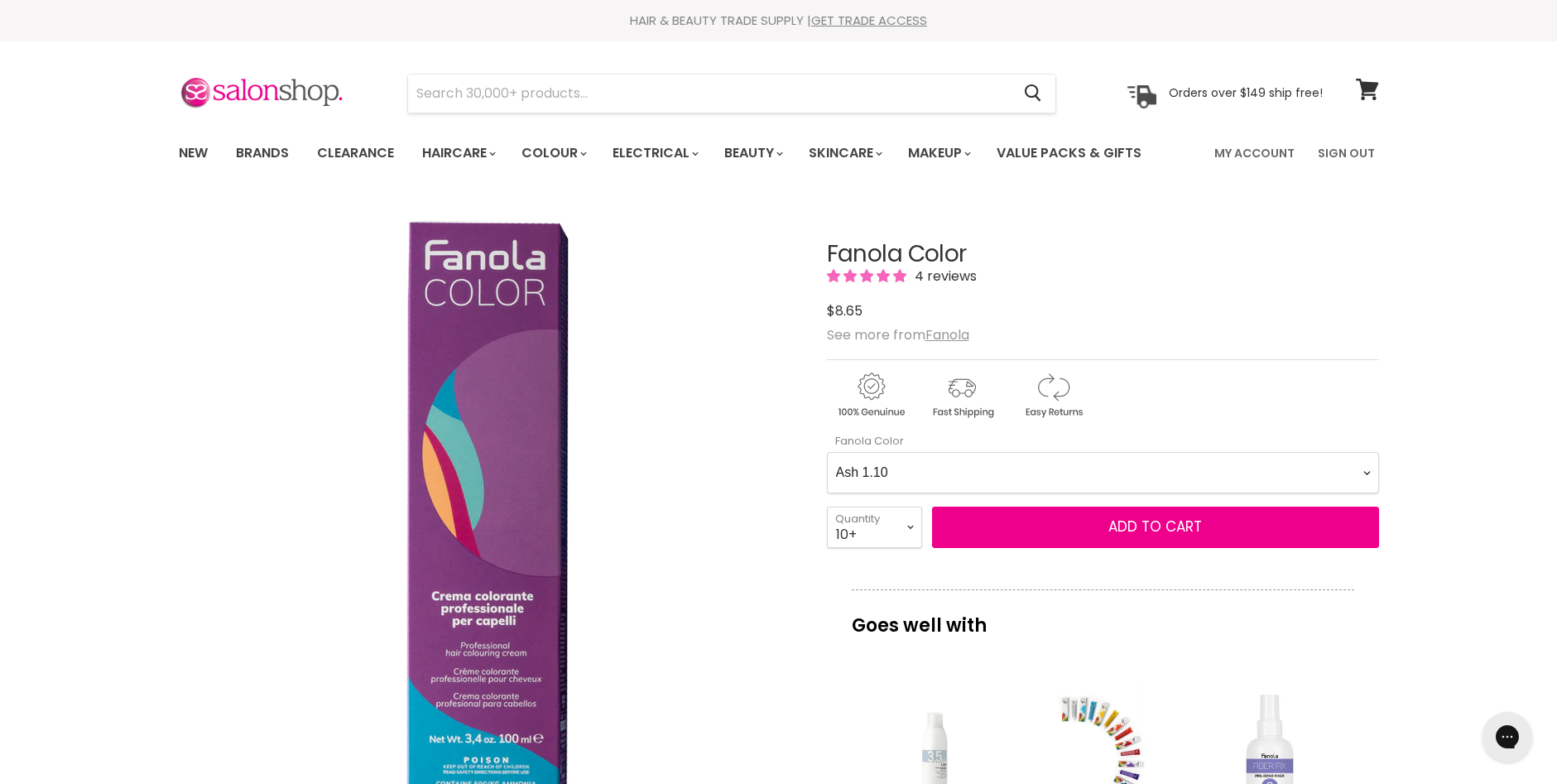
click at [1367, 466] on Color-0-0 "Ash 1.10 Ash 5.1 Ash 6.1 Ash 7.1 Ash 8.1 Ash 9.1 Ash 10.1 Intense Ash 5.11 Inte…" at bounding box center [1102, 473] width 552 height 42
select Color-0-0 "Intense Natural 10.00"
click at [827, 452] on Color-0-0 "Ash 1.10 Ash 5.1 Ash 6.1 Ash 7.1 Ash 8.1 Ash 9.1 Ash 10.1 Intense Ash 5.11 Inte…" at bounding box center [1102, 473] width 552 height 42
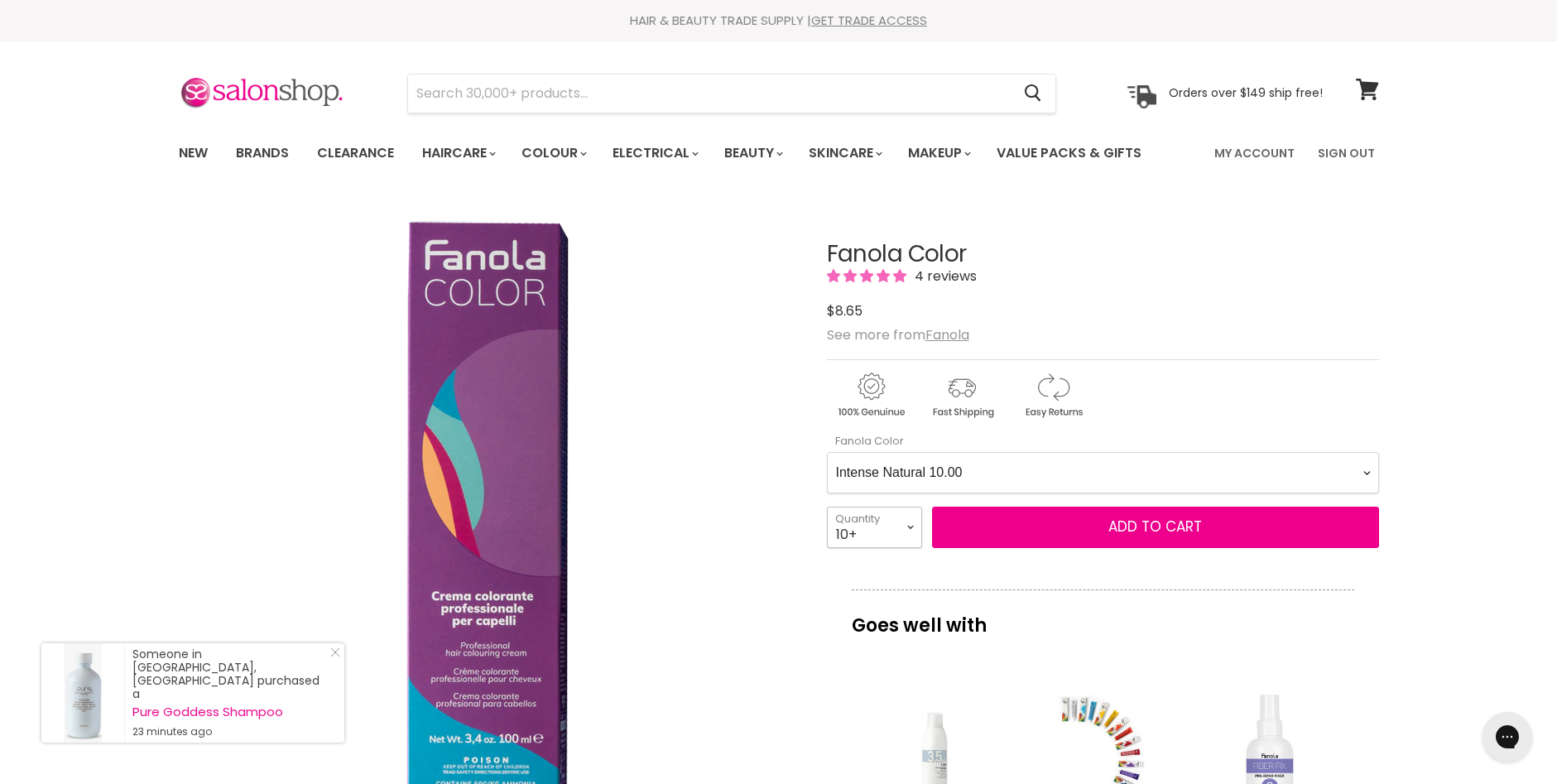
click at [908, 526] on select "1 2 3 4 5 6 7 8 9 10+" at bounding box center [874, 527] width 95 height 42
click at [873, 533] on select "1 2 3 4 5 6 7 8 9 10+" at bounding box center [874, 527] width 95 height 42
click at [834, 529] on select "1 2 3 4 5 6 7 8 9 10+" at bounding box center [874, 527] width 95 height 42
select select "9"
click at [827, 506] on select "1 2 3 4 5 6 7 8 9 10+" at bounding box center [874, 527] width 95 height 42
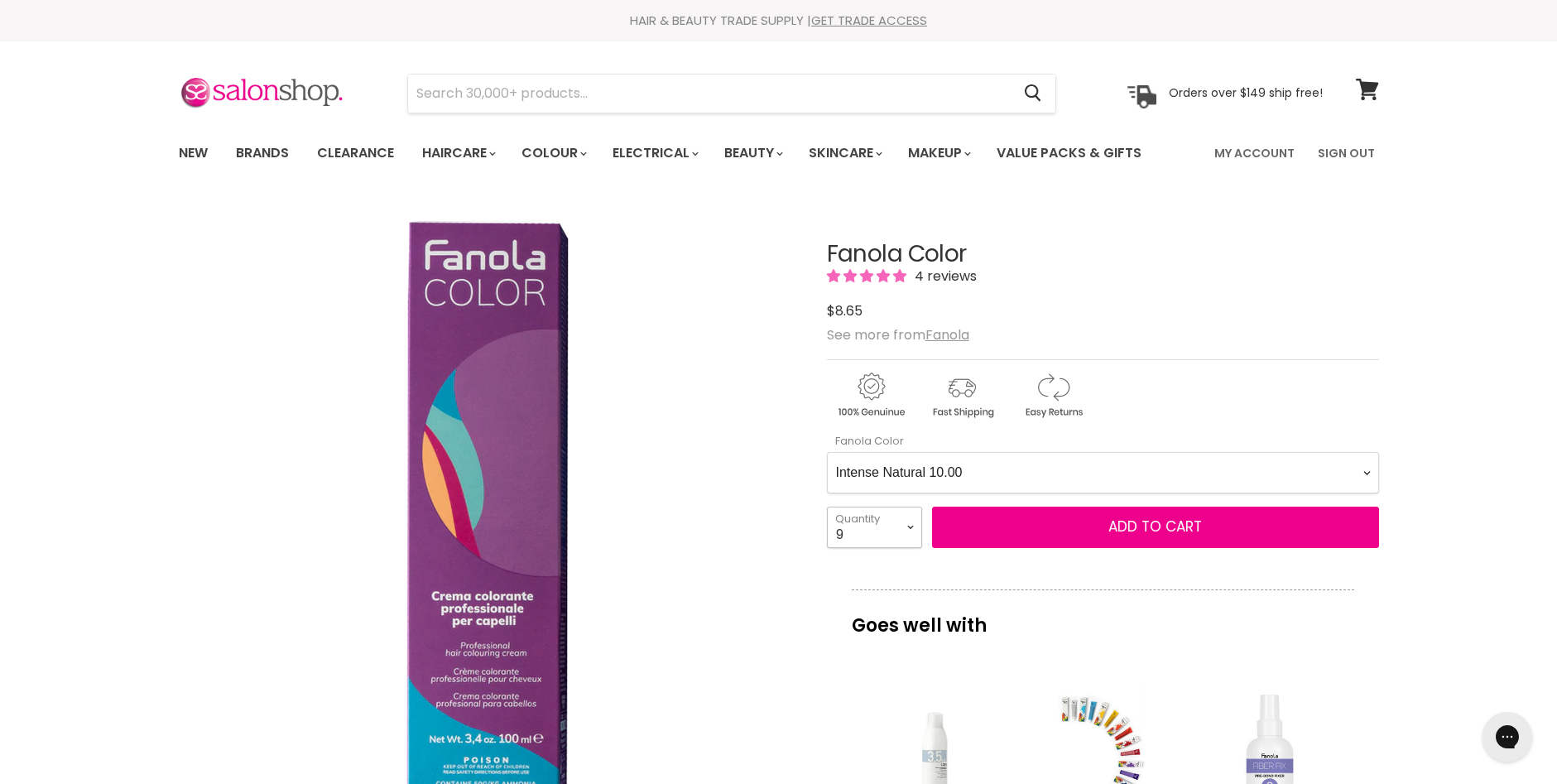
type input "9"
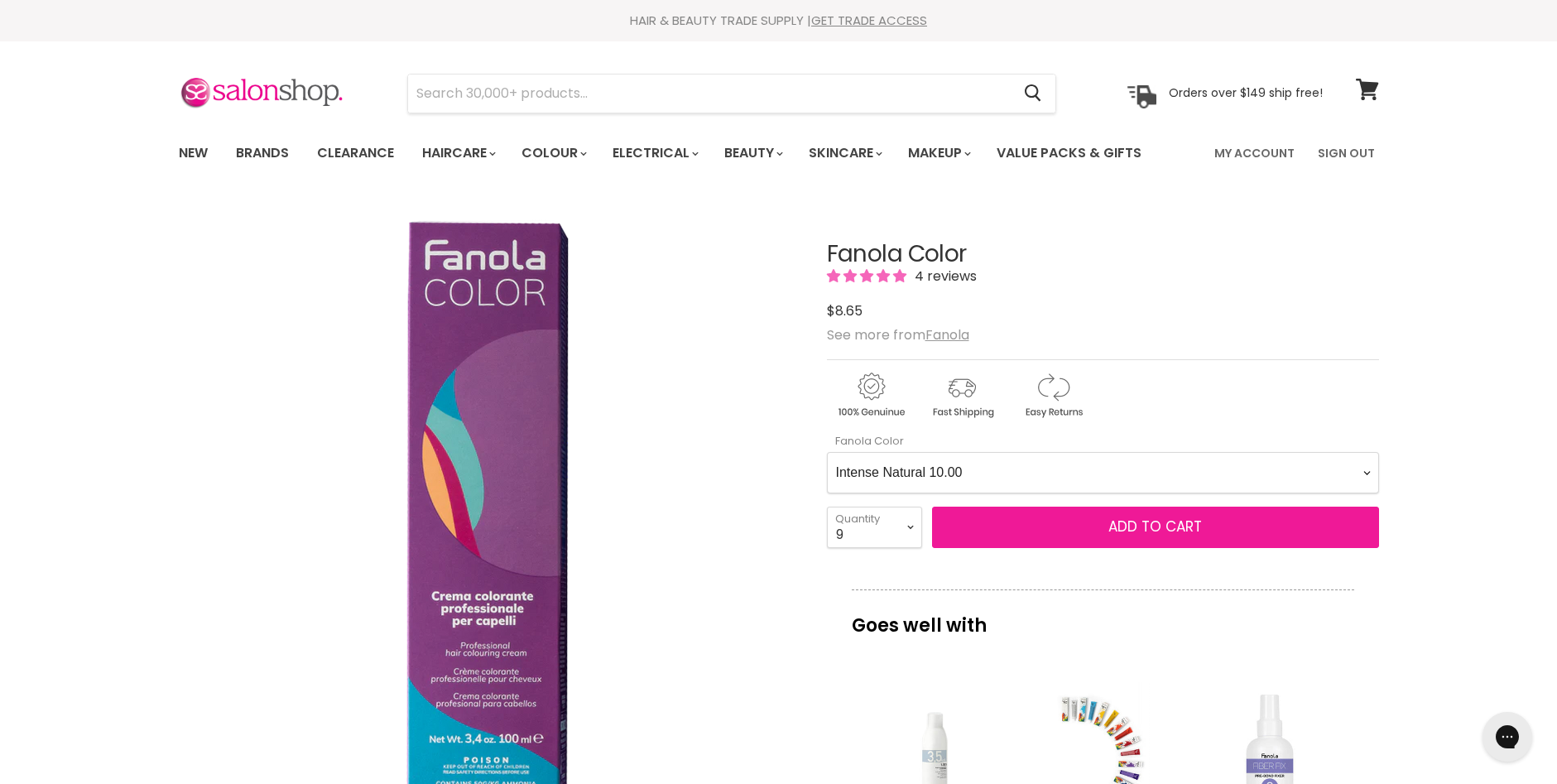
click at [1141, 533] on span "Add to cart" at bounding box center [1155, 526] width 94 height 20
click at [1132, 524] on span "Add to cart" at bounding box center [1155, 526] width 94 height 20
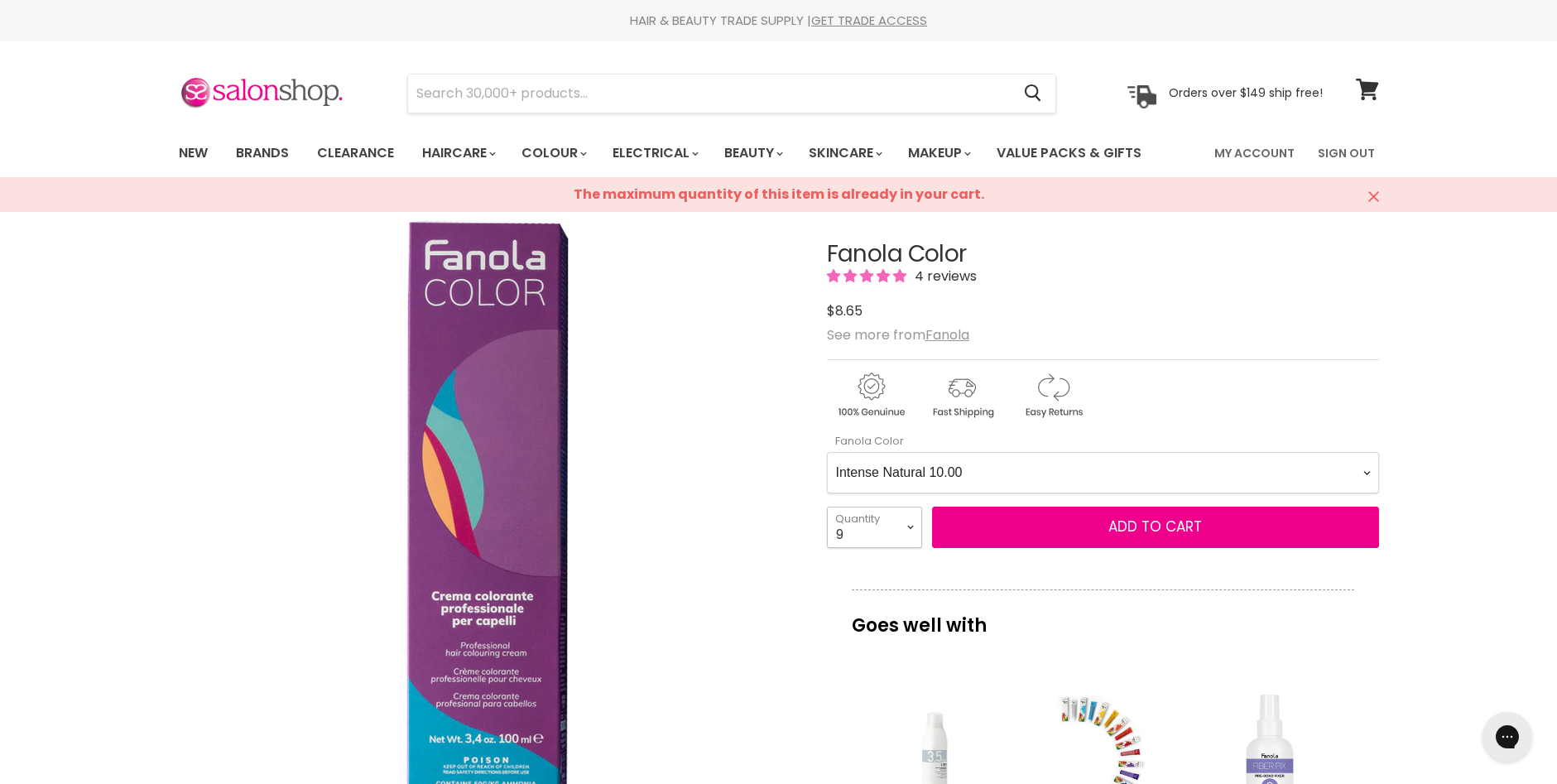
click at [909, 524] on select "1 2 3 4 5 6 7 8 9 10+" at bounding box center [874, 527] width 95 height 42
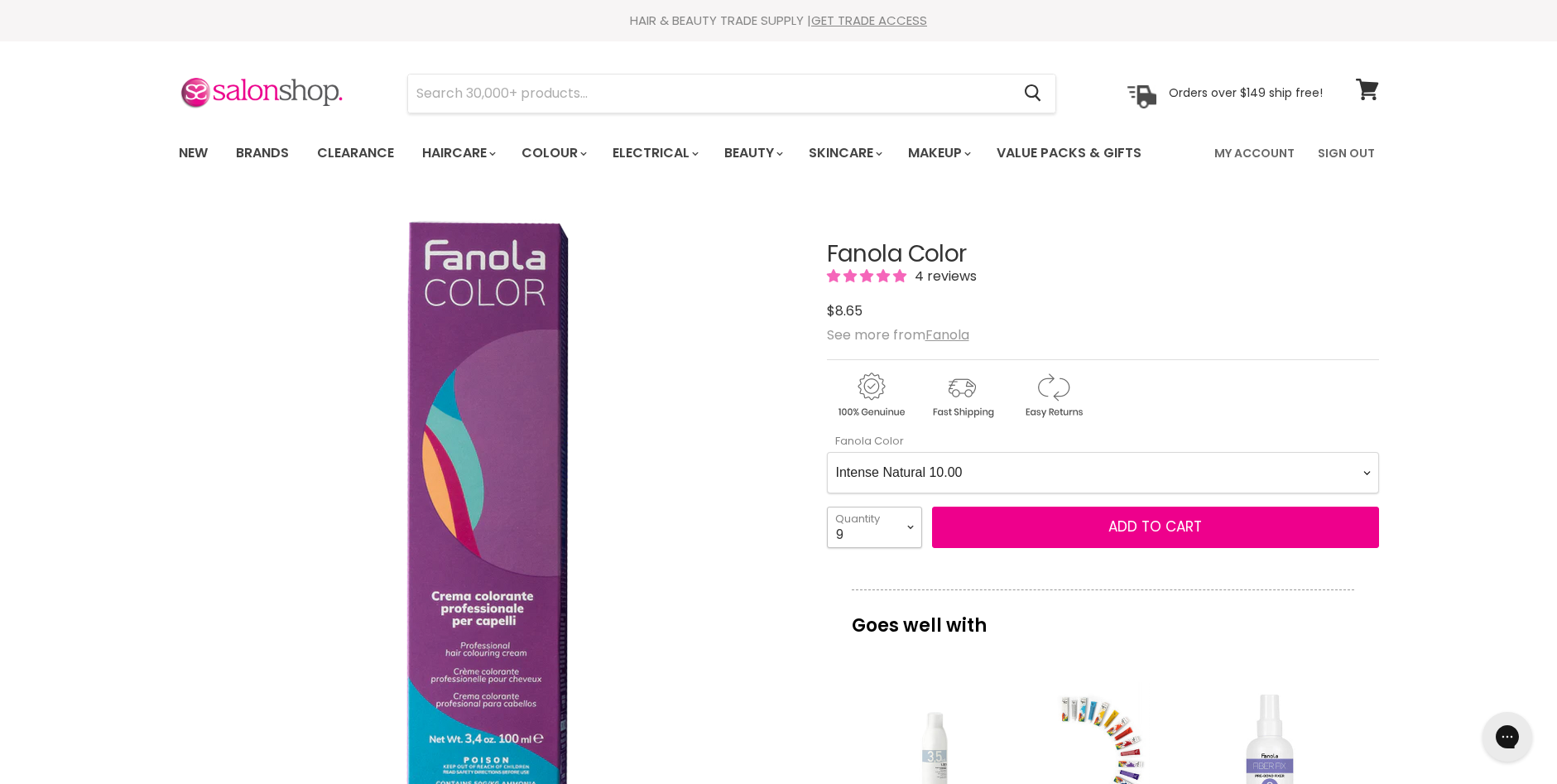
select select "6"
click at [827, 506] on select "1 2 3 4 5 6 7 8 9 10+" at bounding box center [874, 527] width 95 height 42
type input "6"
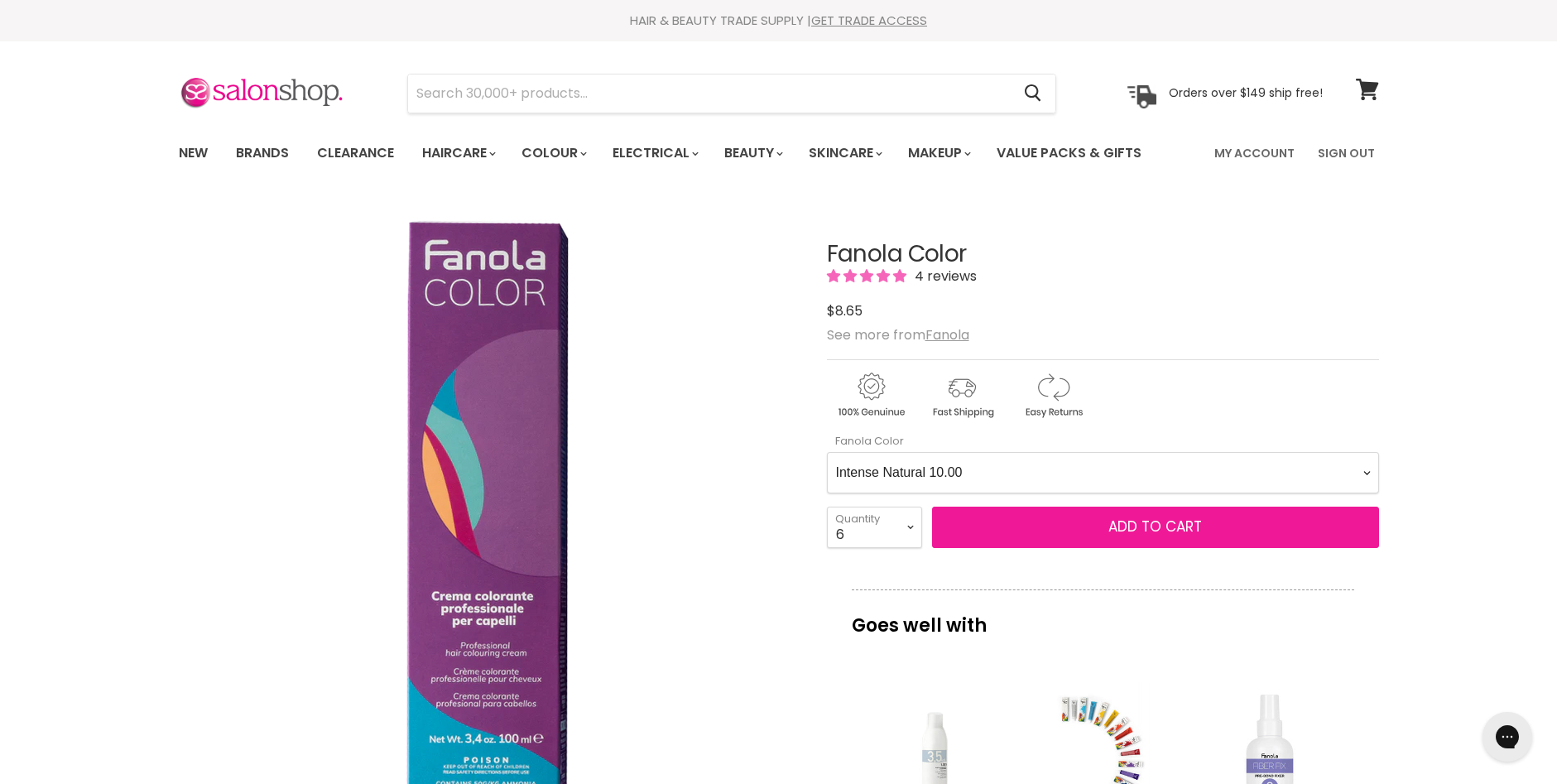
click at [1147, 524] on span "Add to cart" at bounding box center [1155, 526] width 94 height 20
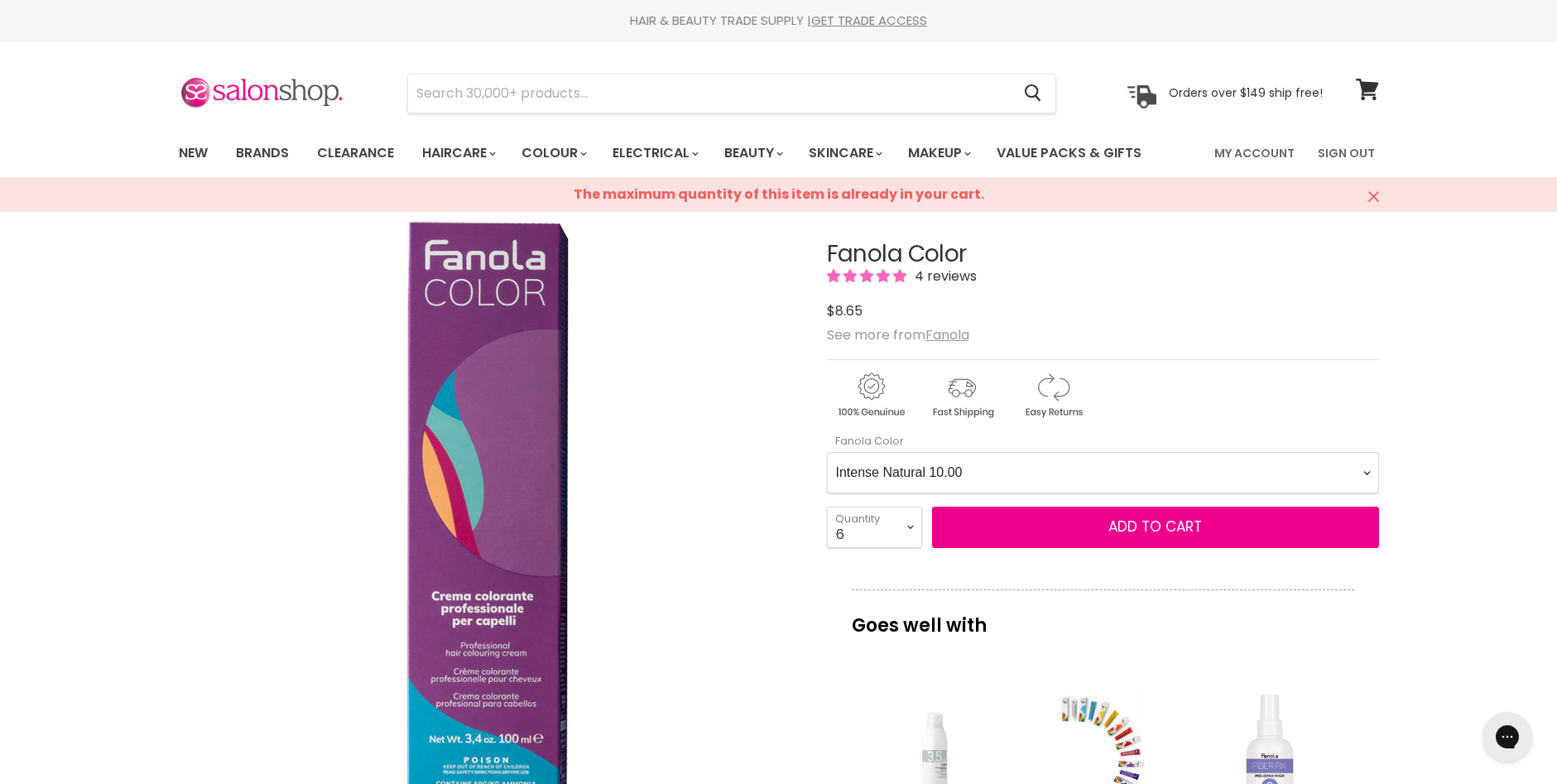
click at [1370, 473] on Color-0-0 "Ash 1.10 Ash 5.1 Ash 6.1 Ash 7.1 Ash 8.1 Ash 9.1 Ash 10.1 Intense Ash 5.11 Inte…" at bounding box center [1102, 473] width 552 height 42
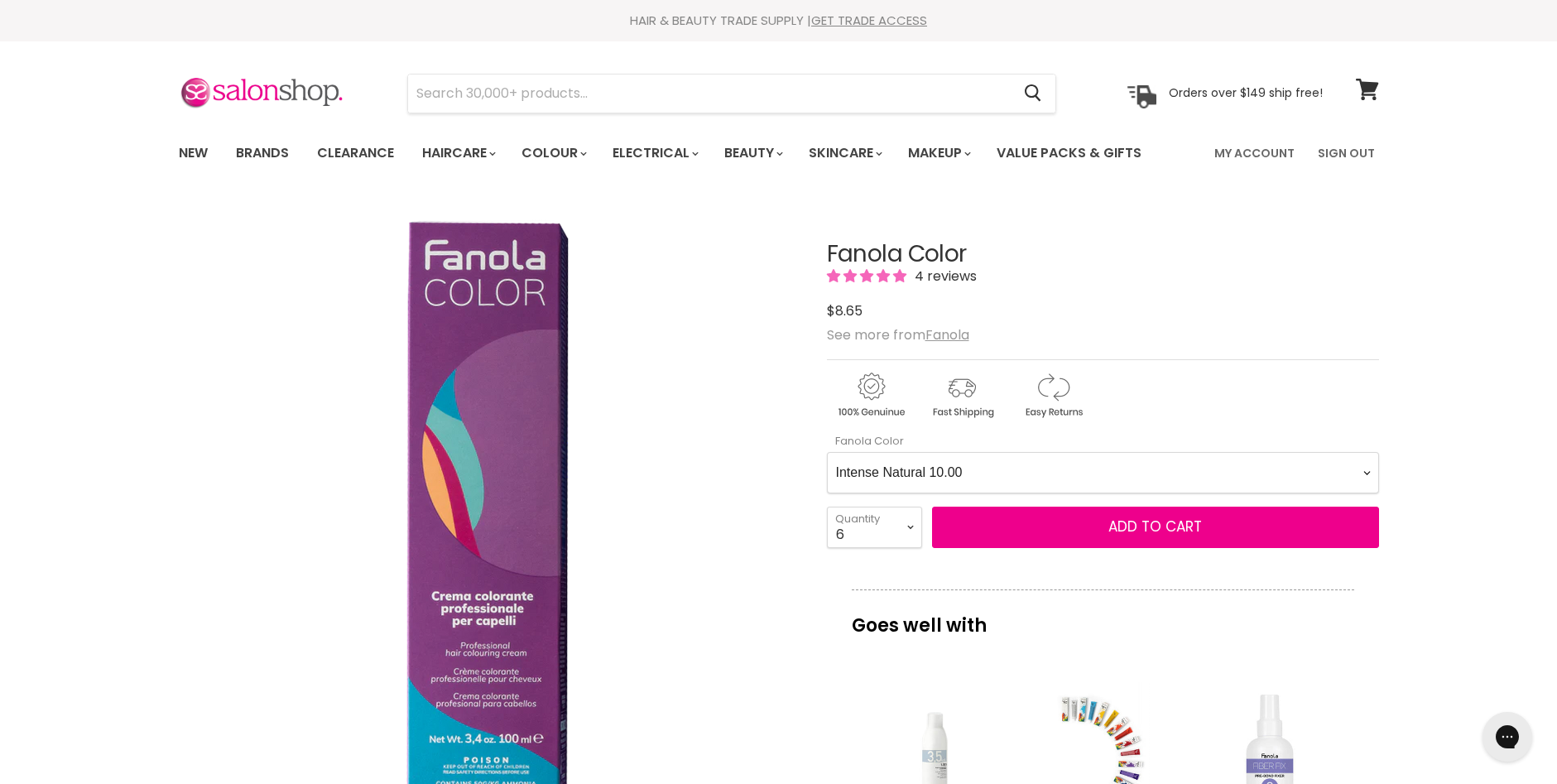
select Color-0-0 "Intense Natural 9.00"
click at [827, 452] on Color-0-0 "Ash 1.10 Ash 5.1 Ash 6.1 Ash 7.1 Ash 8.1 Ash 9.1 Ash 10.1 Intense Ash 5.11 Inte…" at bounding box center [1102, 473] width 552 height 42
click at [912, 524] on select "1 2 3 4 5 6 7 8 9 10+" at bounding box center [874, 527] width 95 height 42
select select "3"
click at [827, 506] on select "1 2 3 4 5 6 7 8 9 10+" at bounding box center [874, 527] width 95 height 42
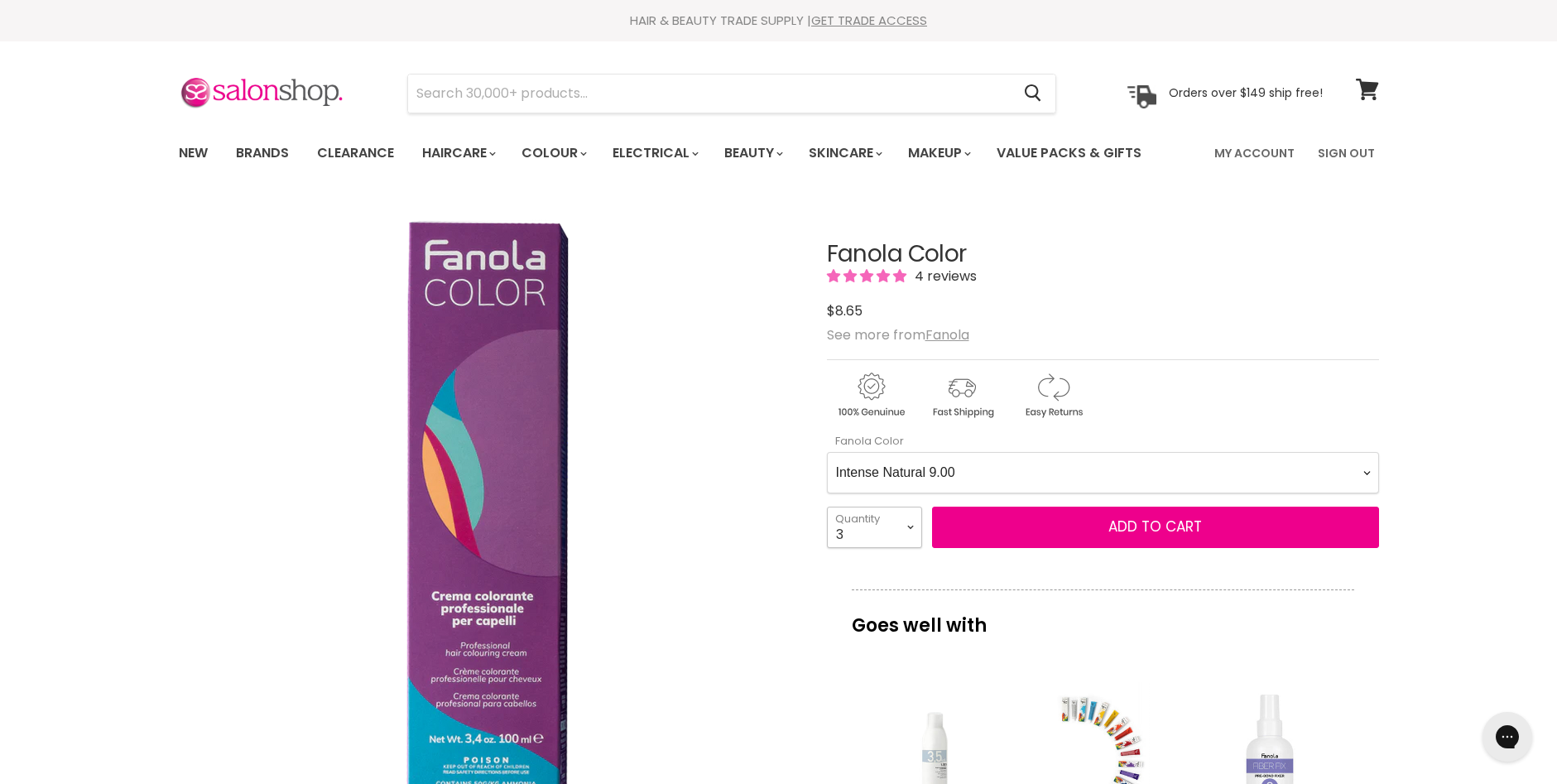
type input "3"
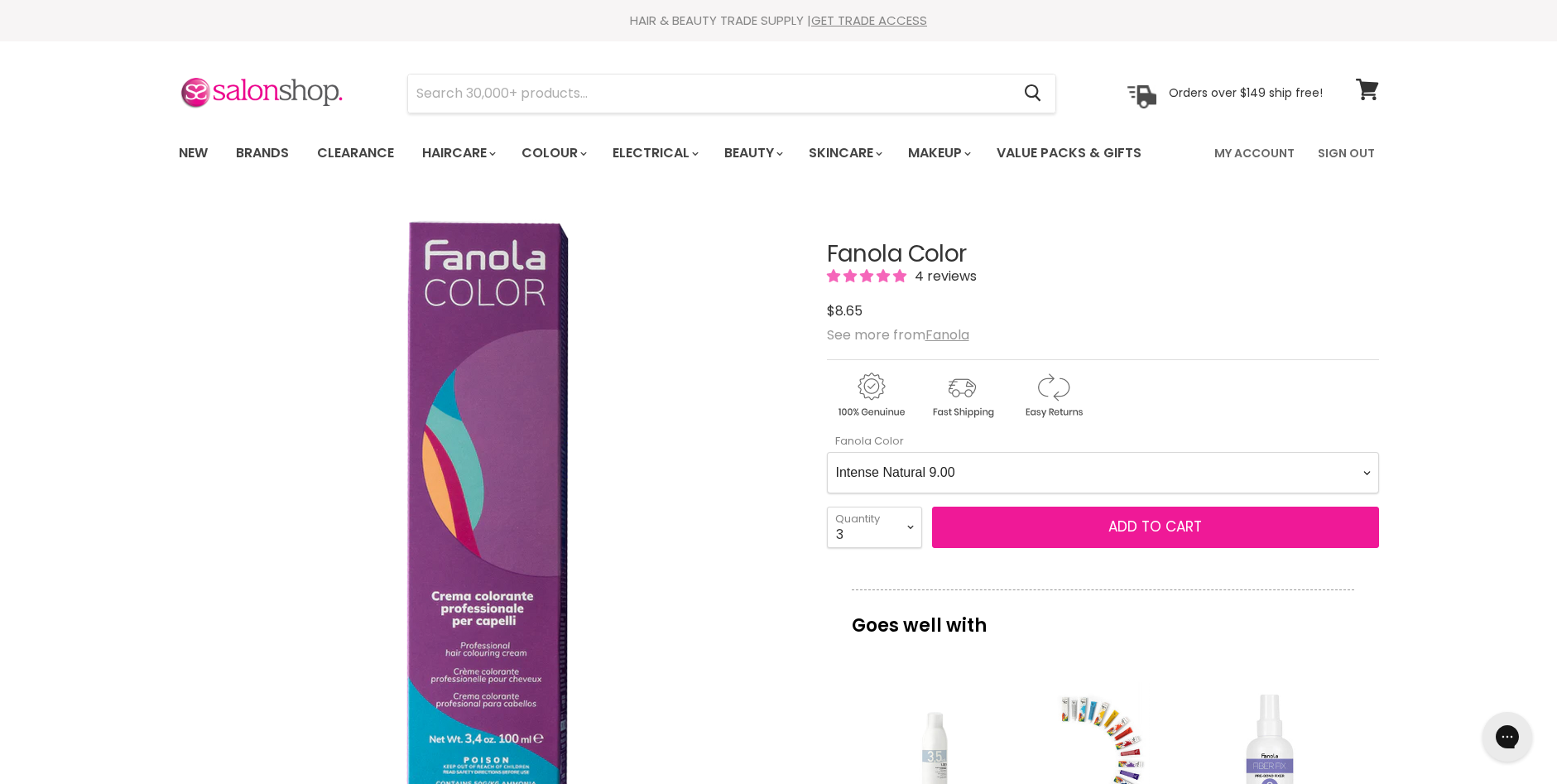
click at [1118, 519] on span "Add to cart" at bounding box center [1155, 526] width 94 height 20
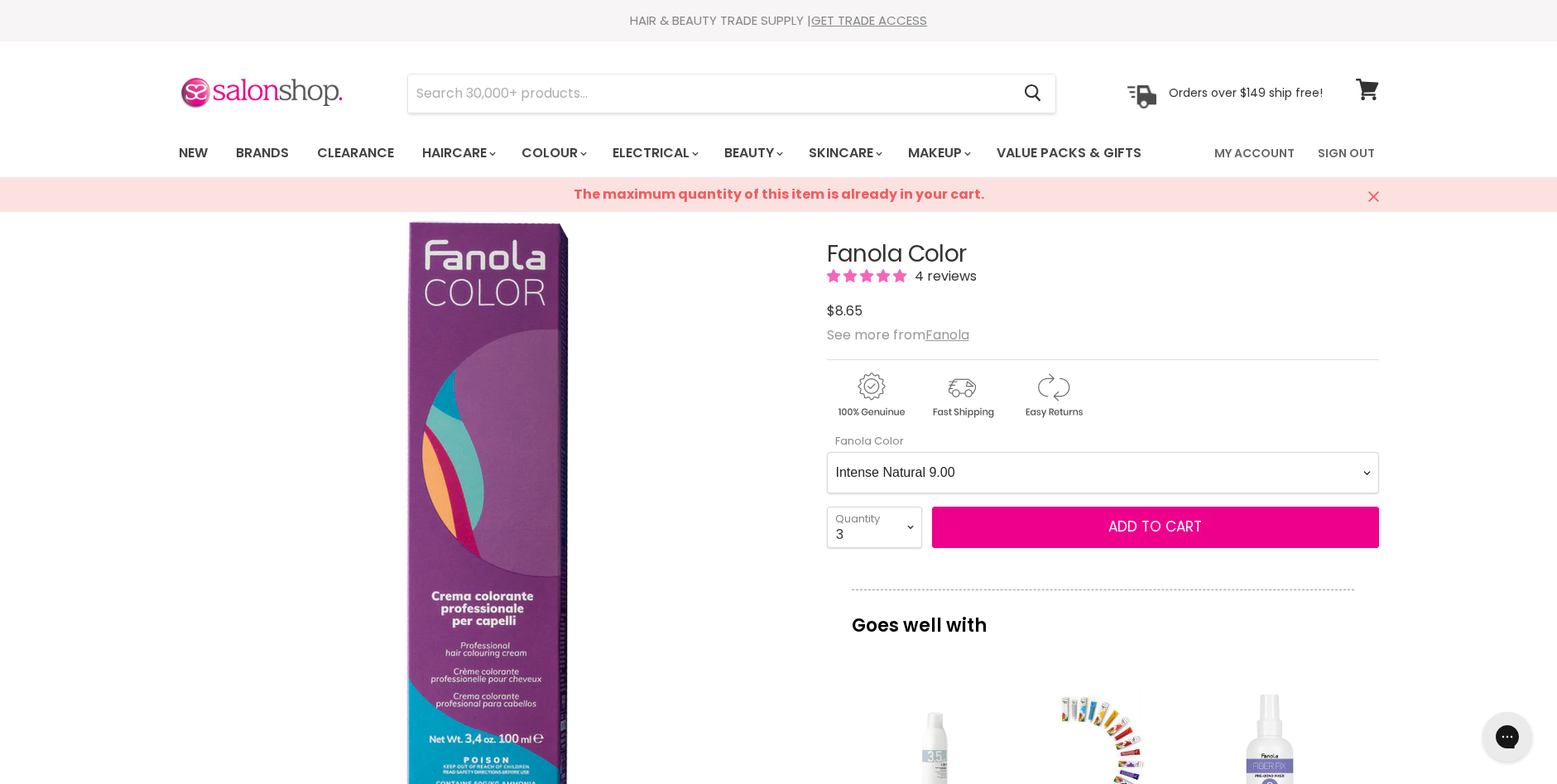
click at [1374, 196] on icon "Close" at bounding box center [1373, 196] width 10 height 10
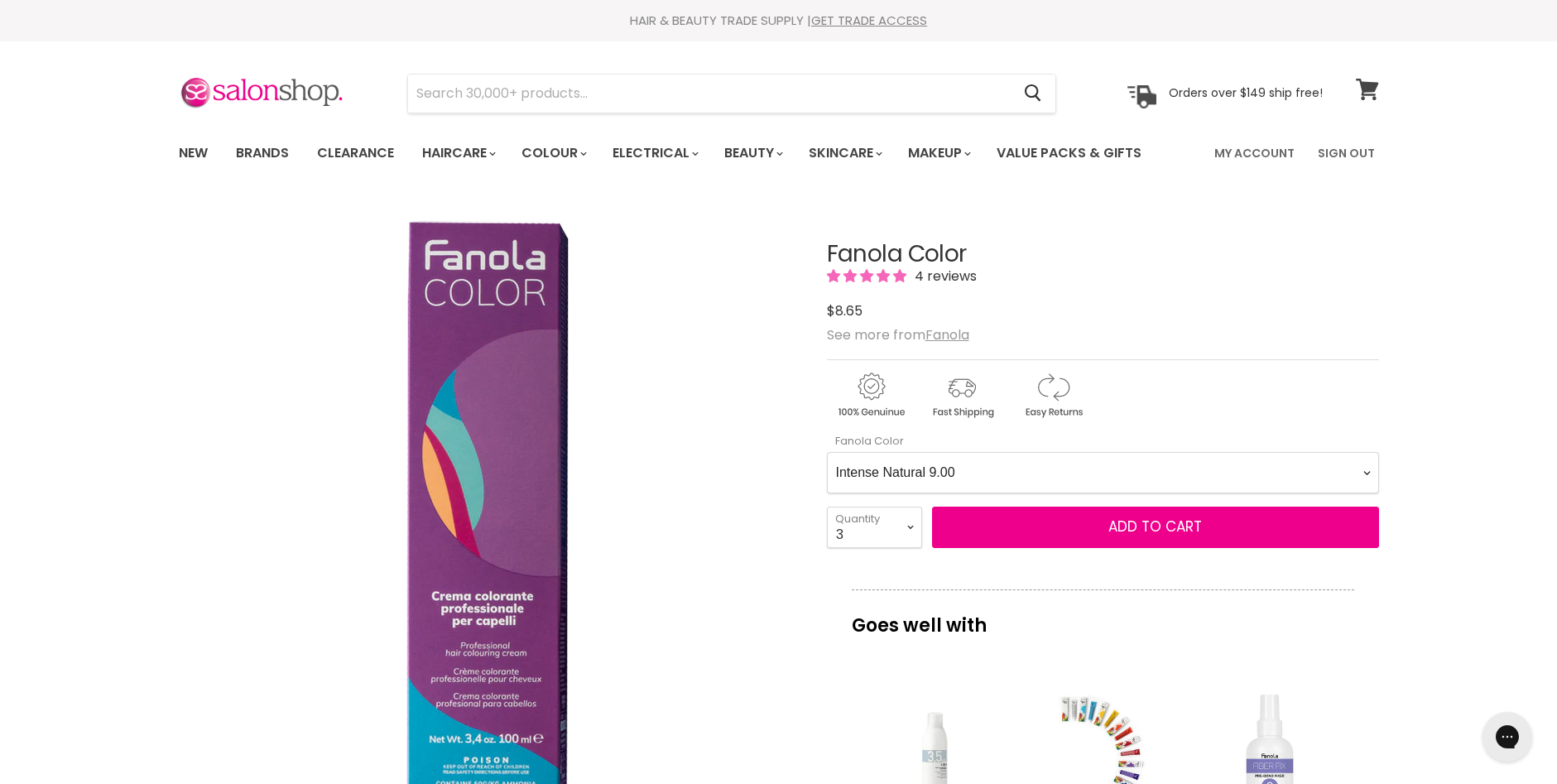
click at [1361, 88] on icon at bounding box center [1367, 89] width 23 height 22
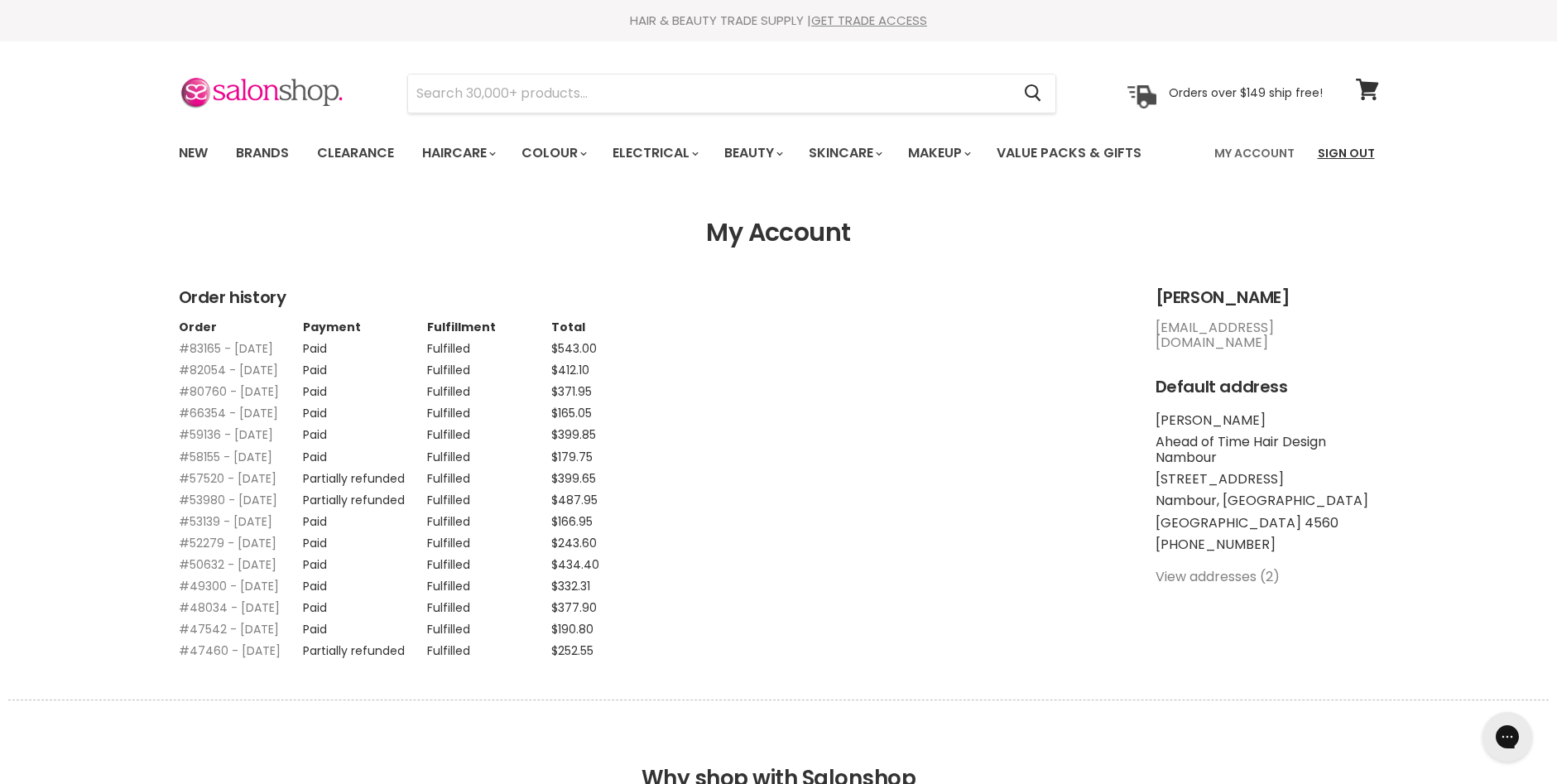
click at [1349, 155] on link "Sign Out" at bounding box center [1346, 153] width 77 height 35
